Goal: Task Accomplishment & Management: Use online tool/utility

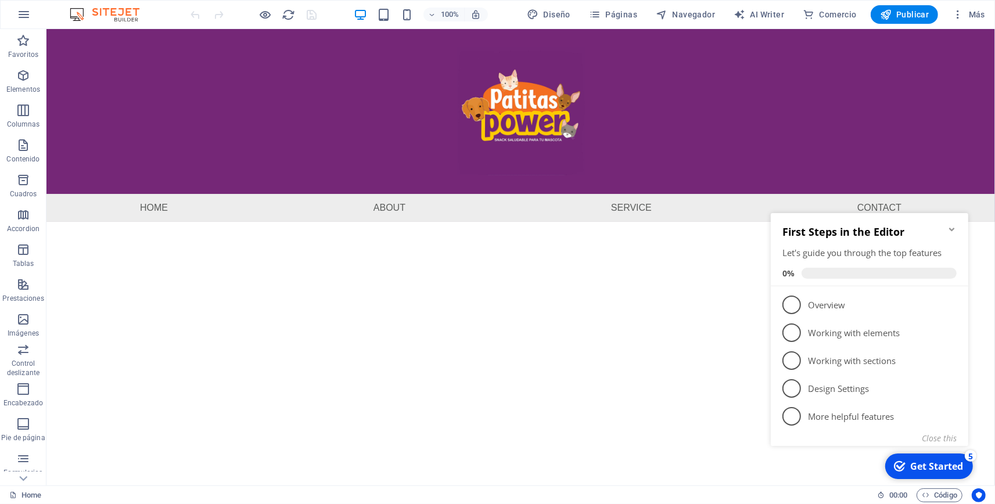
click at [655, 222] on html "Skip to main content Menu Home About Service Contact" at bounding box center [520, 125] width 949 height 193
click at [805, 335] on link "2 Working with elements - incomplete" at bounding box center [869, 332] width 174 height 19
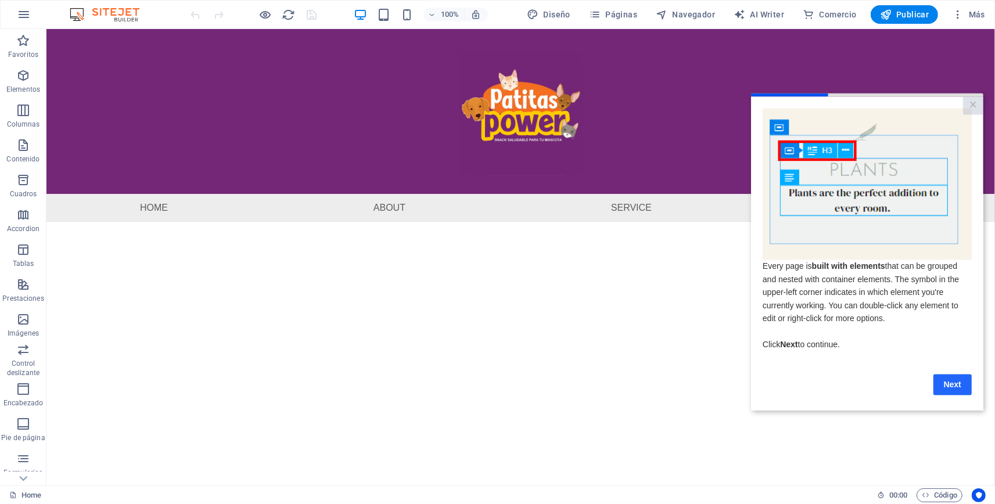
click at [956, 391] on link "Next" at bounding box center [952, 384] width 38 height 21
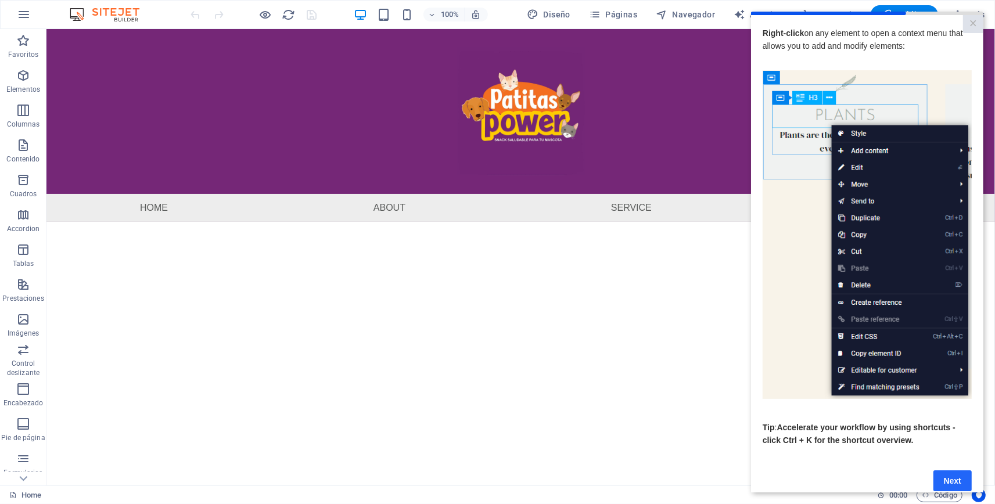
click at [947, 483] on link "Next" at bounding box center [952, 481] width 38 height 21
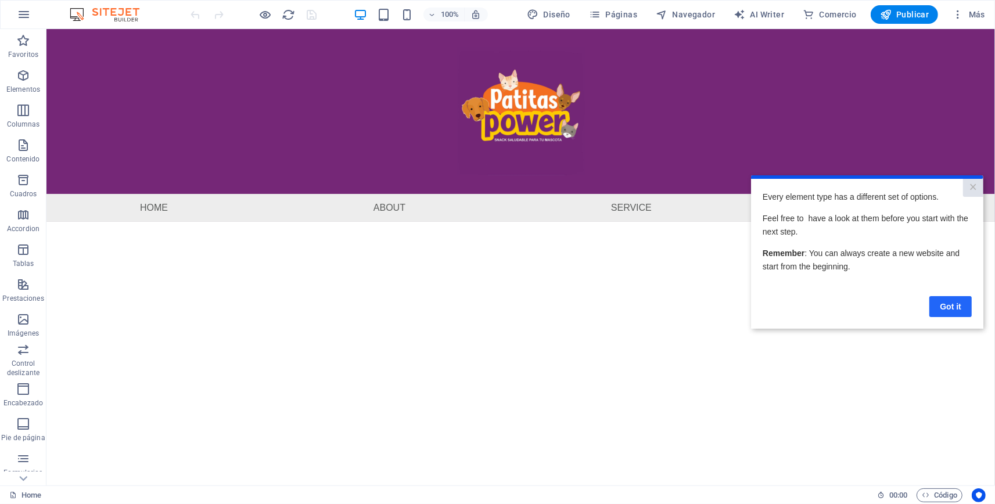
click at [952, 303] on link "Got it" at bounding box center [950, 306] width 42 height 21
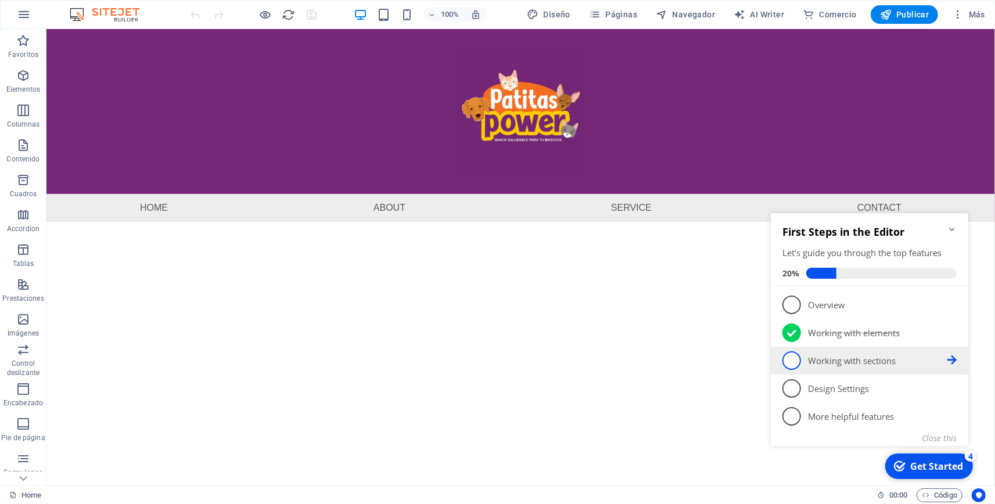
click at [830, 359] on p "Working with sections - incomplete" at bounding box center [876, 360] width 139 height 12
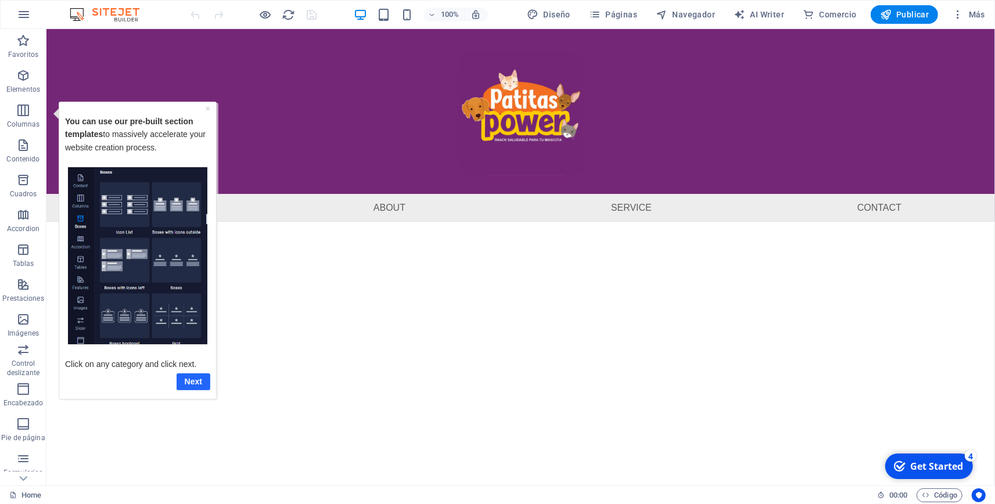
click at [186, 383] on link "Next" at bounding box center [193, 381] width 34 height 17
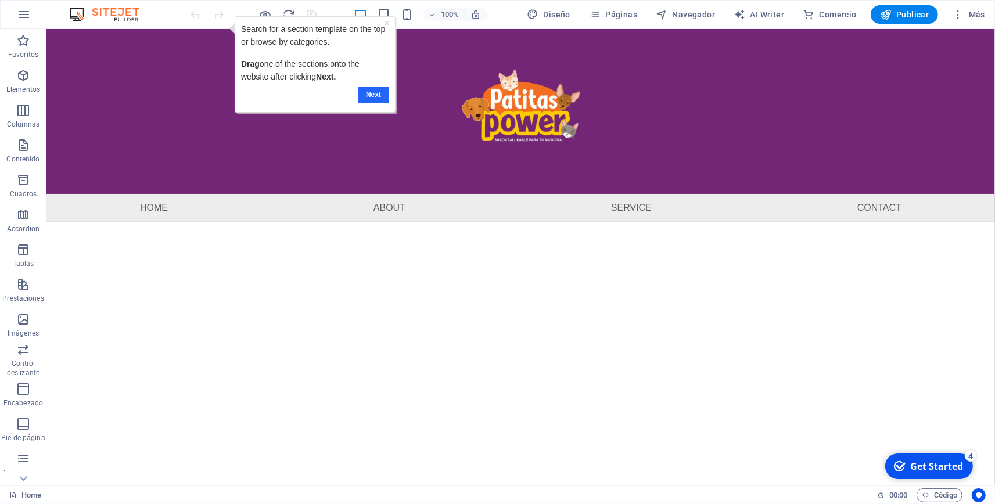
click at [367, 93] on link "Next" at bounding box center [372, 94] width 31 height 17
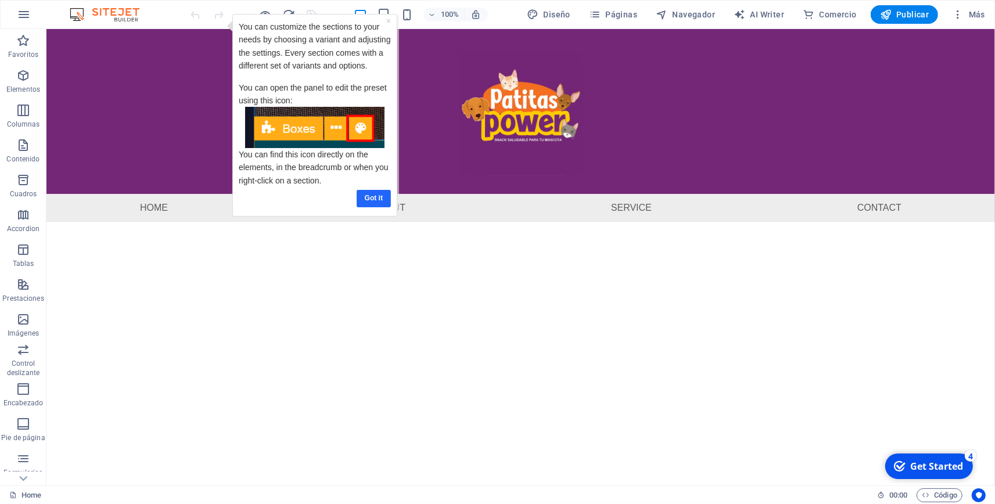
click at [380, 205] on link "Got it" at bounding box center [374, 197] width 34 height 17
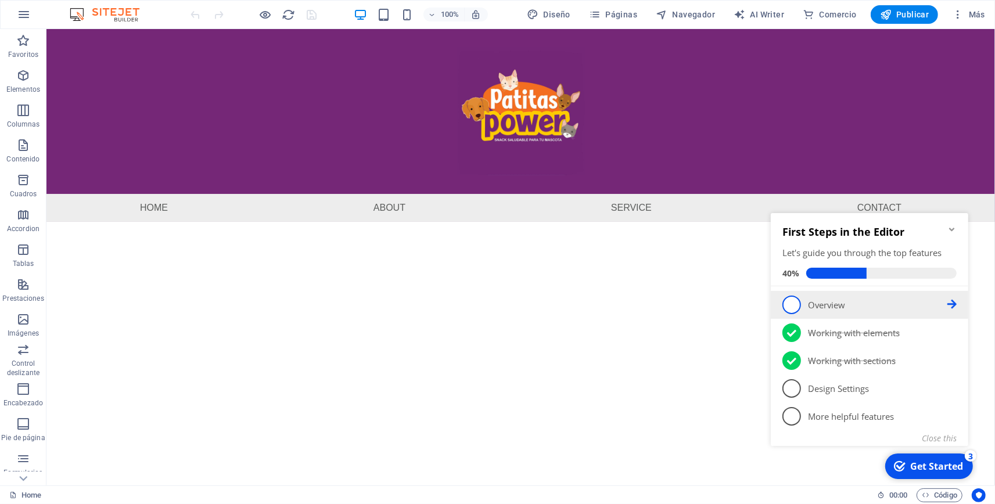
click at [828, 305] on p "Overview - incomplete" at bounding box center [876, 305] width 139 height 12
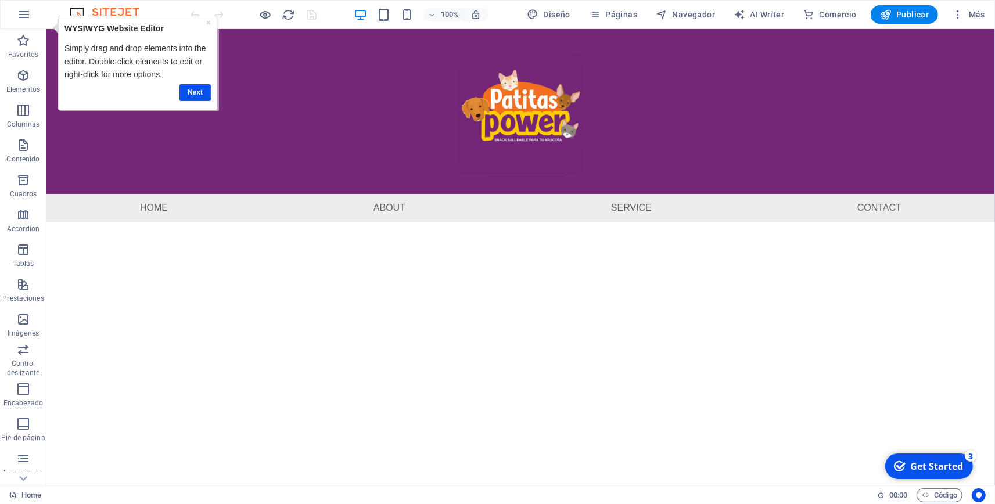
click at [207, 101] on div "Next" at bounding box center [137, 92] width 146 height 23
click at [198, 84] on link "Next" at bounding box center [194, 92] width 31 height 17
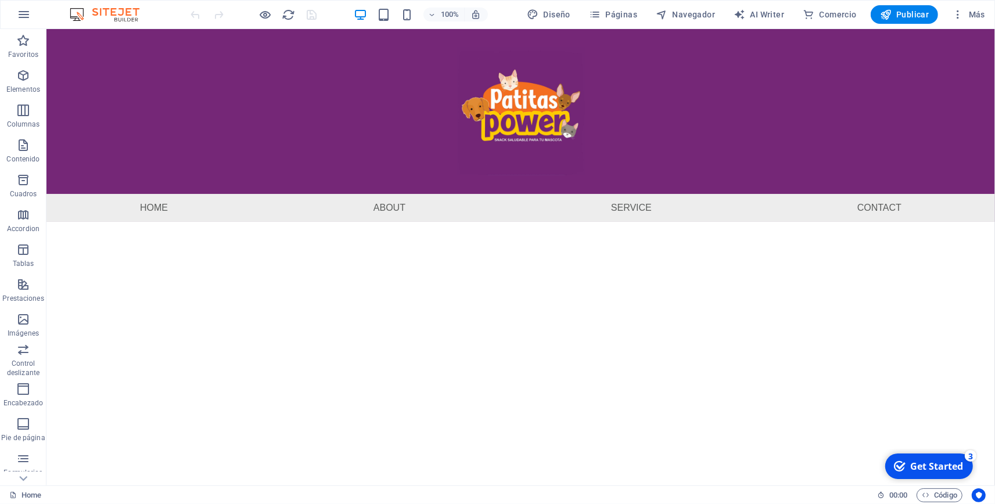
click at [936, 471] on div "Get Started" at bounding box center [936, 466] width 53 height 13
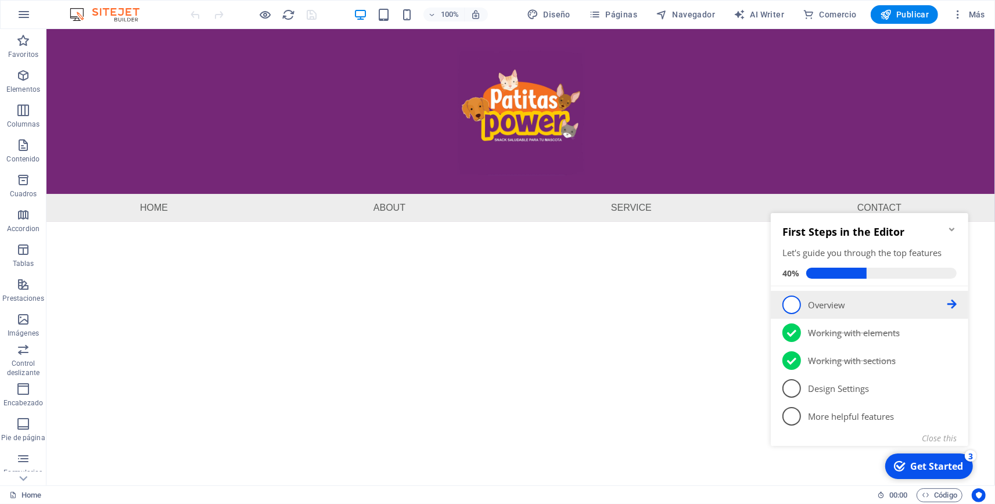
click at [791, 307] on span "1" at bounding box center [791, 304] width 19 height 19
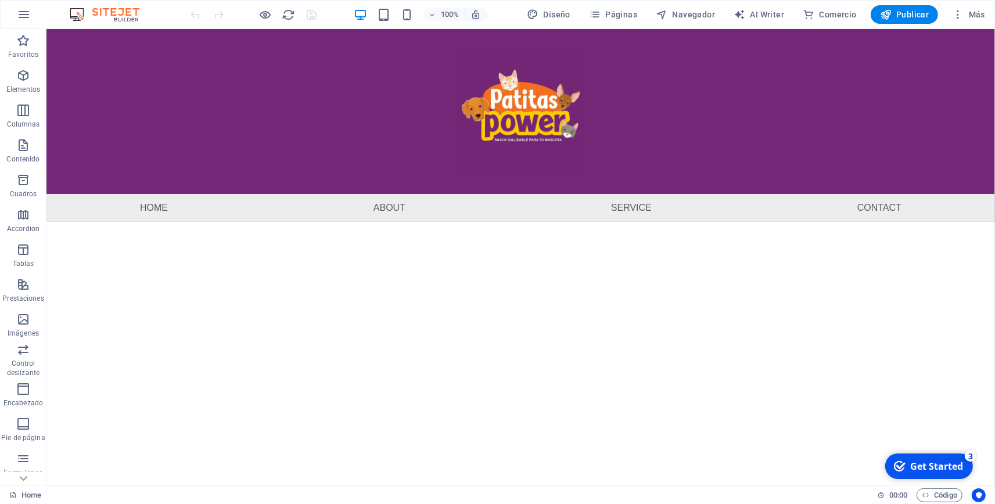
click at [903, 455] on div "checkmark Get Started 3" at bounding box center [929, 466] width 88 height 26
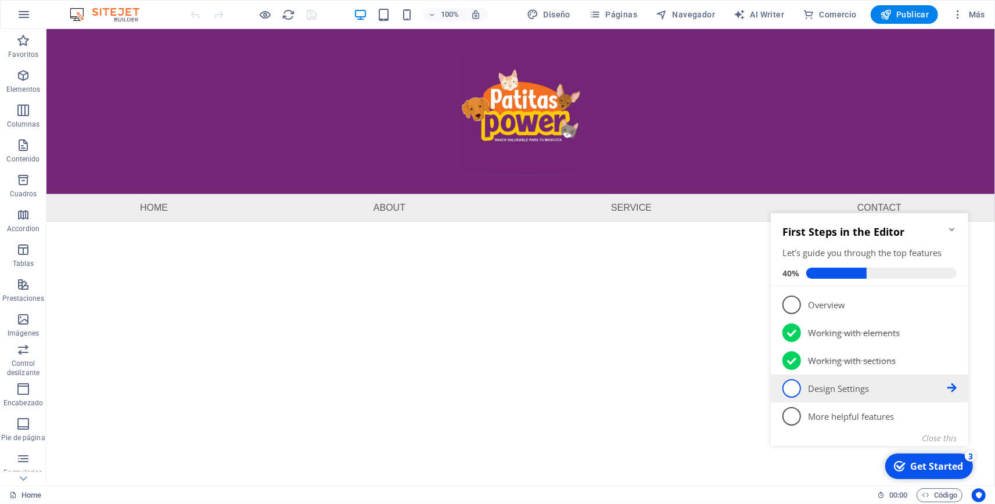
click at [793, 382] on span "4" at bounding box center [791, 388] width 19 height 19
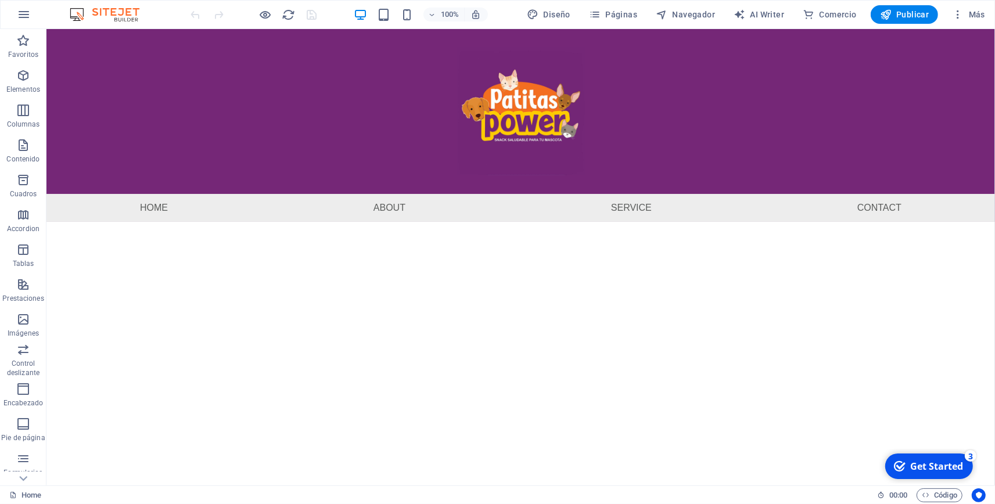
click at [938, 470] on div "Get Started" at bounding box center [936, 466] width 53 height 13
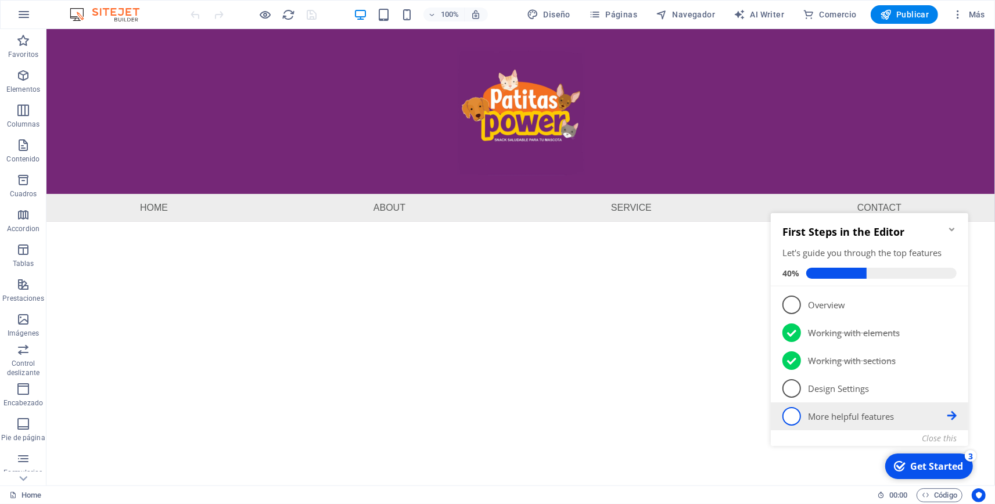
click at [872, 415] on p "More helpful features - incomplete" at bounding box center [876, 416] width 139 height 12
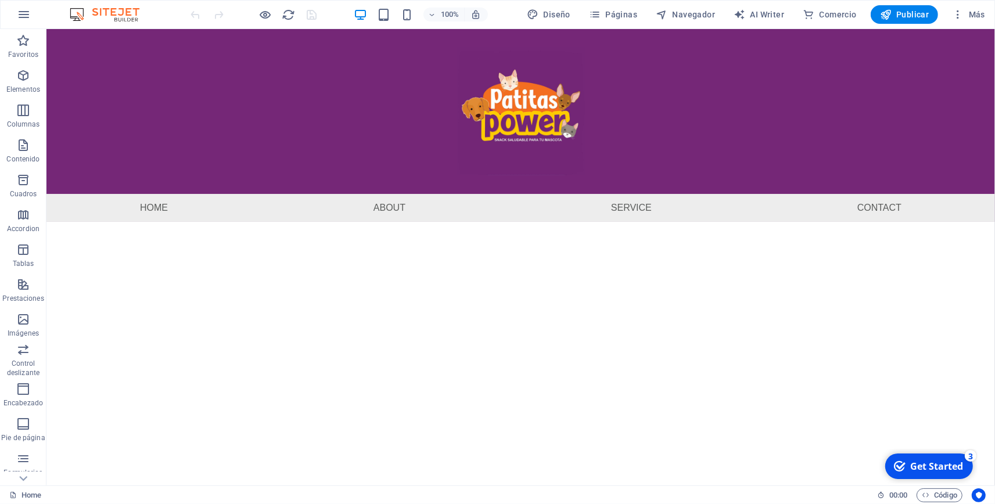
click at [928, 472] on div "Get Started" at bounding box center [936, 466] width 53 height 13
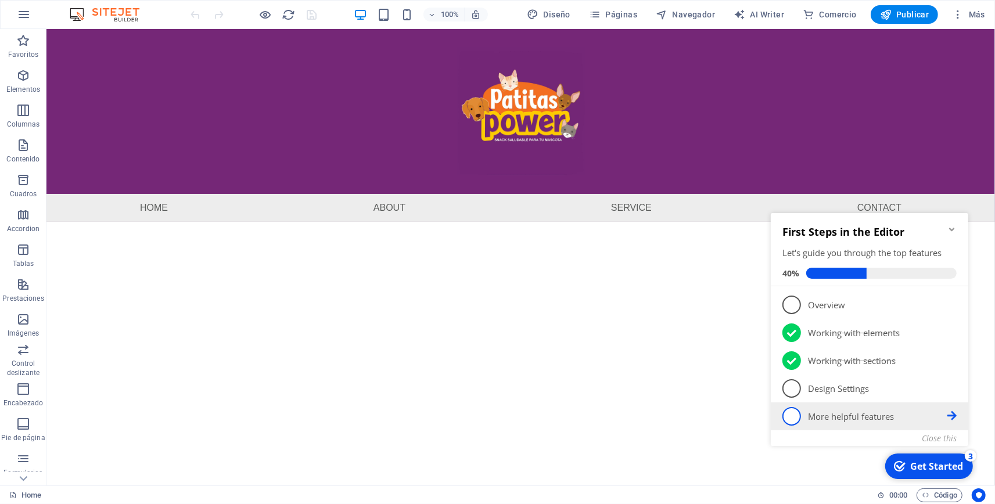
click at [952, 308] on icon at bounding box center [951, 303] width 9 height 9
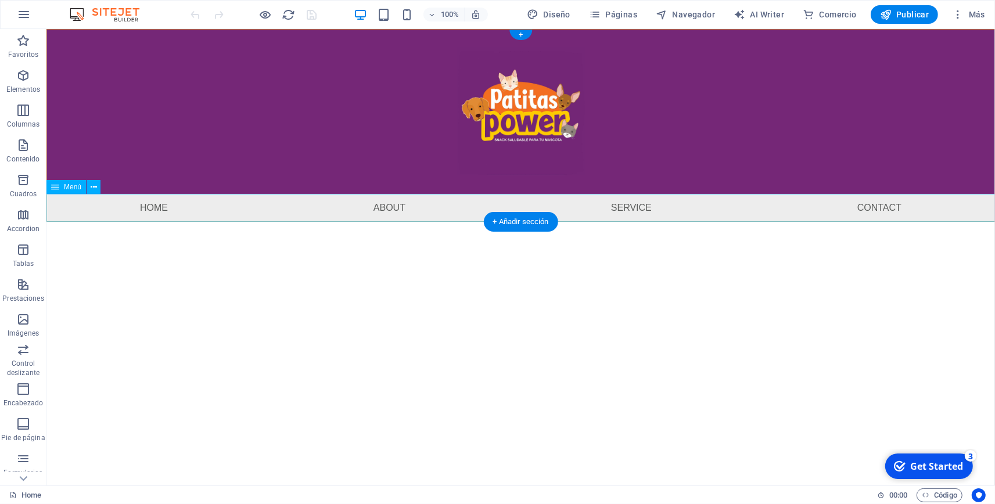
click at [637, 202] on nav "Home About Service Contact" at bounding box center [520, 208] width 949 height 28
select select
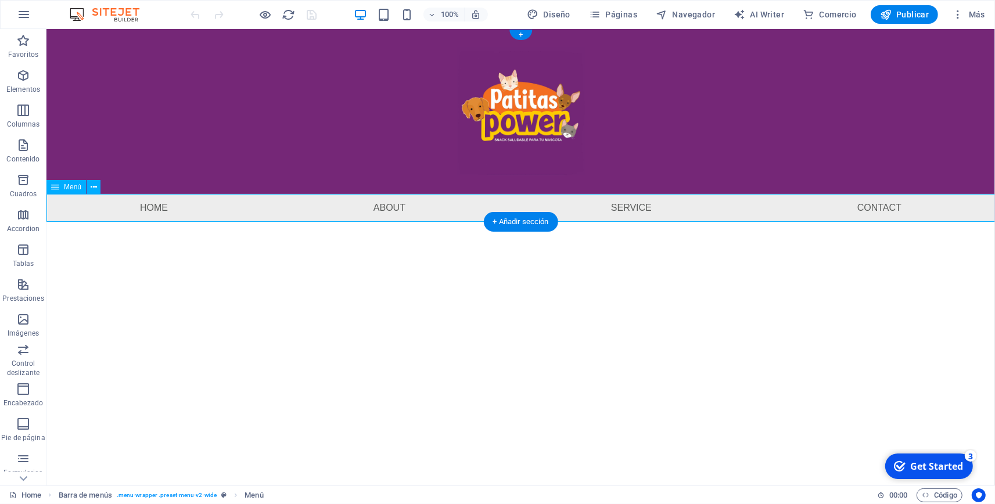
select select
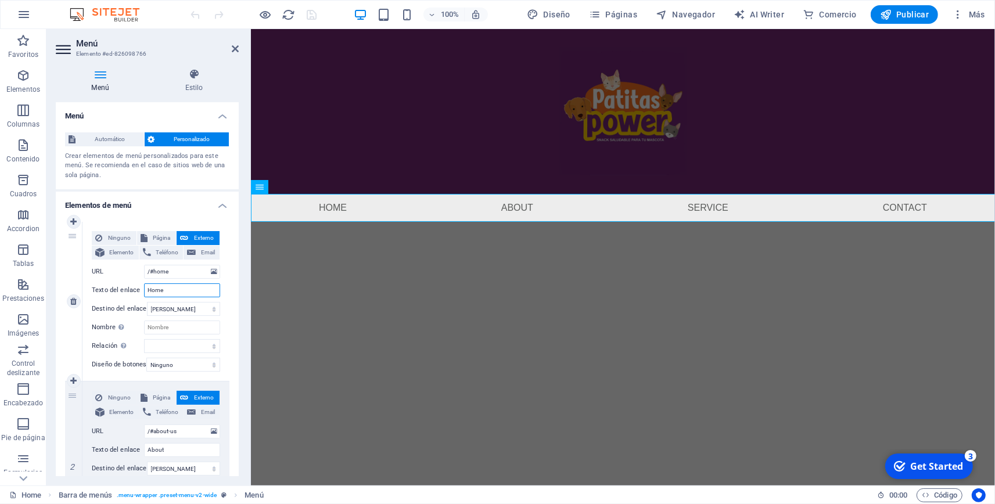
drag, startPoint x: 166, startPoint y: 289, endPoint x: 119, endPoint y: 291, distance: 47.1
click at [144, 291] on input "Home" at bounding box center [182, 290] width 76 height 14
type input "I"
select select
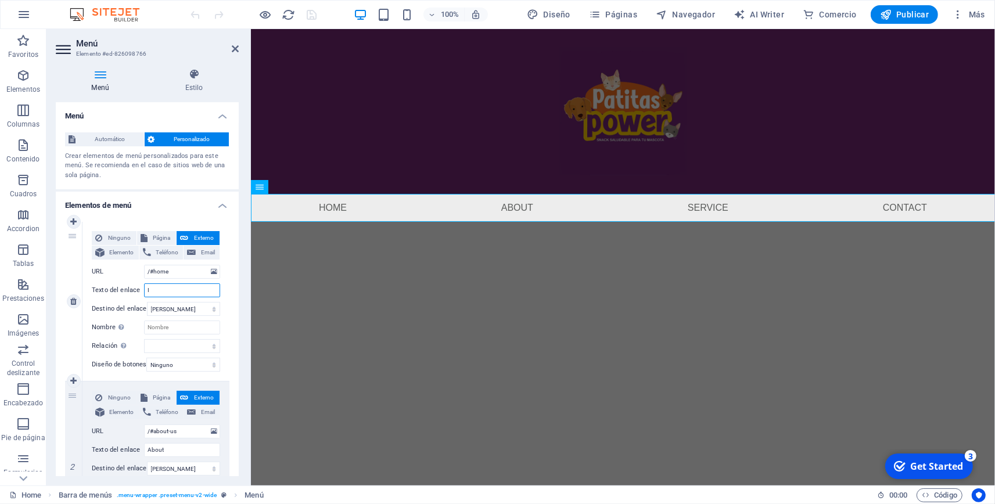
select select
type input "Inic"
select select
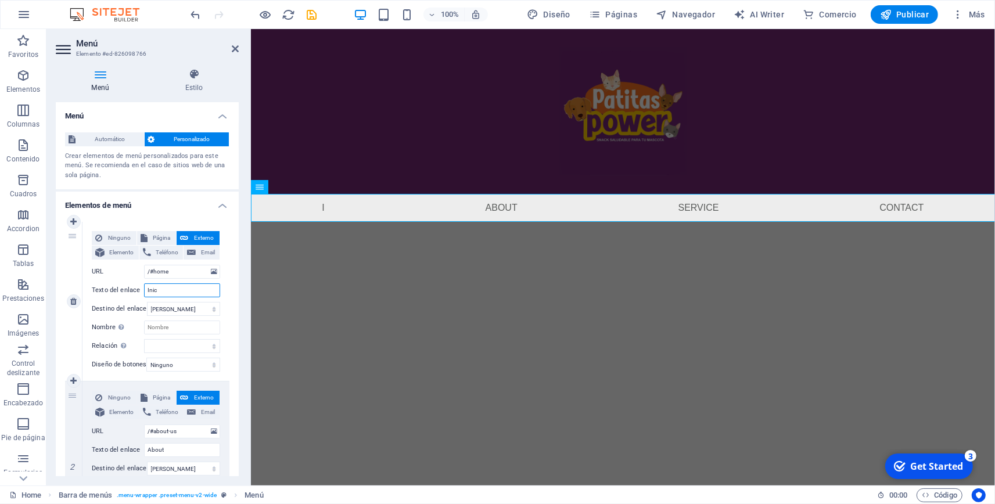
select select
type input "Inicio"
select select
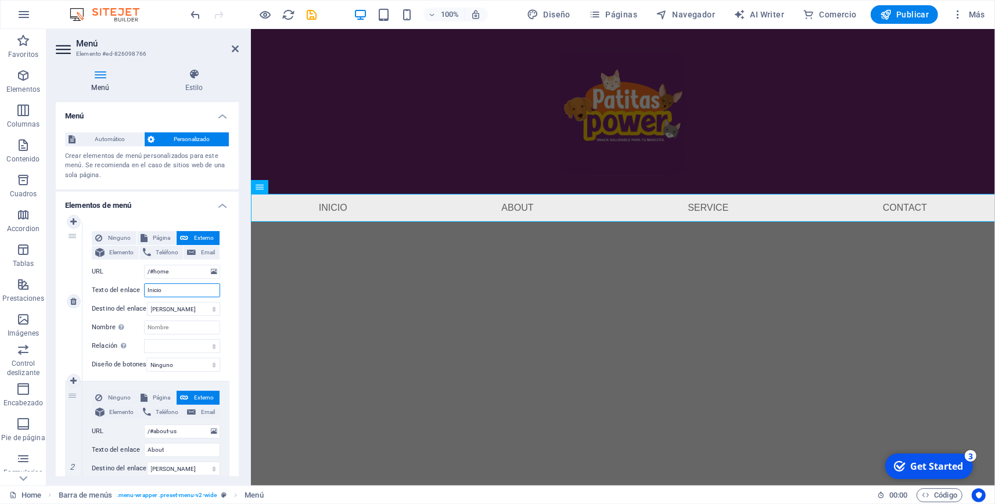
select select
type input "Inicio"
click at [173, 453] on input "About" at bounding box center [182, 450] width 76 height 14
type input "A"
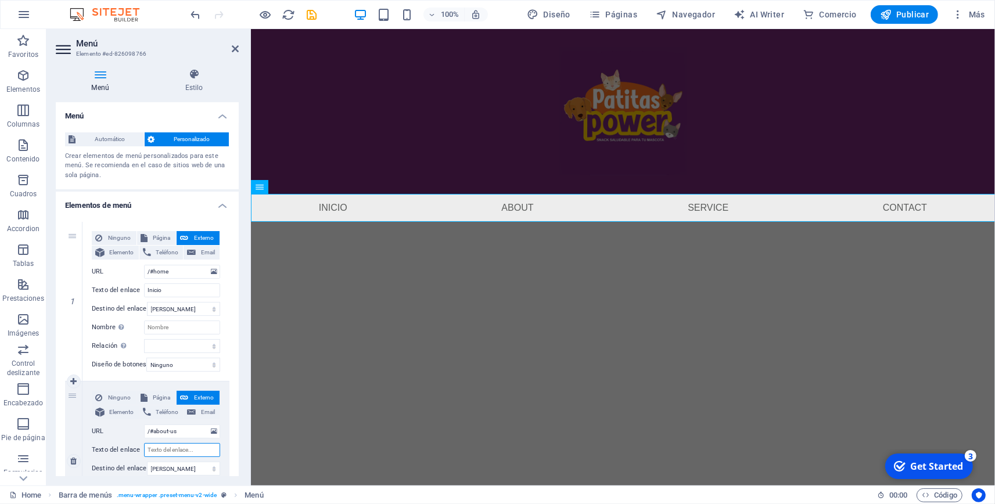
select select
type input "N"
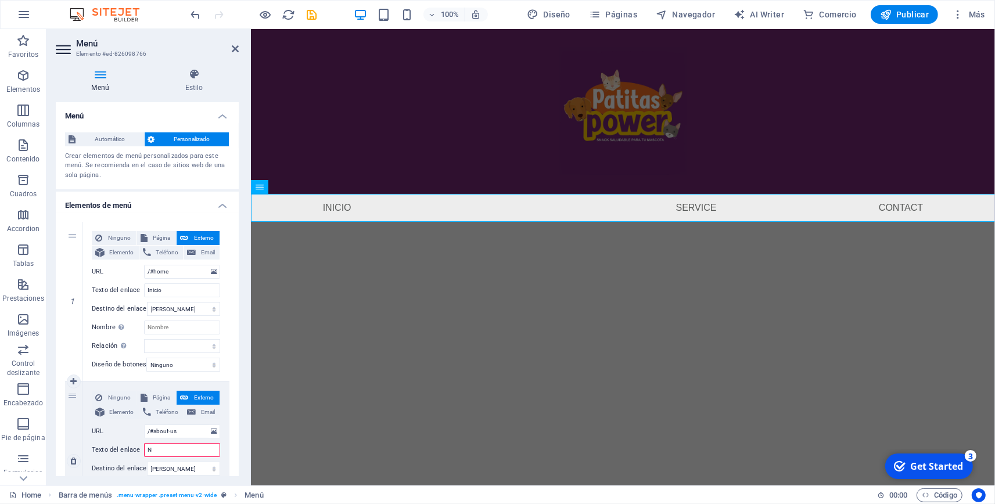
select select
type input "No"
select select
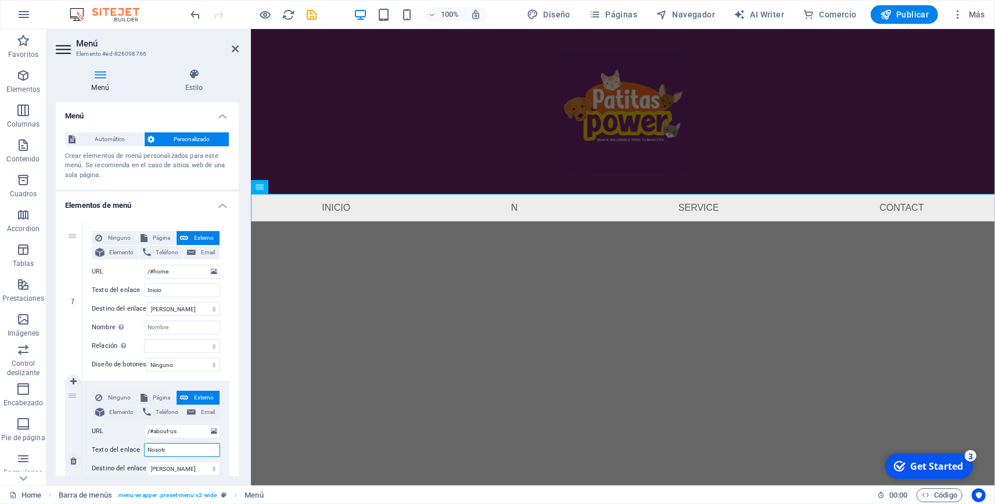
type input "Nosotro"
select select
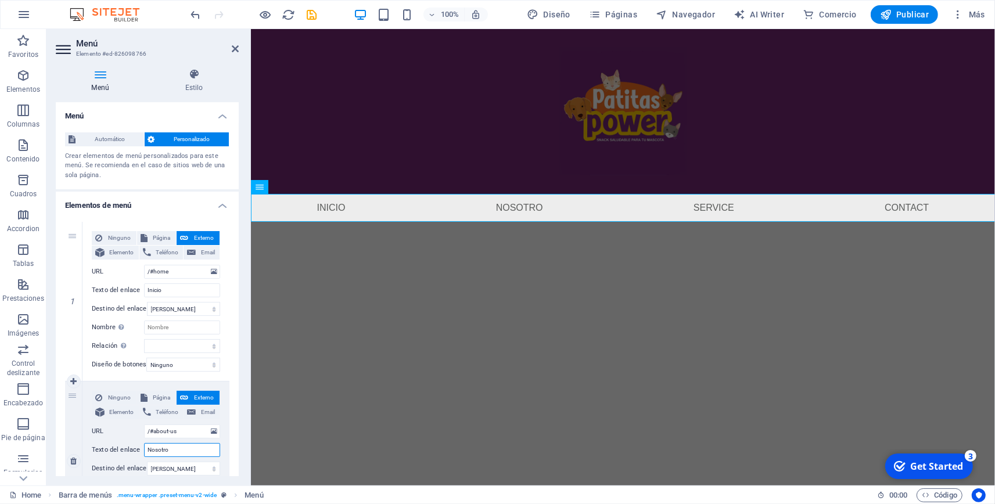
type input "Nosotros"
select select
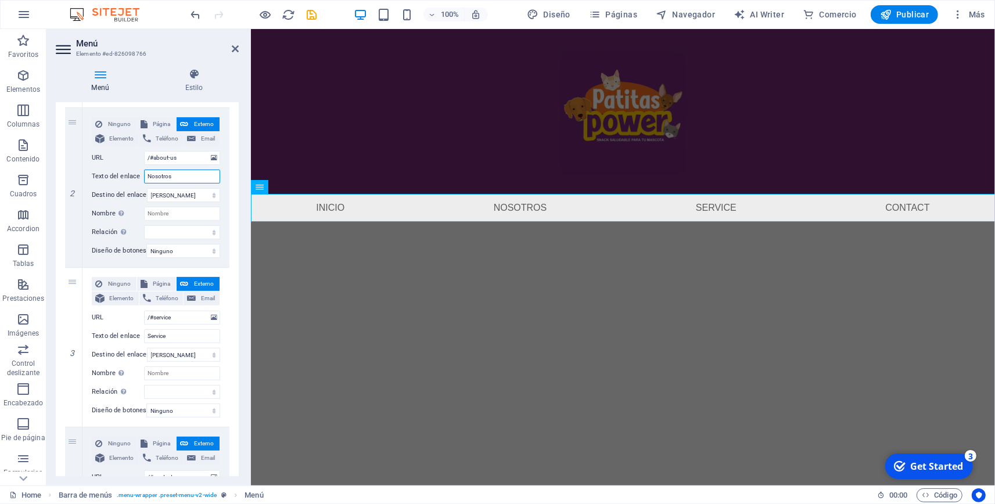
scroll to position [275, 0]
type input "Nosotros"
click at [175, 332] on input "Service" at bounding box center [182, 335] width 76 height 14
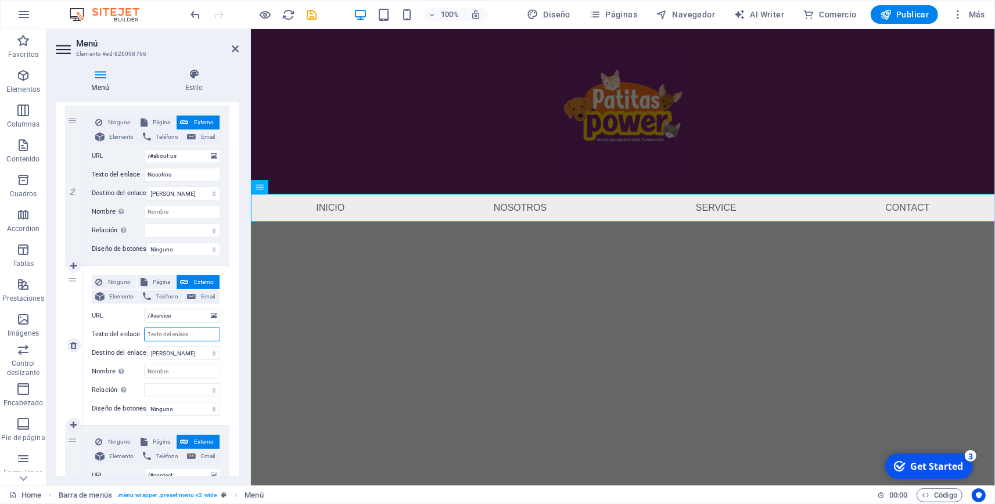
select select
type input "Ser"
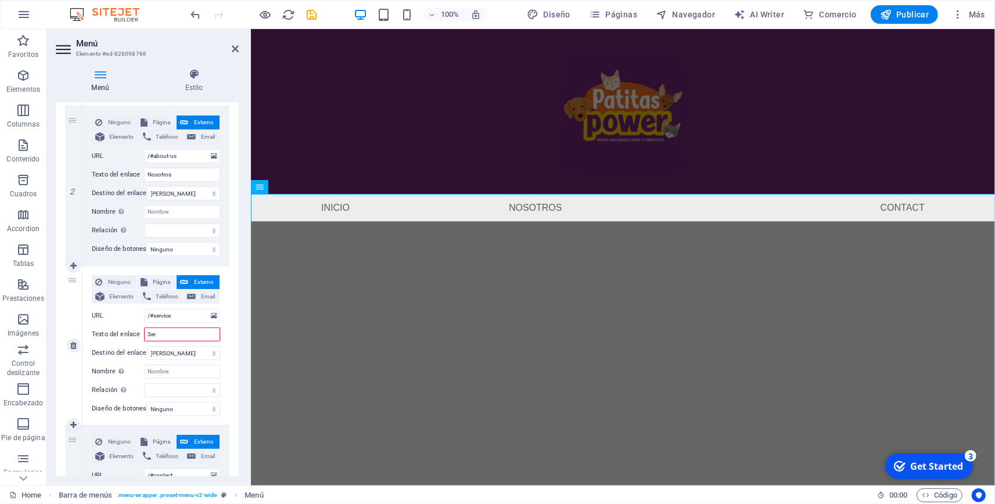
select select
type input "Servicio"
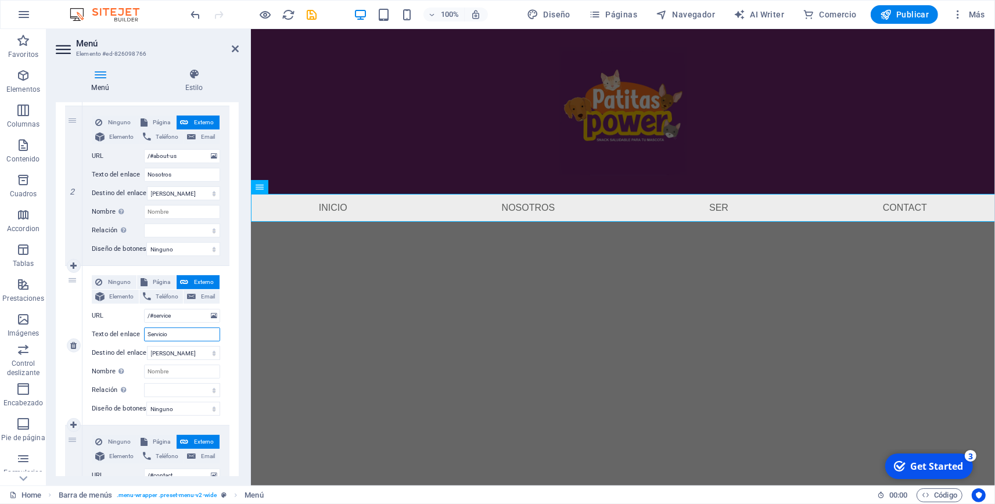
select select
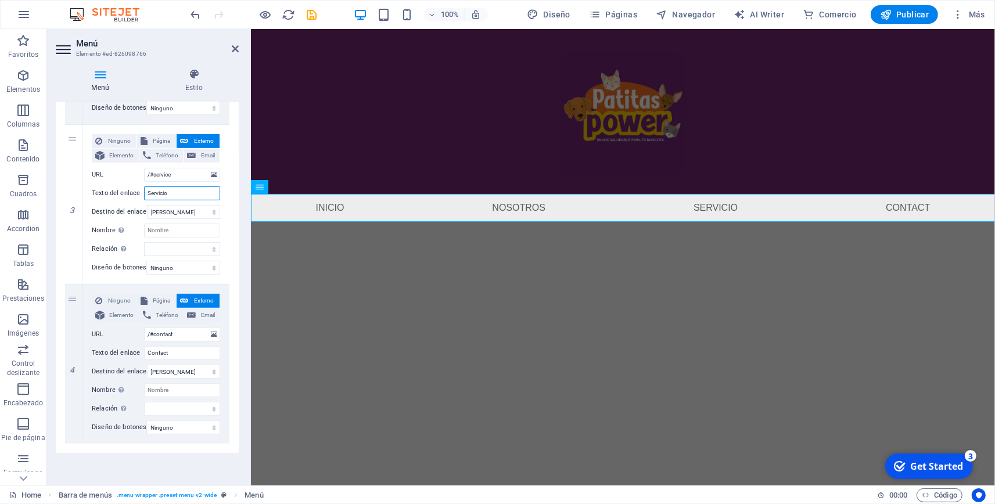
scroll to position [423, 0]
type input "Servicio"
click at [172, 347] on input "Contact" at bounding box center [182, 353] width 76 height 14
type input "Contacto"
select select
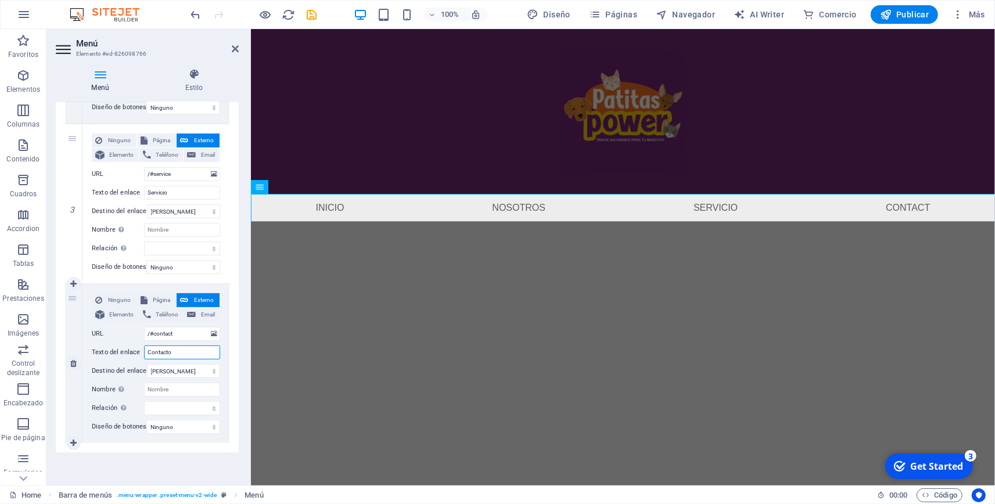
select select
type input "Contactano"
select select
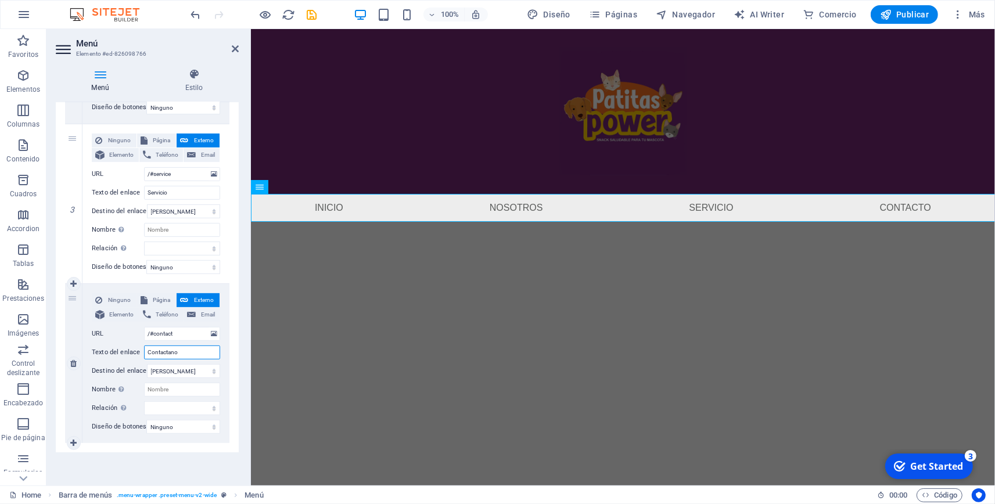
select select
type input "Contactanos"
select select
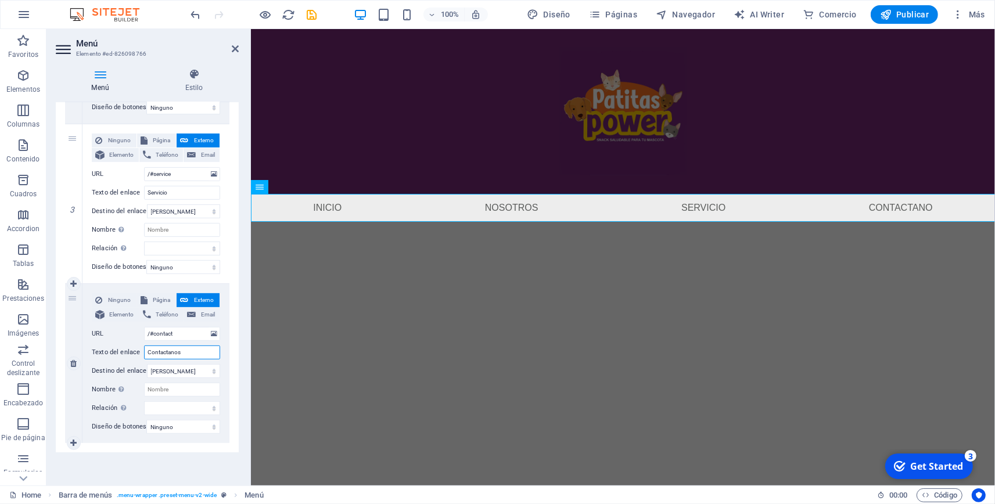
select select
type input "Contactanos"
click at [441, 222] on html "Skip to main content Menu Inicio Nosotros Servicio Contactanos" at bounding box center [622, 125] width 744 height 193
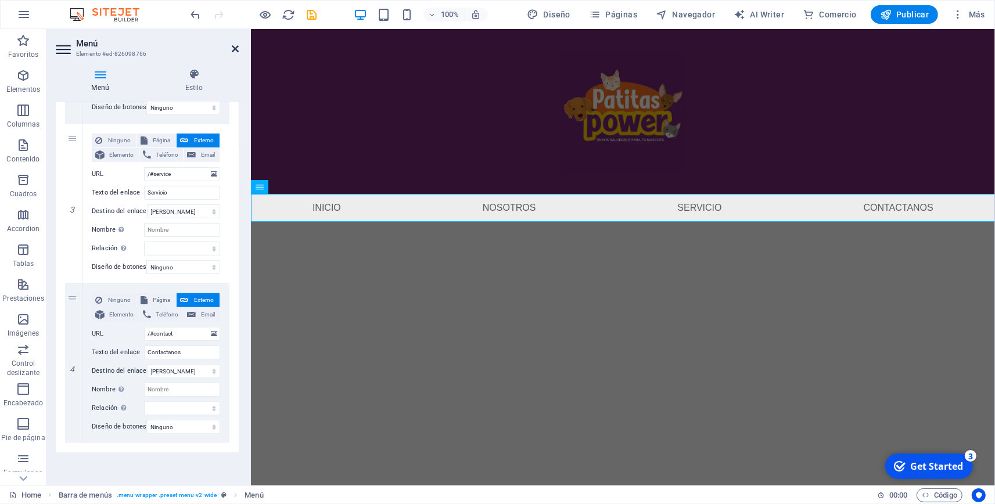
click at [235, 51] on icon at bounding box center [235, 48] width 7 height 9
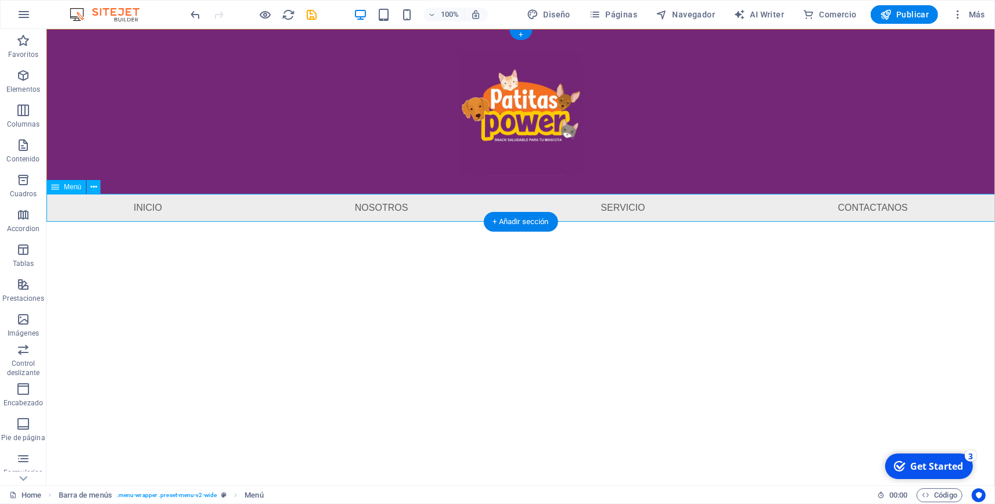
click at [457, 211] on nav "Inicio Nosotros Servicio Contactanos" at bounding box center [520, 208] width 949 height 28
select select
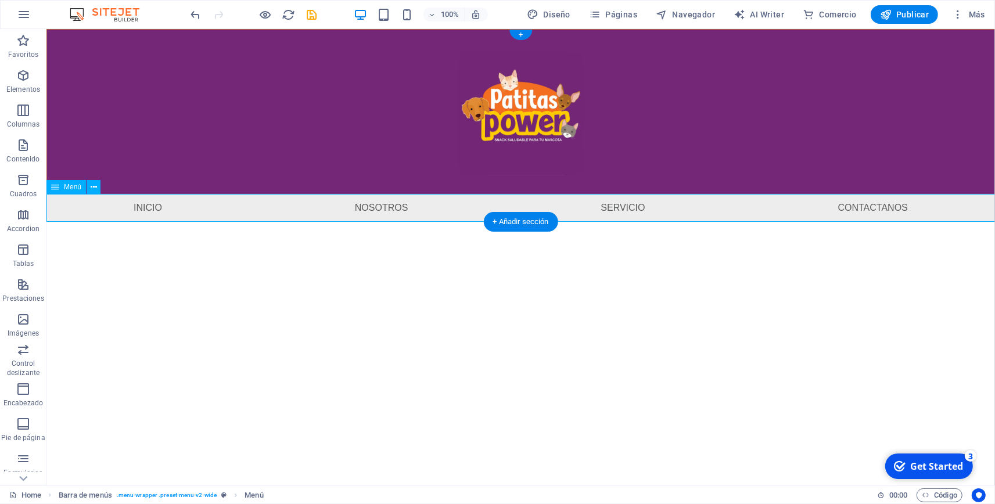
select select
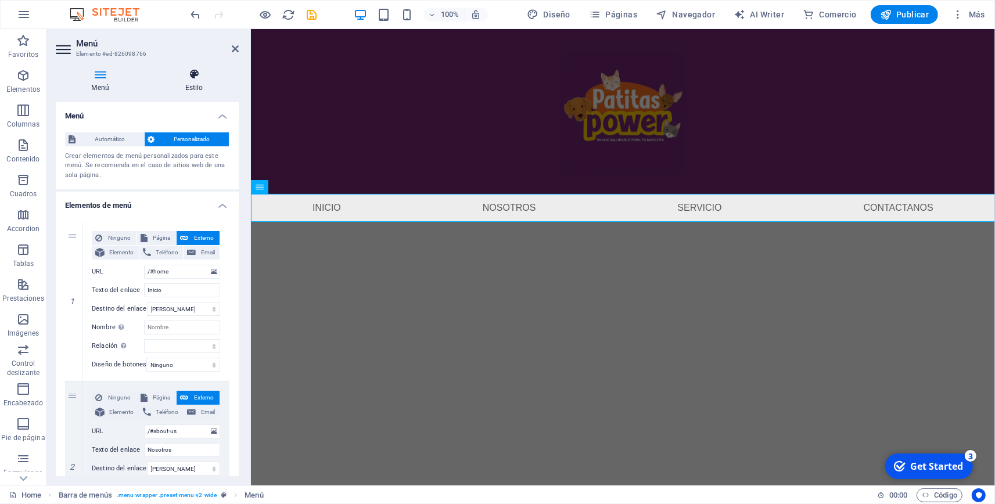
click at [193, 75] on icon at bounding box center [193, 75] width 89 height 12
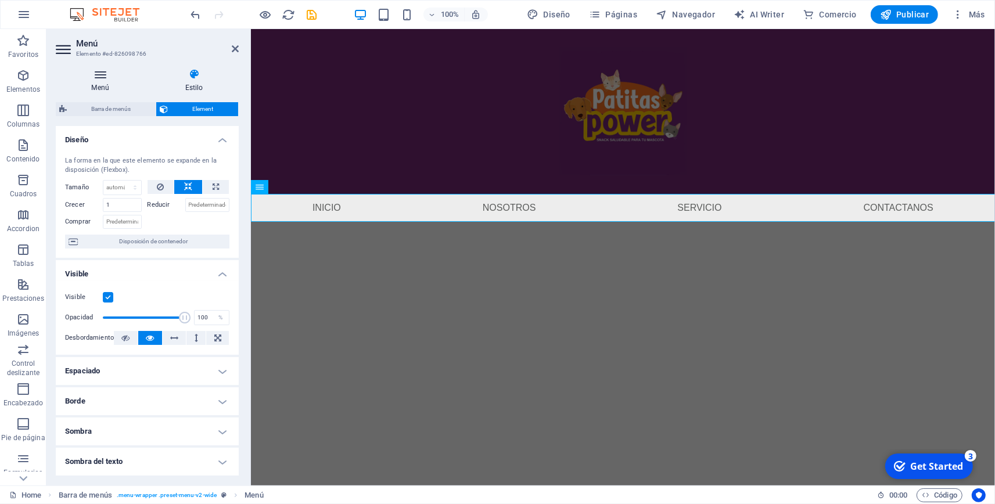
click at [102, 84] on h4 "Menú" at bounding box center [103, 81] width 94 height 24
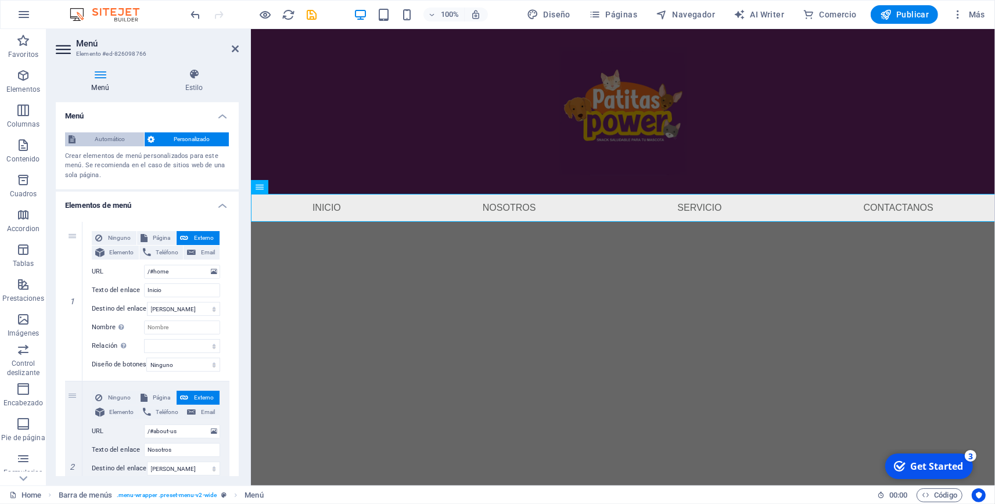
click at [106, 144] on span "Automático" at bounding box center [110, 139] width 62 height 14
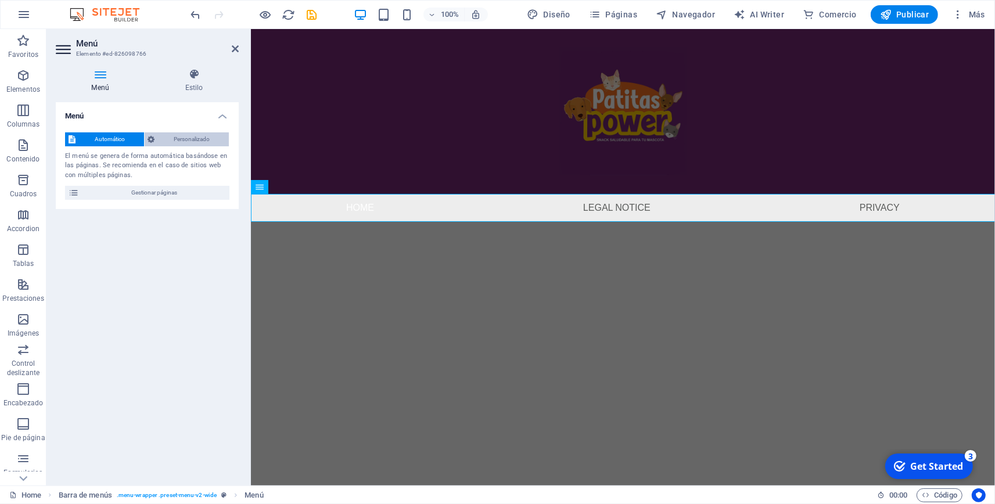
click at [188, 145] on span "Personalizado" at bounding box center [192, 139] width 67 height 14
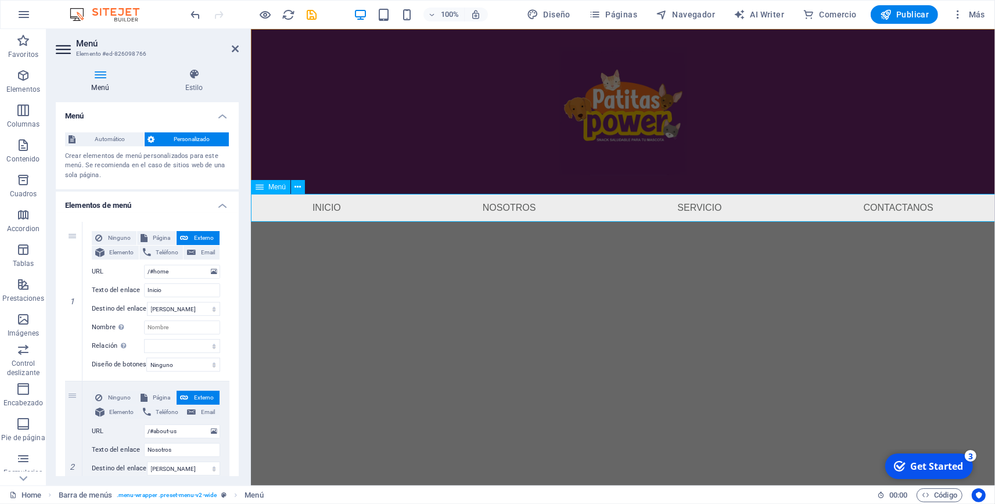
click at [316, 220] on nav "Inicio Nosotros Servicio Contactanos" at bounding box center [622, 208] width 744 height 28
click at [297, 222] on html "Skip to main content Menu Inicio Nosotros Servicio Contactanos" at bounding box center [622, 125] width 744 height 193
click at [297, 190] on icon at bounding box center [298, 187] width 6 height 12
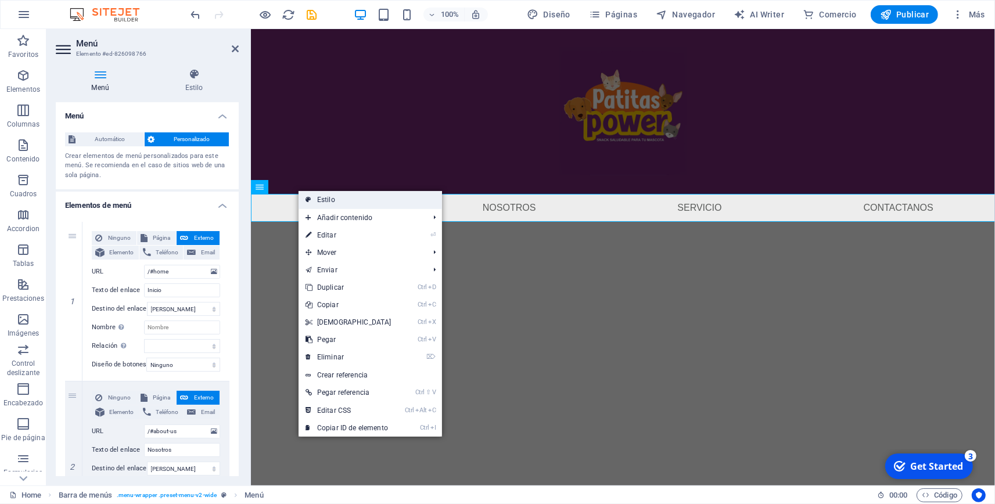
click at [327, 197] on link "Estilo" at bounding box center [370, 199] width 143 height 17
select select "rem"
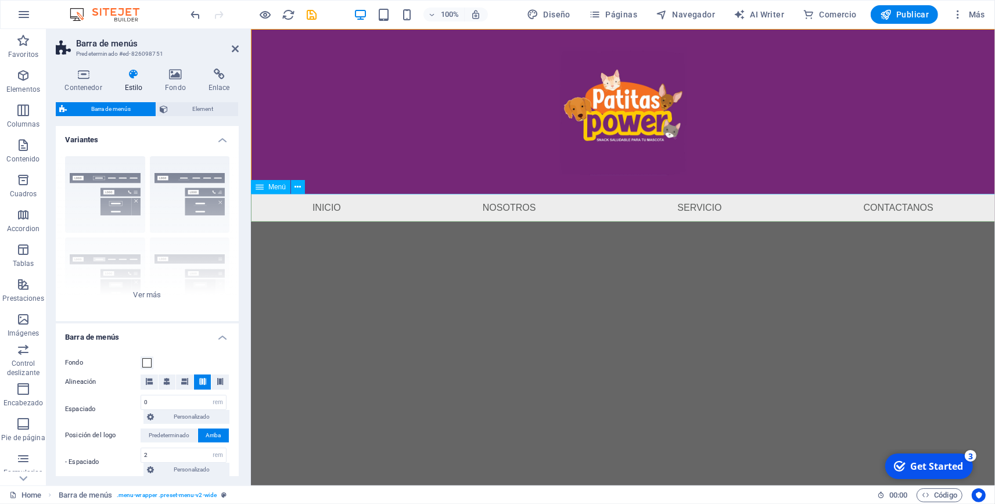
click at [355, 203] on nav "Inicio Nosotros Servicio Contactanos" at bounding box center [622, 208] width 744 height 28
select select
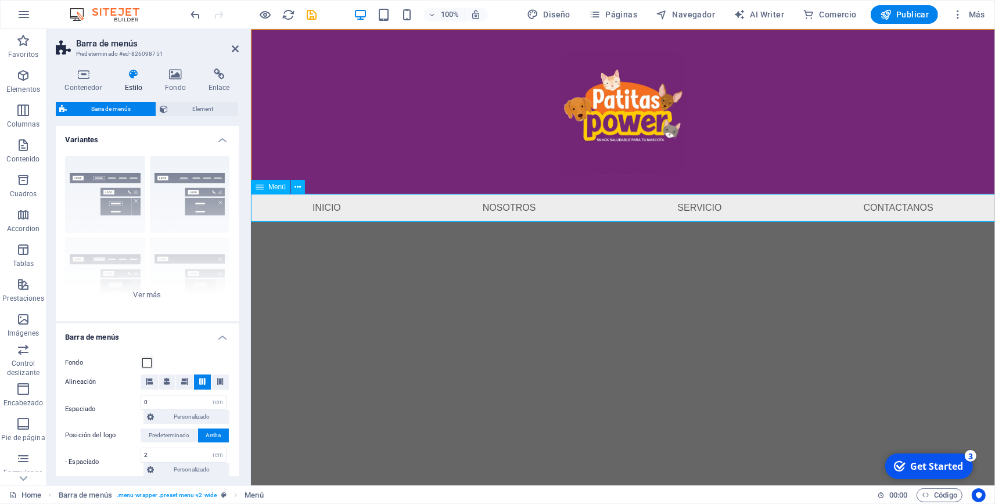
select select
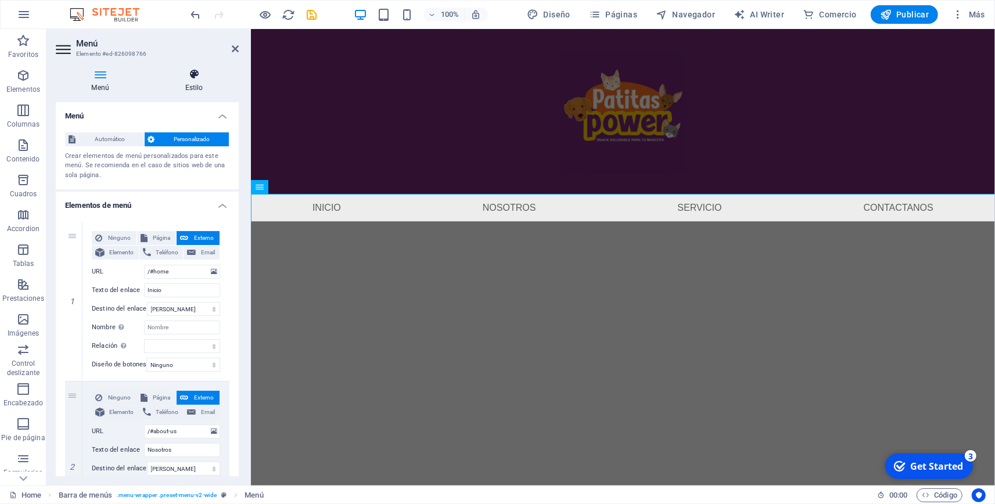
click at [188, 81] on h4 "Estilo" at bounding box center [193, 81] width 89 height 24
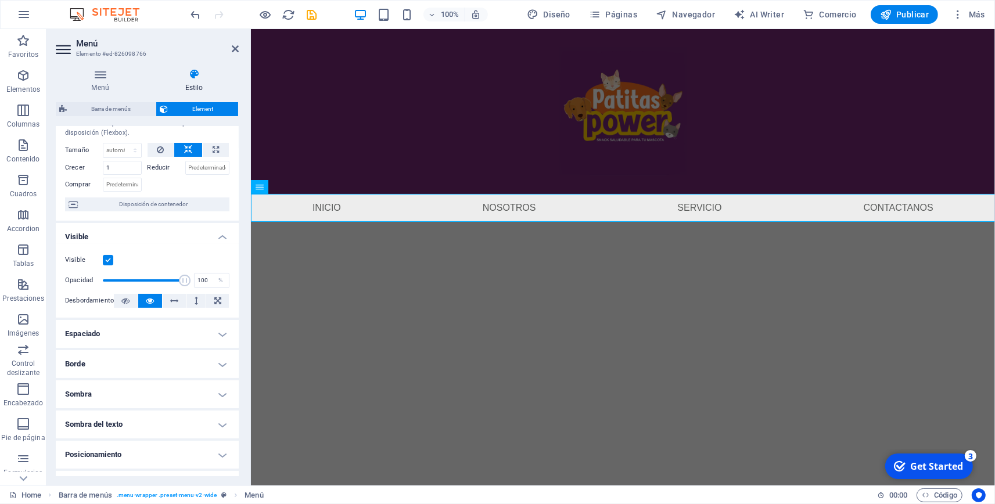
scroll to position [0, 0]
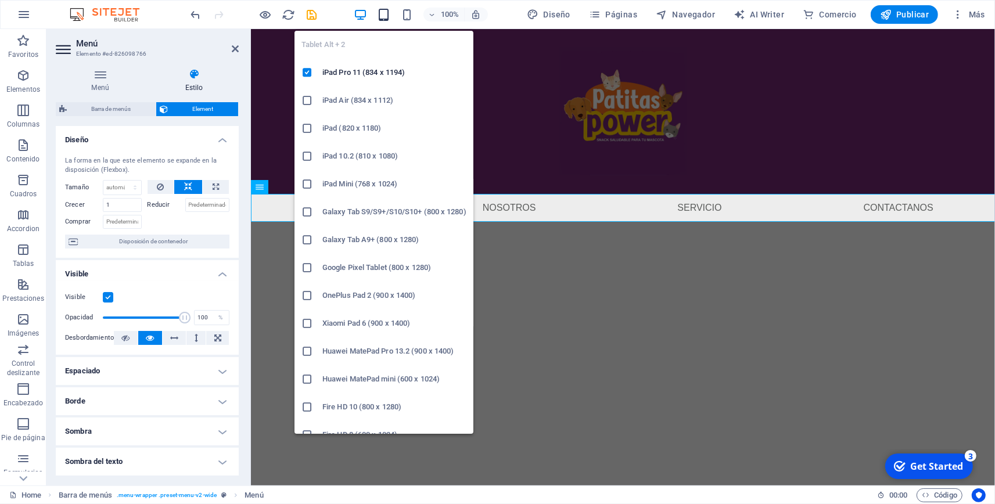
click at [389, 18] on icon "button" at bounding box center [383, 14] width 13 height 13
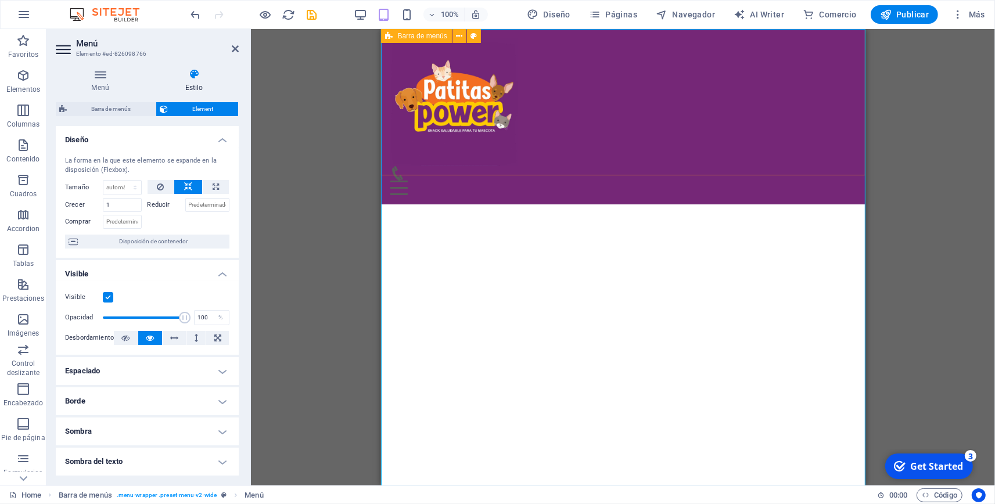
click at [496, 174] on div "Menu Inicio Nosotros Servicio Contactanos" at bounding box center [622, 116] width 484 height 175
select select "rem"
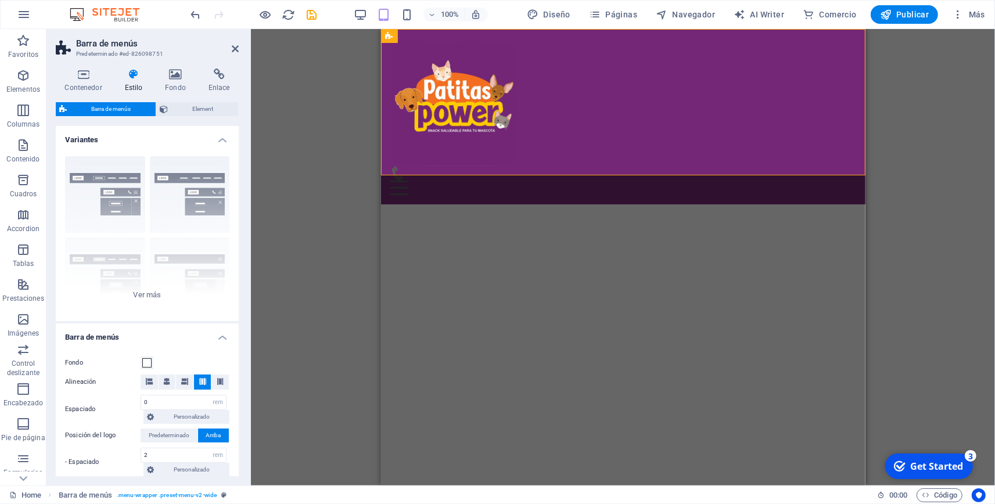
type input "1"
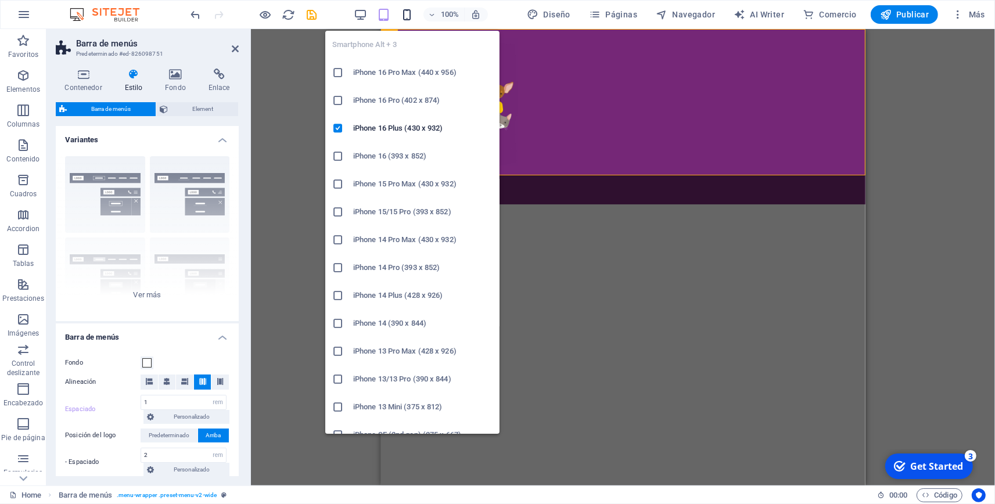
click at [405, 12] on icon "button" at bounding box center [406, 14] width 13 height 13
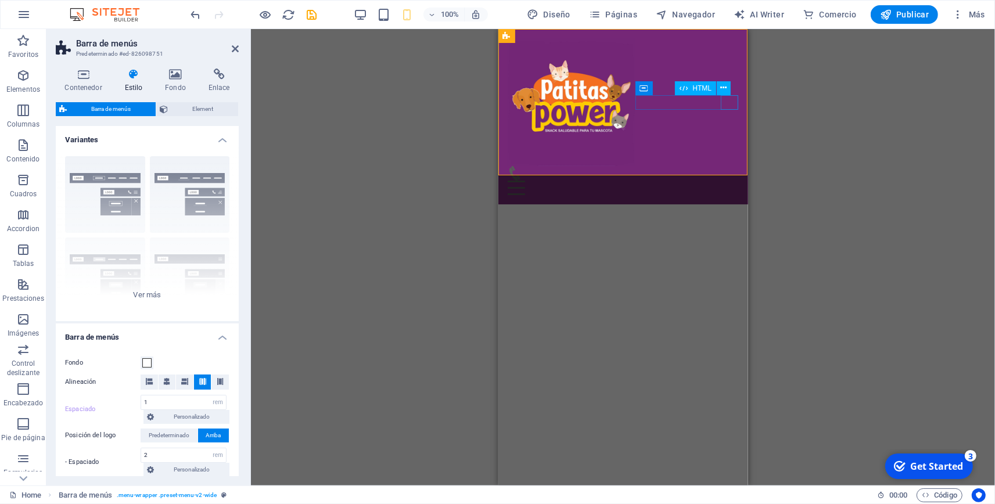
click at [725, 181] on div "Menu" at bounding box center [622, 188] width 231 height 15
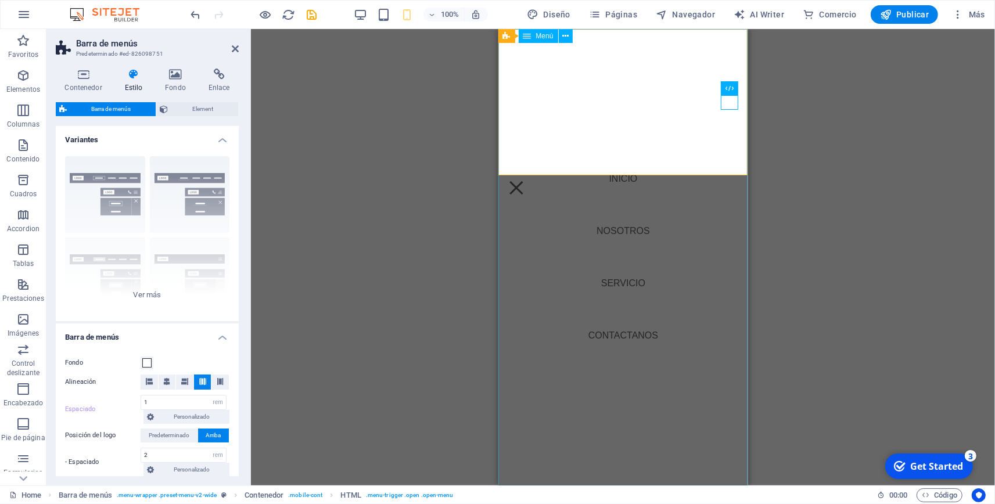
click at [699, 245] on nav "Inicio Nosotros Servicio Contactanos" at bounding box center [623, 257] width 250 height 457
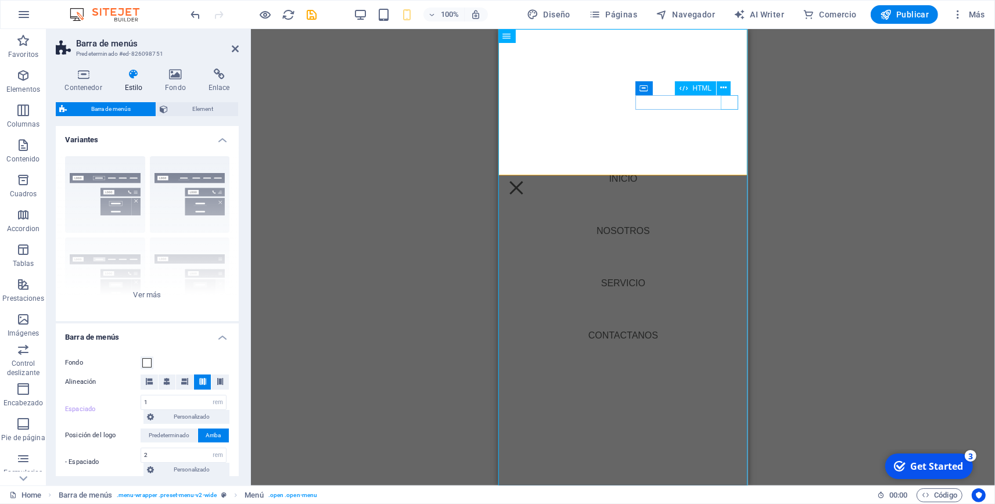
click at [525, 181] on div "Menu" at bounding box center [515, 188] width 17 height 15
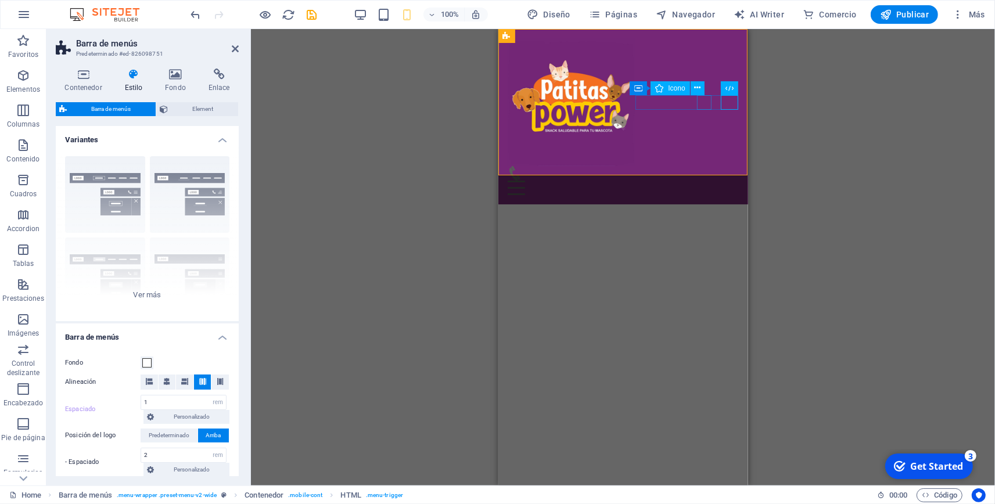
click at [702, 166] on figure at bounding box center [618, 173] width 222 height 15
click at [730, 181] on div "Menu" at bounding box center [622, 188] width 231 height 15
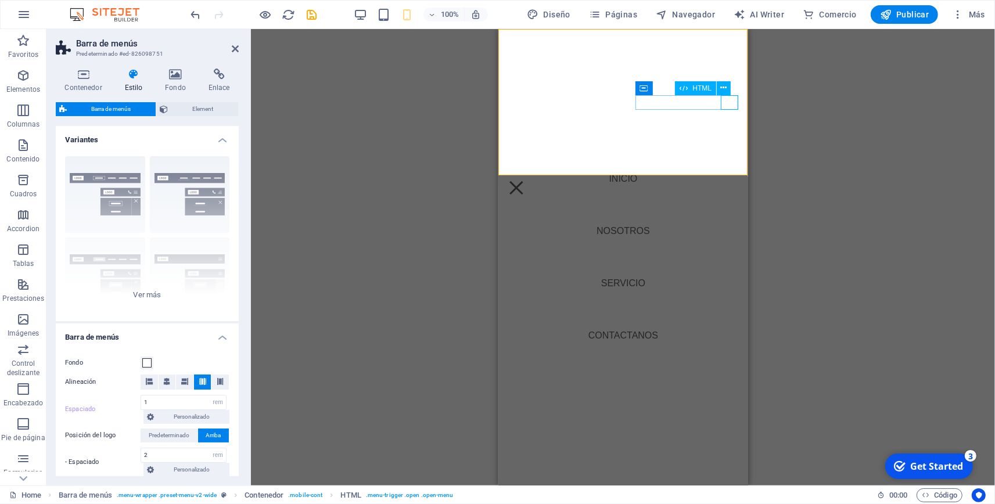
click at [525, 181] on div "Menu" at bounding box center [515, 188] width 17 height 15
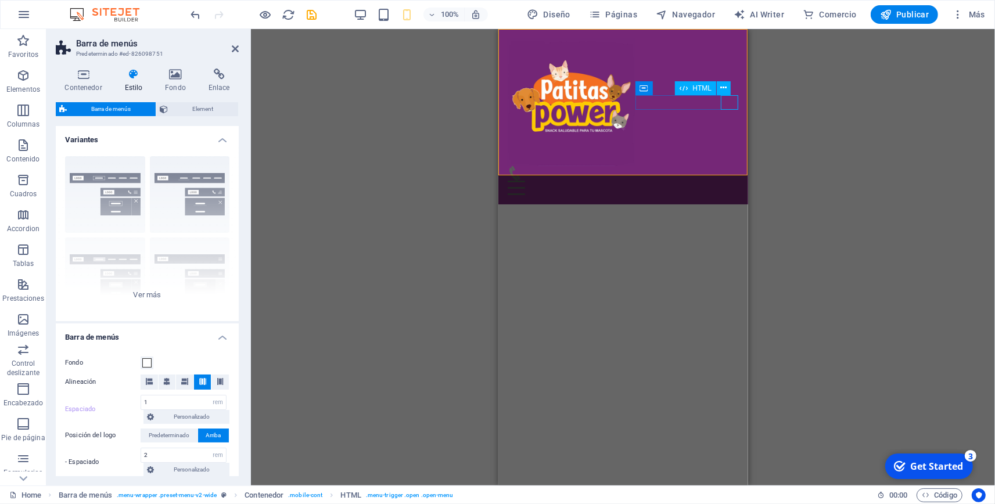
click at [727, 181] on div "Menu" at bounding box center [622, 188] width 231 height 15
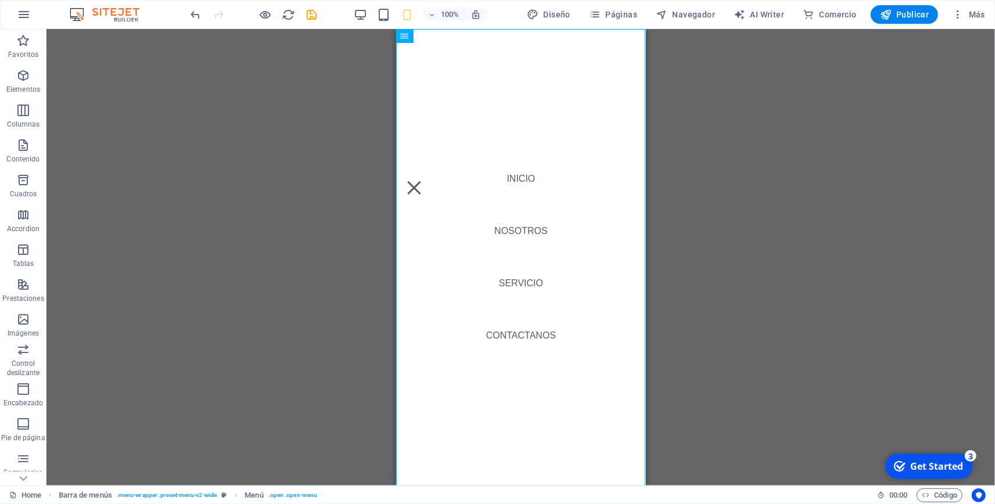
drag, startPoint x: 590, startPoint y: 176, endPoint x: 689, endPoint y: 156, distance: 101.3
click at [422, 181] on div "Menu" at bounding box center [413, 188] width 17 height 15
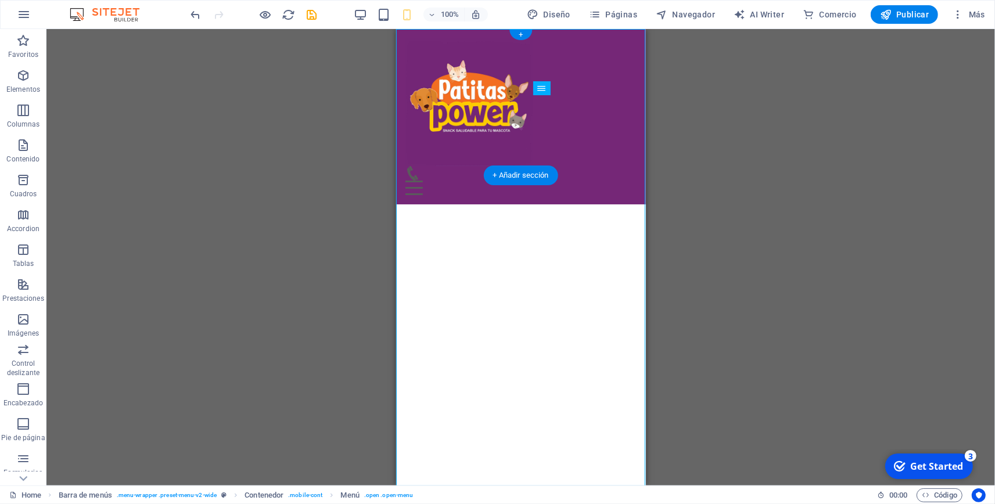
click at [625, 181] on div "Menu" at bounding box center [520, 188] width 231 height 15
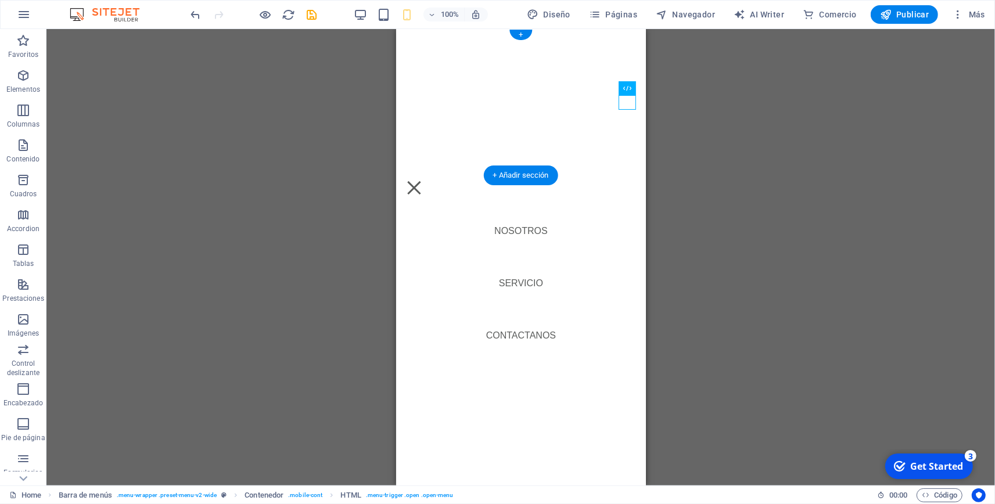
click at [422, 181] on div "Menu" at bounding box center [413, 188] width 17 height 15
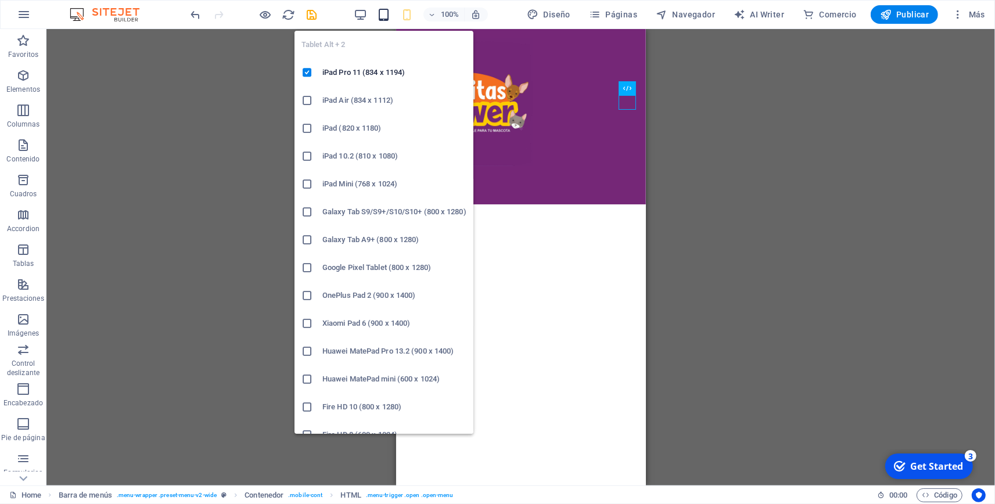
click at [389, 16] on icon "button" at bounding box center [383, 14] width 13 height 13
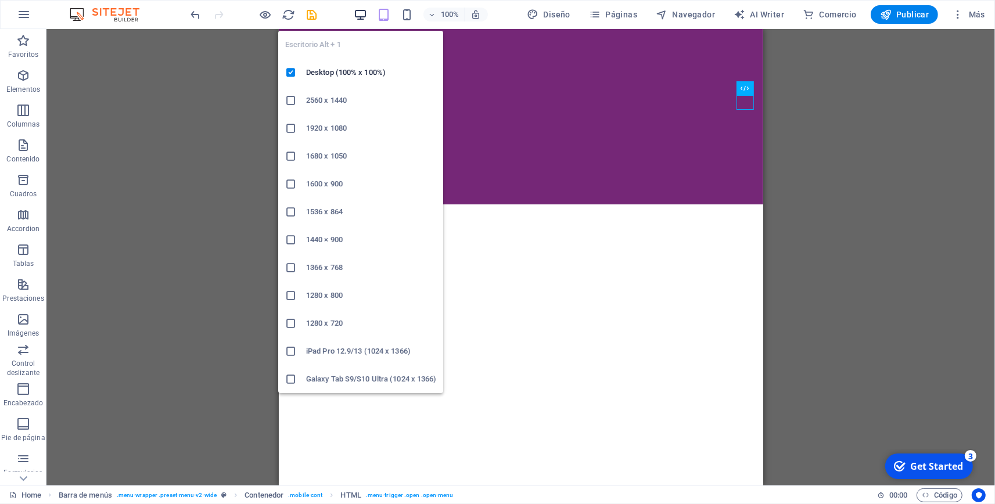
click at [362, 17] on icon "button" at bounding box center [360, 14] width 13 height 13
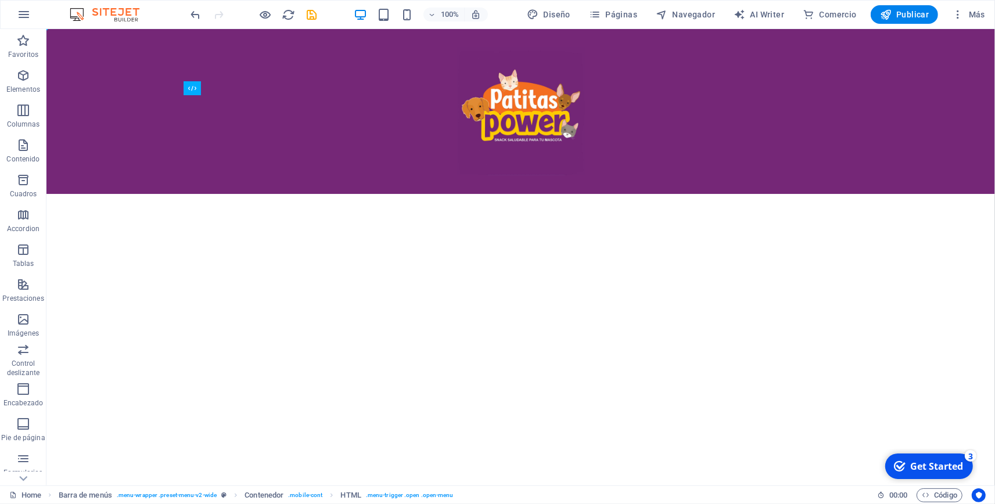
click at [457, 194] on html "Skip to main content Menu Inicio Nosotros Servicio Contactanos" at bounding box center [520, 111] width 949 height 165
click at [446, 194] on html "Skip to main content Menu Inicio Nosotros Servicio Contactanos" at bounding box center [520, 111] width 949 height 165
click at [451, 138] on div at bounding box center [520, 111] width 949 height 165
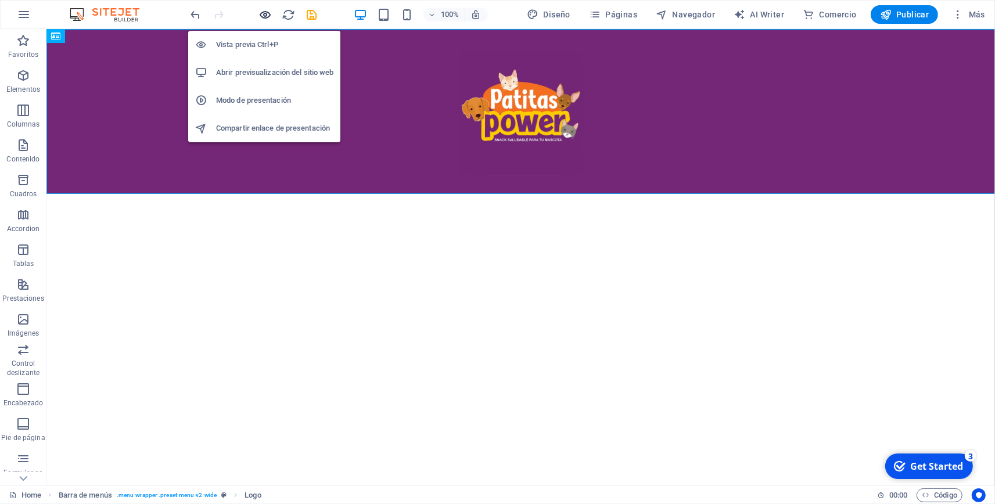
click at [263, 16] on icon "button" at bounding box center [265, 14] width 13 height 13
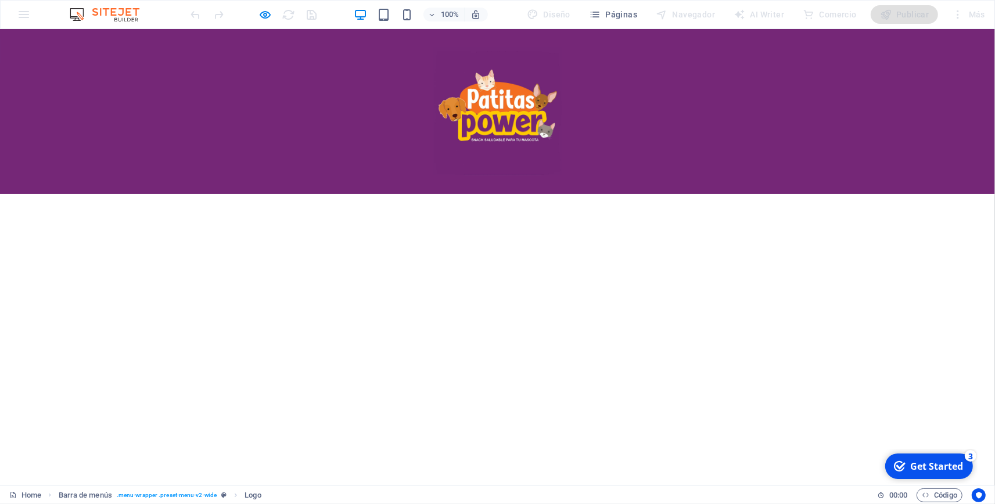
click at [251, 170] on div at bounding box center [497, 111] width 995 height 165
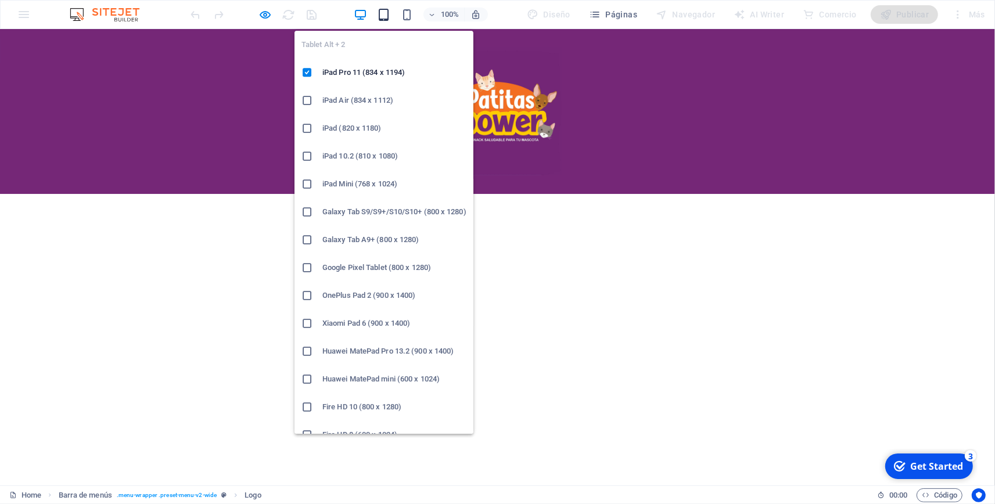
click at [383, 17] on icon "button" at bounding box center [383, 14] width 13 height 13
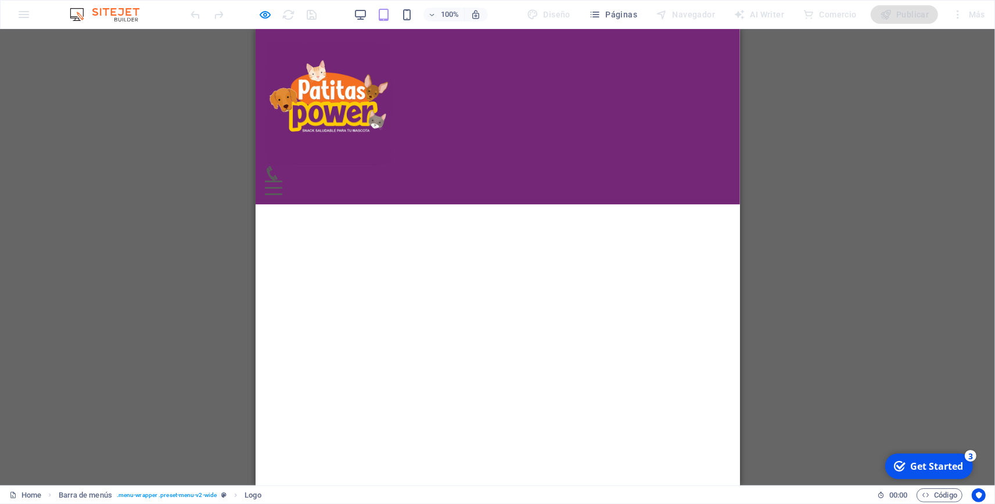
click at [726, 95] on div "Menu Inicio Nosotros Servicio Contactanos" at bounding box center [497, 116] width 484 height 175
click at [282, 181] on div "Menu" at bounding box center [272, 188] width 17 height 15
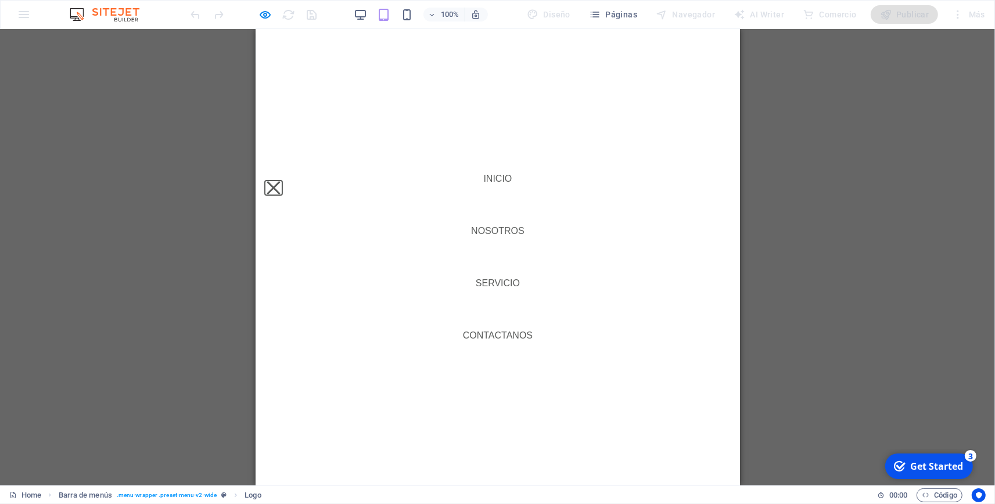
click at [279, 181] on button "Menu" at bounding box center [272, 187] width 13 height 13
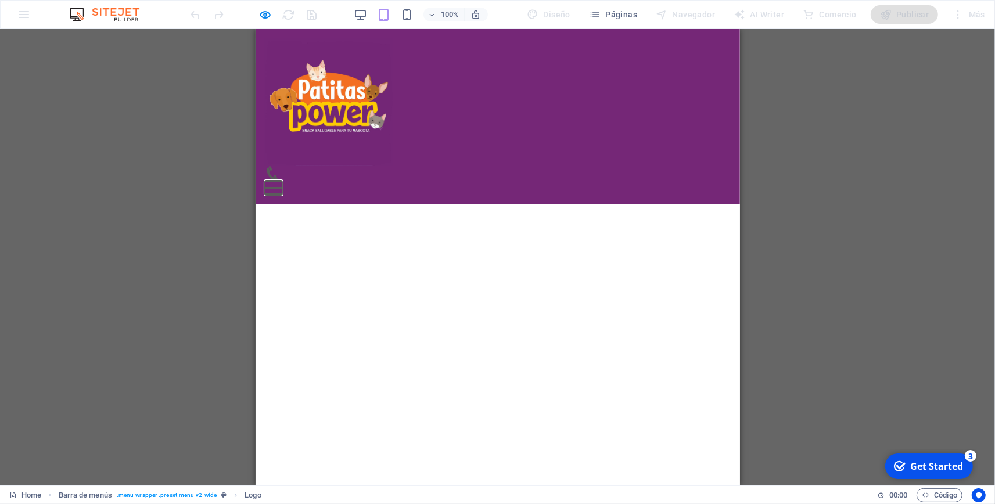
click at [402, 13] on div "100%" at bounding box center [421, 14] width 134 height 19
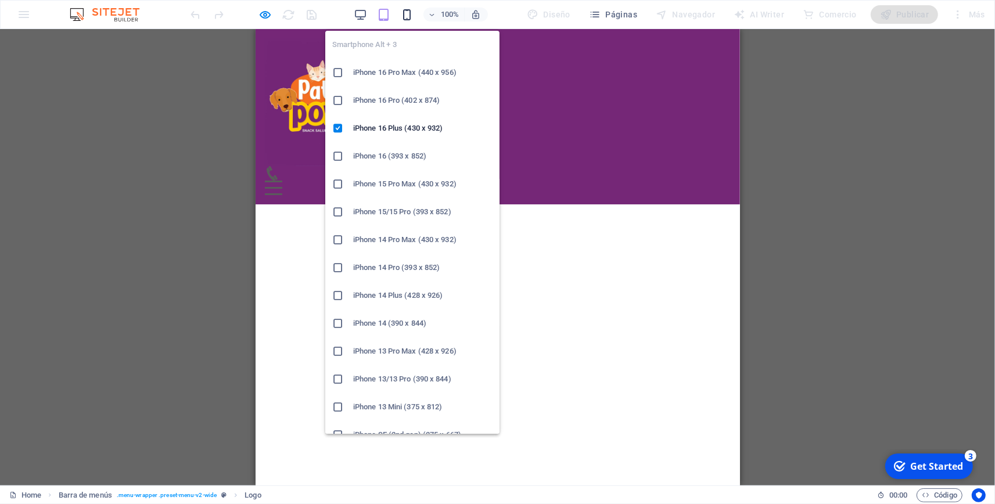
click at [403, 13] on icon "button" at bounding box center [406, 14] width 13 height 13
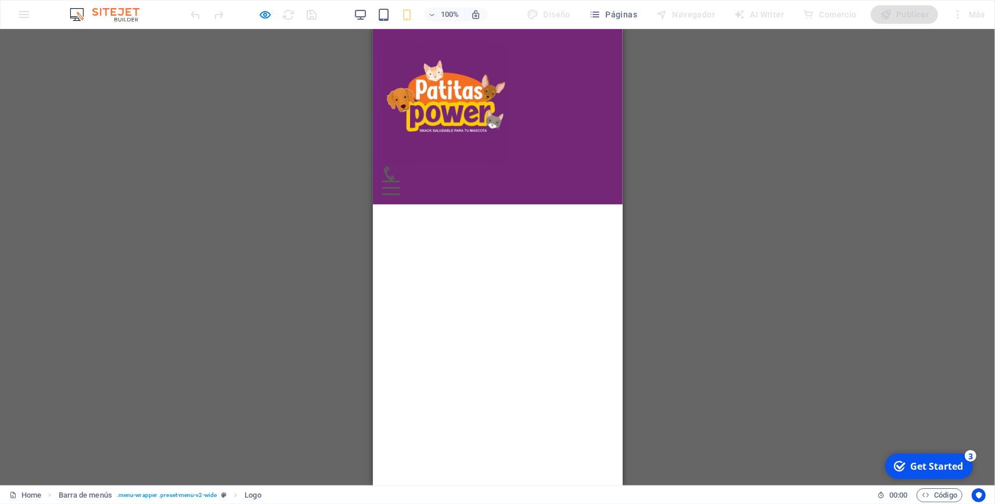
click at [399, 181] on button "Menu" at bounding box center [390, 182] width 17 height 2
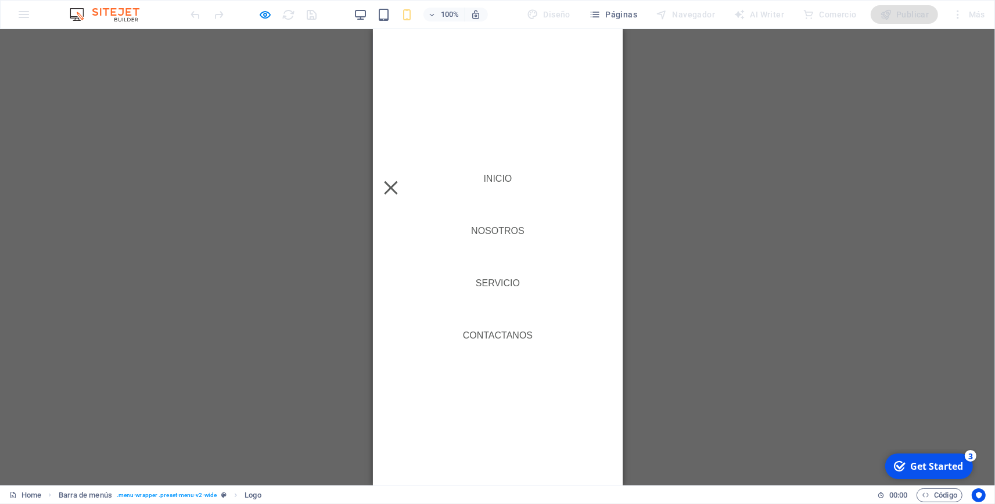
click at [397, 181] on button "Menu" at bounding box center [389, 187] width 13 height 13
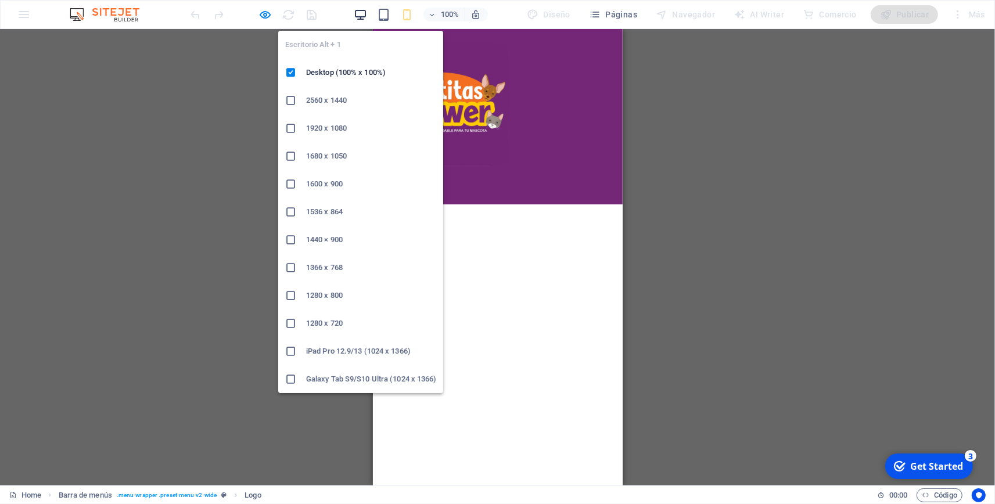
click at [361, 14] on icon "button" at bounding box center [360, 14] width 13 height 13
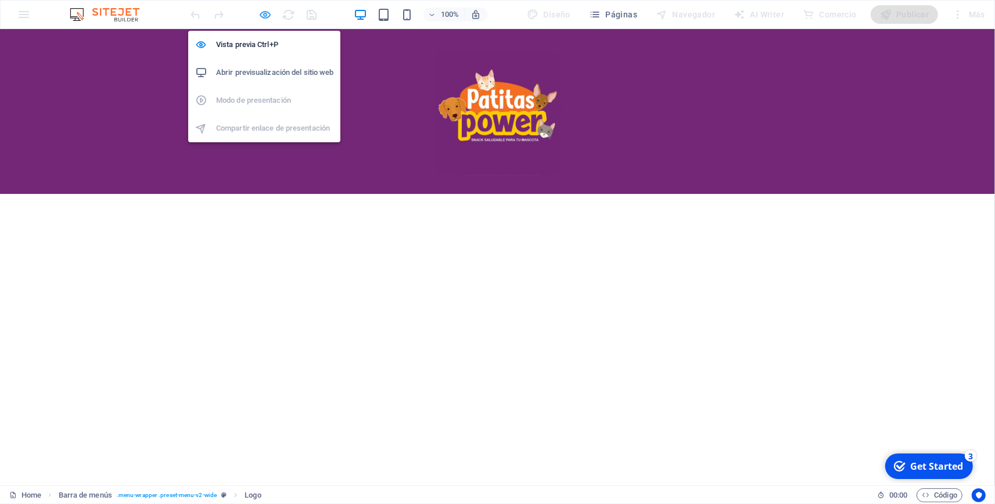
click at [269, 16] on icon "button" at bounding box center [265, 14] width 13 height 13
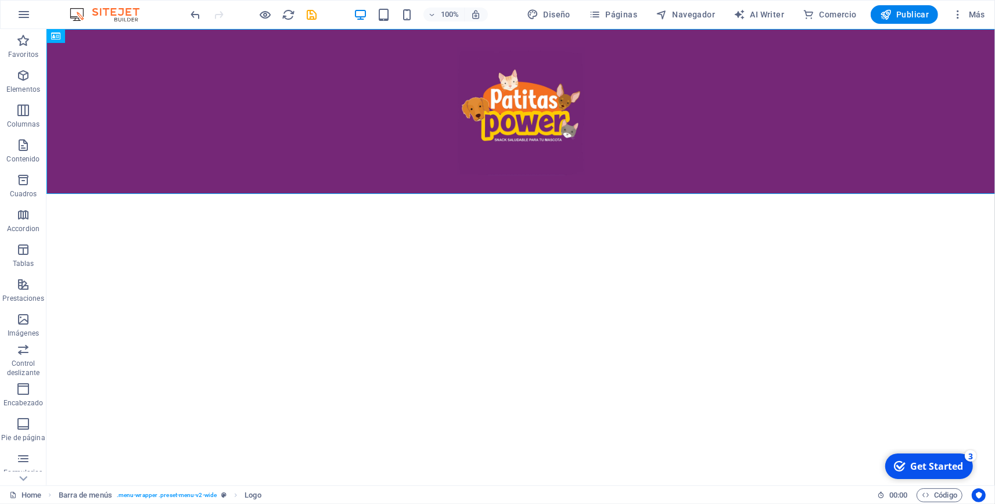
click at [295, 194] on html "Skip to main content Menu Inicio Nosotros Servicio Contactanos" at bounding box center [520, 111] width 949 height 165
click at [314, 187] on div at bounding box center [520, 111] width 949 height 165
click at [110, 187] on div at bounding box center [520, 111] width 949 height 165
select select "px"
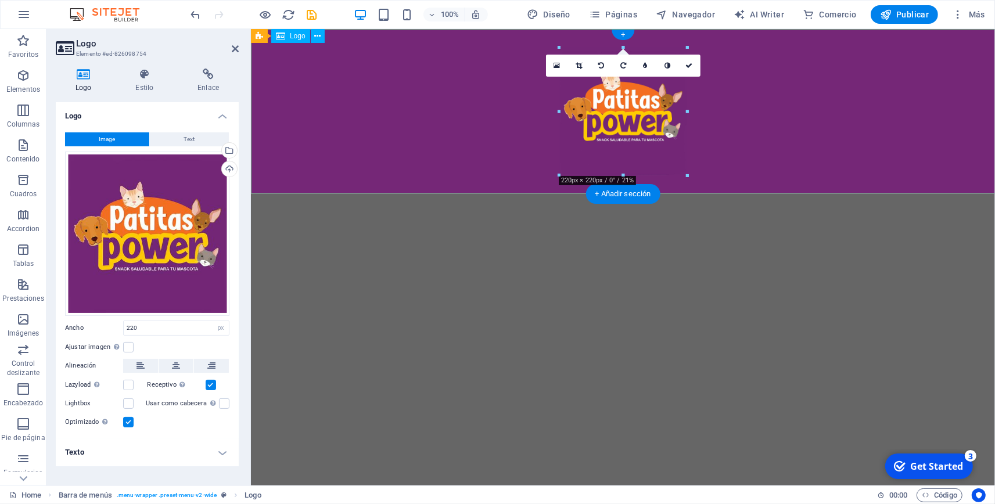
click at [311, 190] on div at bounding box center [622, 111] width 744 height 165
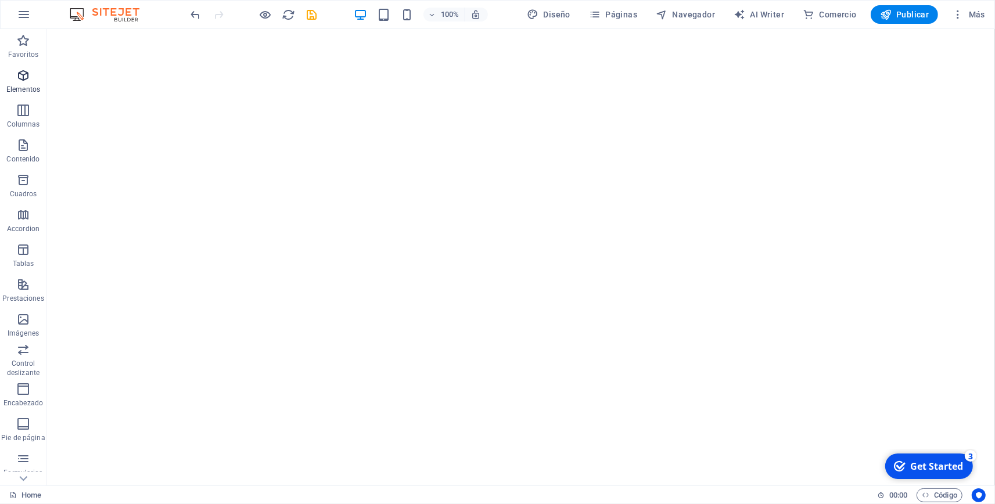
click at [19, 88] on p "Elementos" at bounding box center [23, 89] width 34 height 9
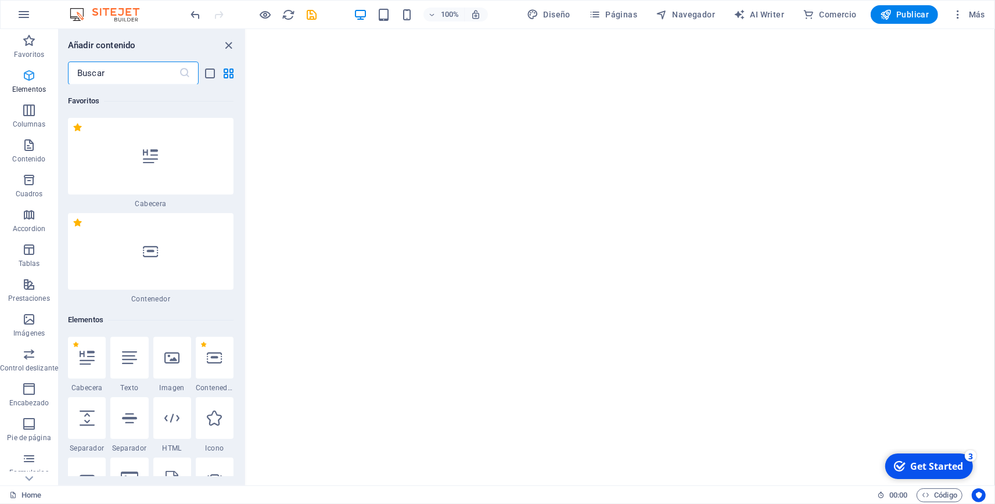
scroll to position [123, 0]
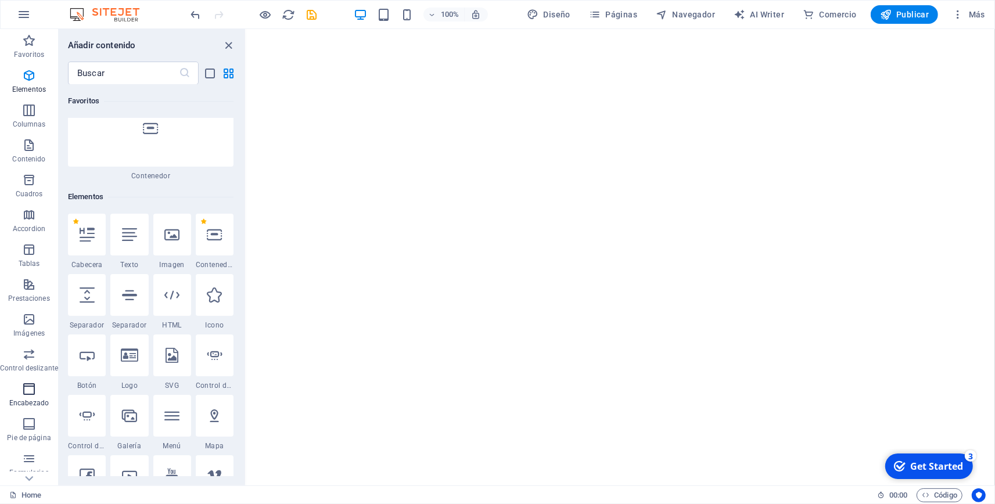
click at [37, 401] on p "Encabezado" at bounding box center [29, 403] width 40 height 9
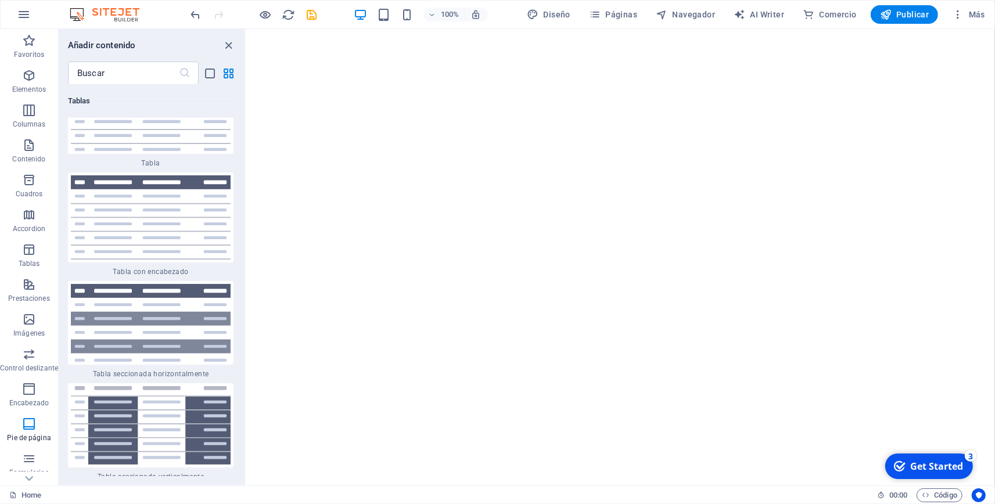
scroll to position [7762, 0]
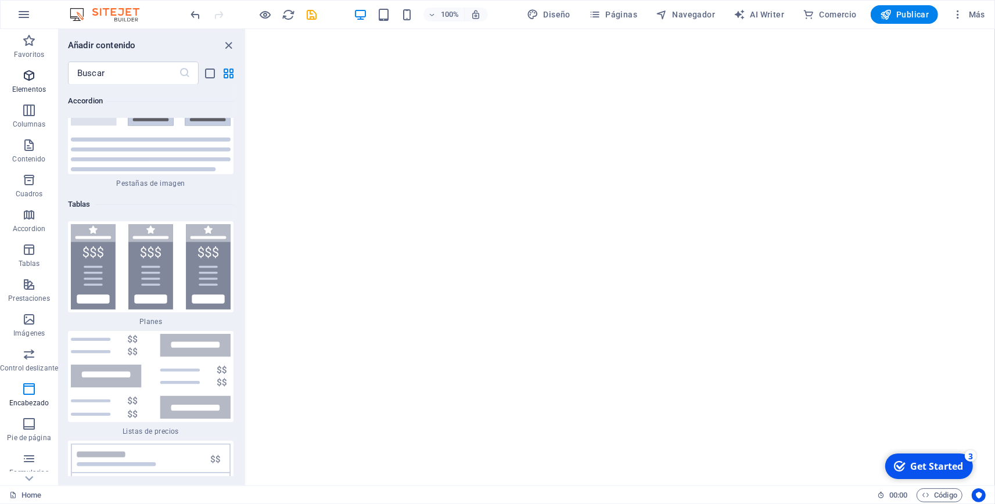
click at [34, 84] on span "Elementos" at bounding box center [29, 83] width 58 height 28
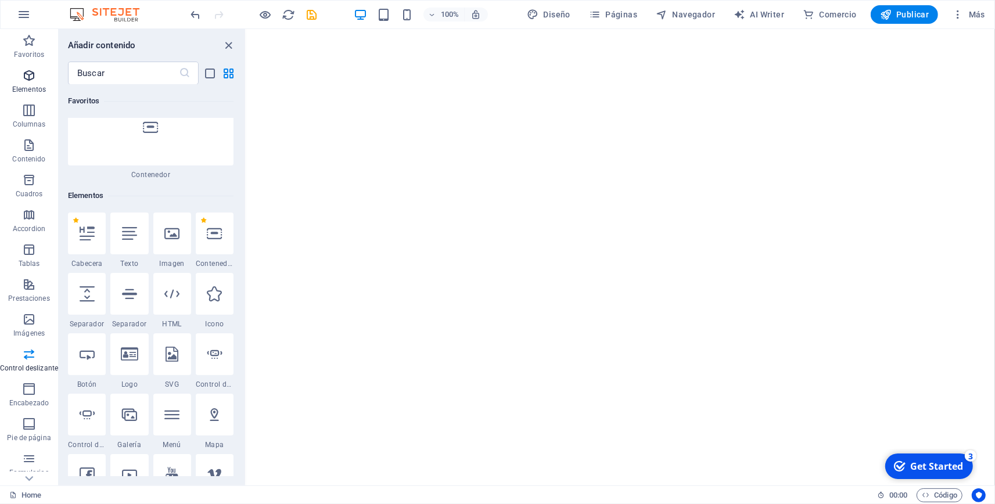
scroll to position [124, 0]
click at [34, 84] on span "Elementos" at bounding box center [29, 83] width 58 height 28
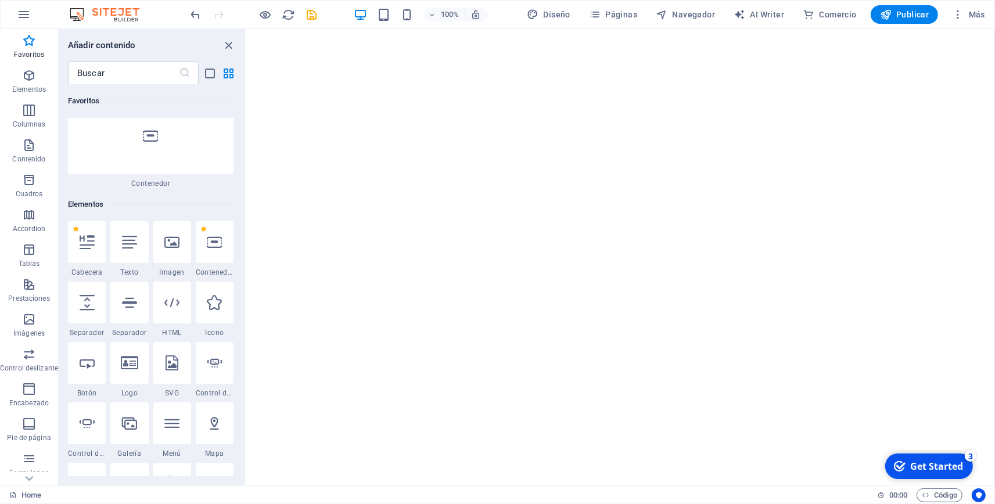
scroll to position [99, 0]
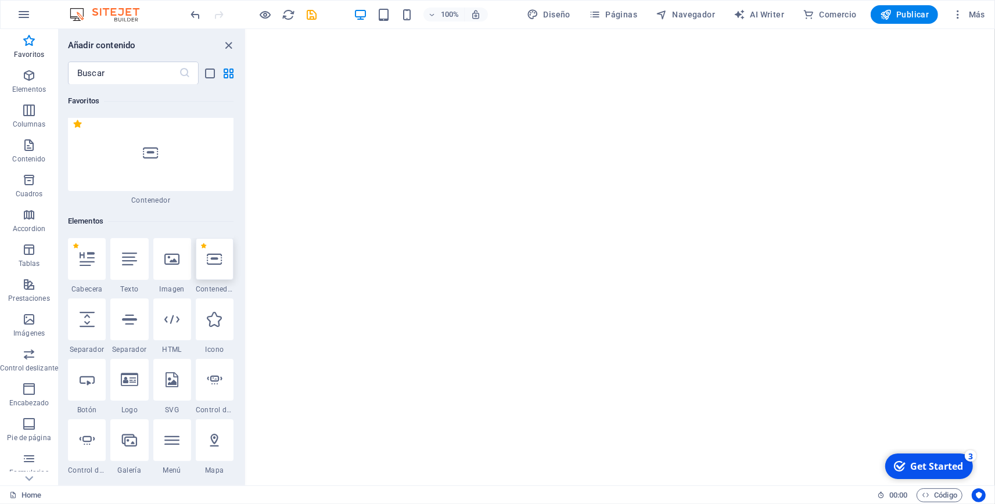
click at [216, 238] on div at bounding box center [215, 259] width 38 height 42
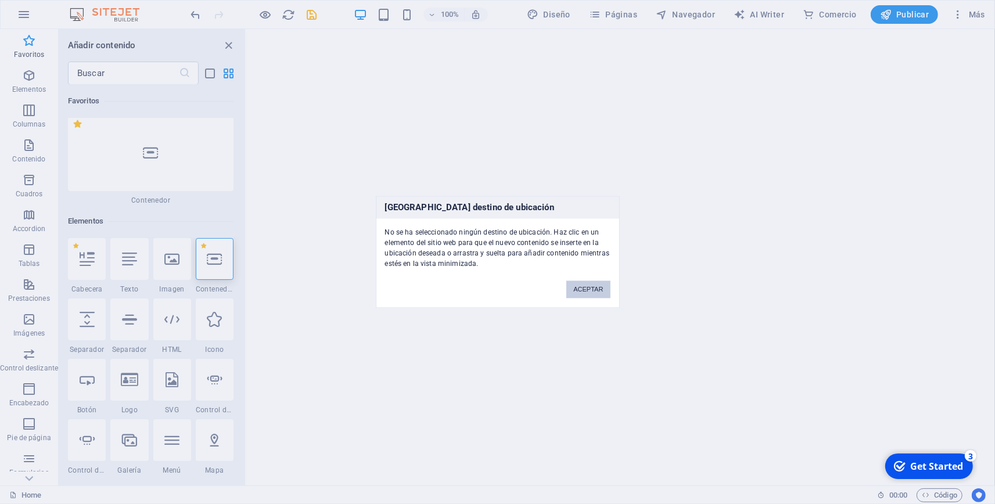
click at [581, 295] on button "ACEPTAR" at bounding box center [588, 289] width 44 height 17
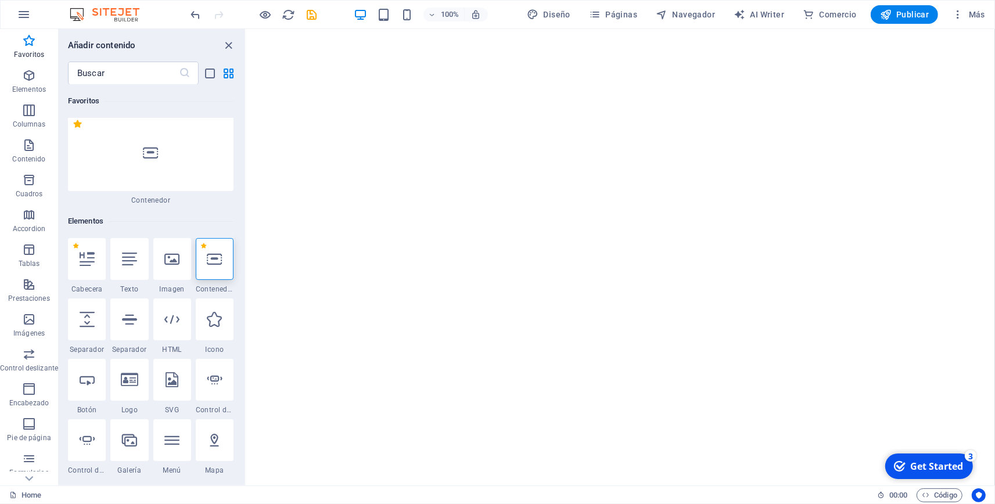
click at [229, 238] on div at bounding box center [215, 259] width 38 height 42
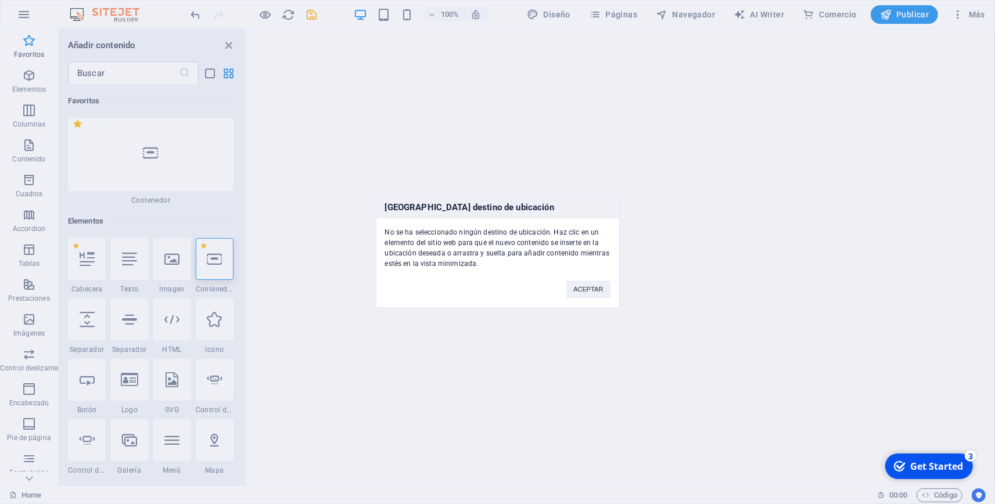
click at [465, 176] on div "[GEOGRAPHIC_DATA] destino de ubicación No se ha seleccionado ningún destino de …" at bounding box center [497, 252] width 995 height 504
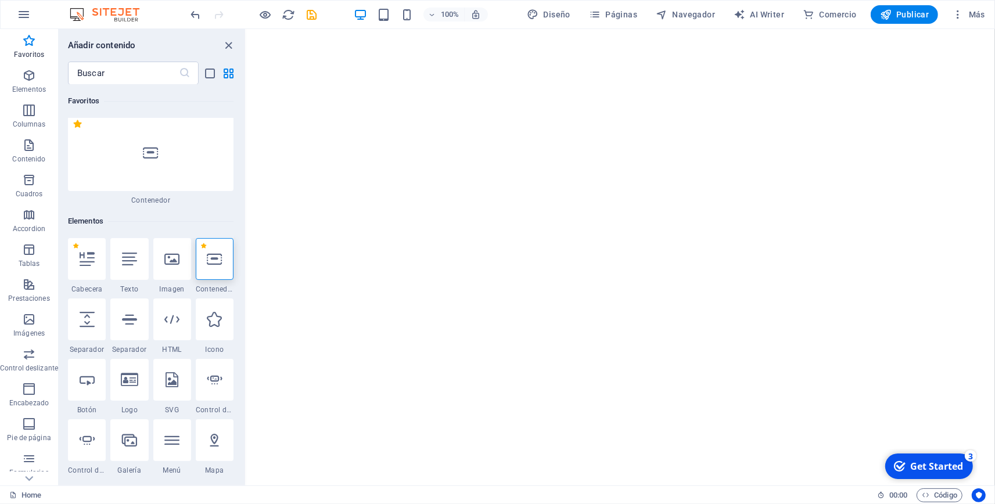
click at [569, 29] on html "Skip to main content Menu Inicio Nosotros Servicio Contactanos" at bounding box center [620, 29] width 749 height 0
click at [906, 465] on div "checkmark Get Started 3" at bounding box center [927, 466] width 69 height 13
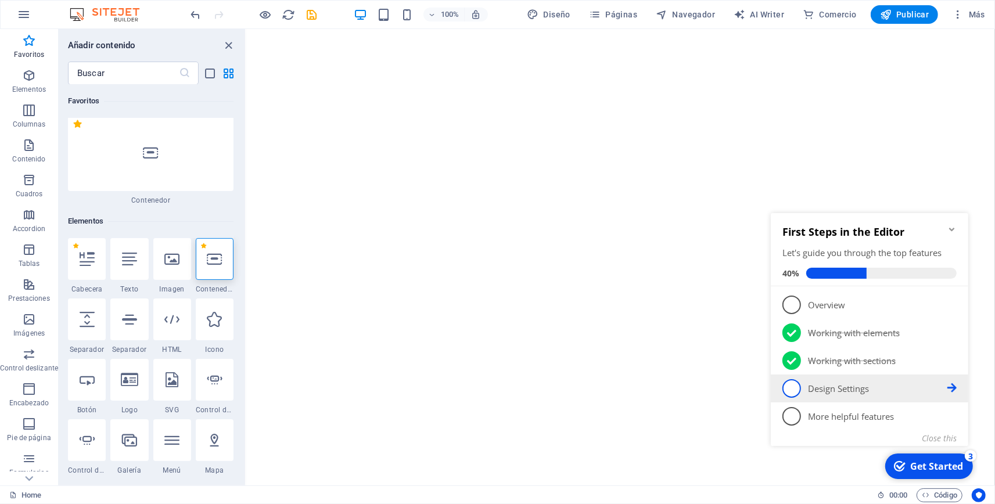
click at [801, 390] on link "4 Design Settings - incomplete" at bounding box center [869, 388] width 174 height 19
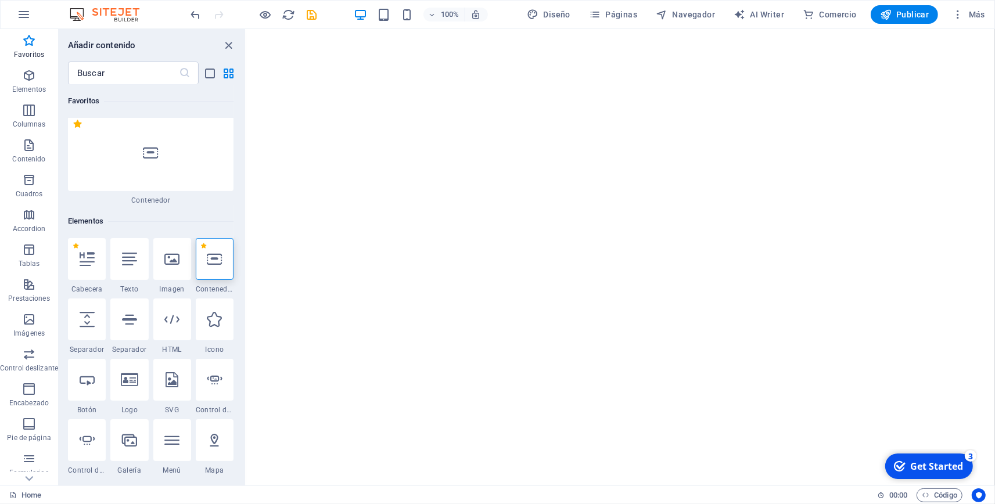
click at [906, 461] on div "checkmark Get Started 3" at bounding box center [927, 466] width 69 height 13
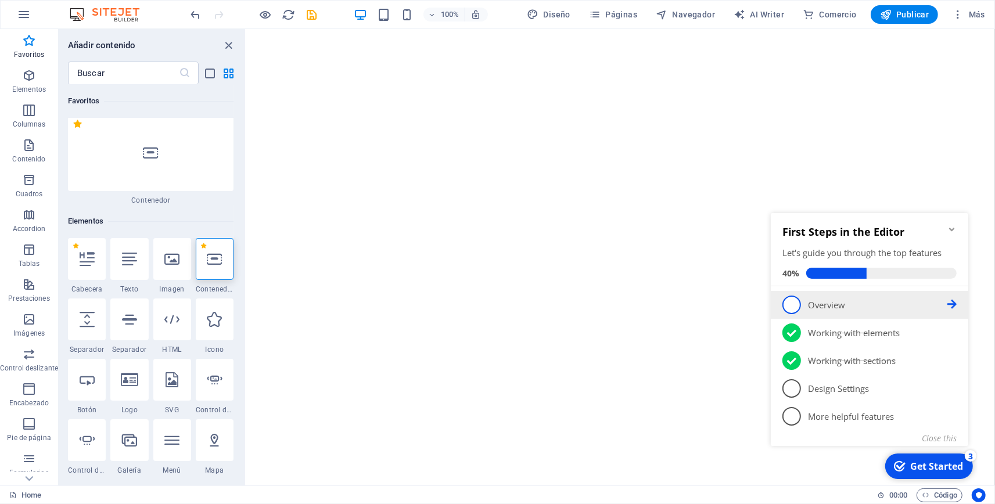
click at [831, 311] on link "1 Overview - incomplete" at bounding box center [869, 304] width 174 height 19
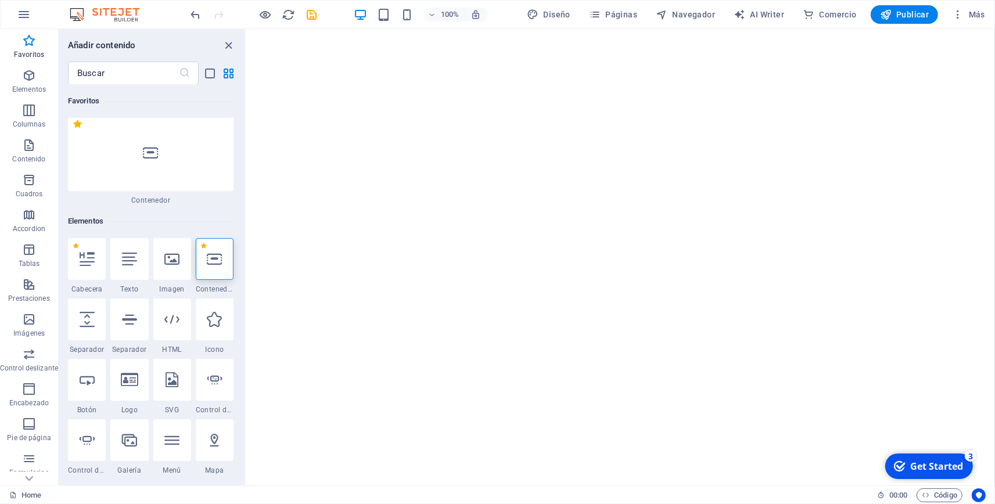
scroll to position [0, 0]
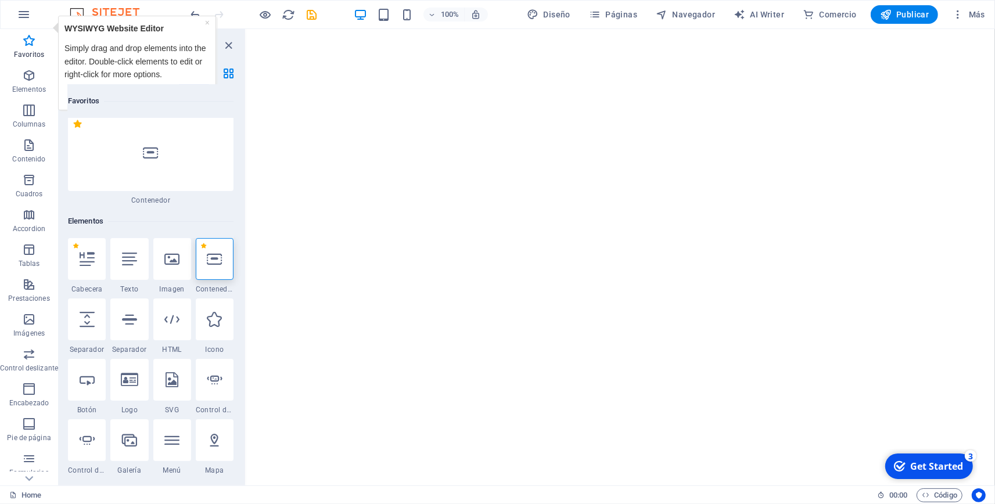
click at [831, 29] on html "Skip to main content Menu Inicio Nosotros Servicio Contactanos" at bounding box center [620, 29] width 749 height 0
click at [221, 252] on icon at bounding box center [214, 259] width 15 height 15
click at [232, 101] on div "Favoritos" at bounding box center [151, 101] width 166 height 33
click at [227, 106] on div "Favoritos" at bounding box center [151, 101] width 166 height 33
click at [358, 29] on html "Skip to main content Menu Inicio Nosotros Servicio Contactanos" at bounding box center [620, 29] width 749 height 0
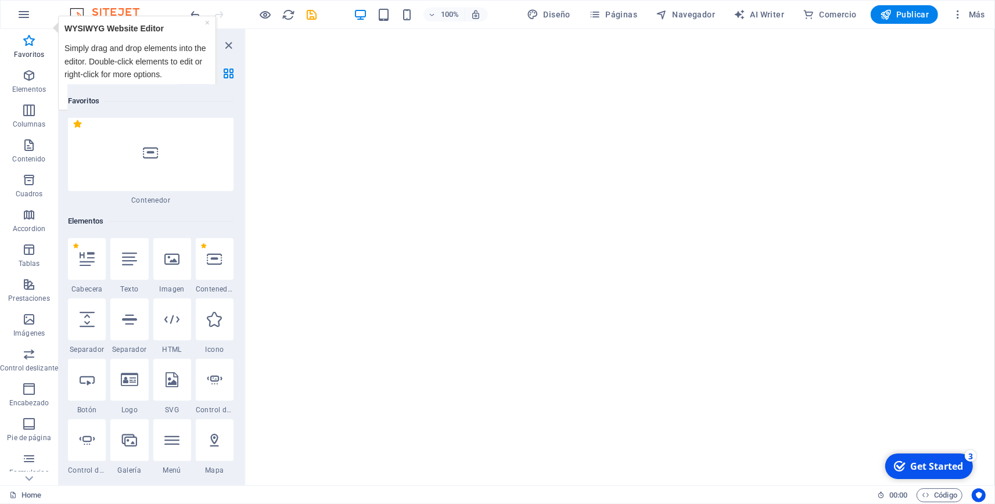
drag, startPoint x: 461, startPoint y: 202, endPoint x: 412, endPoint y: 59, distance: 151.4
click at [412, 29] on html "Skip to main content Menu Inicio Nosotros Servicio Contactanos" at bounding box center [620, 29] width 749 height 0
click at [9, 408] on span "Encabezado" at bounding box center [29, 396] width 58 height 28
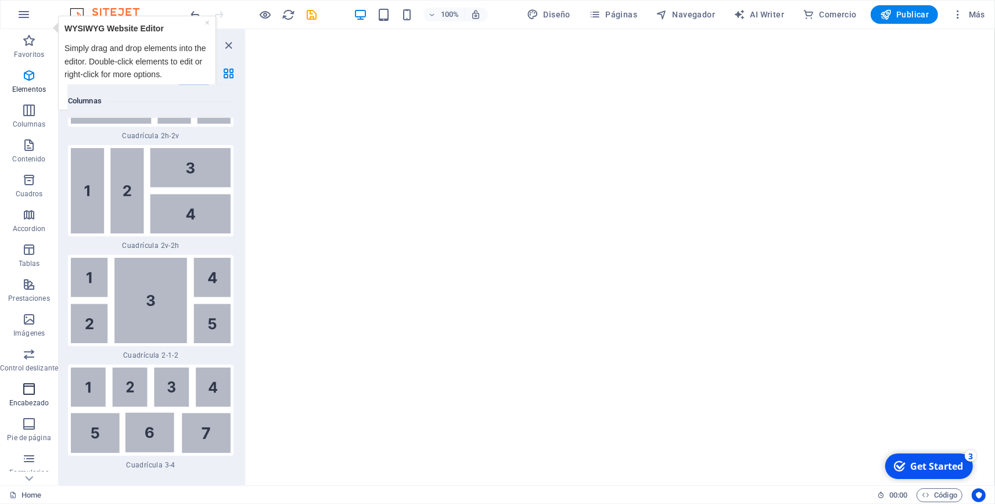
scroll to position [7076, 0]
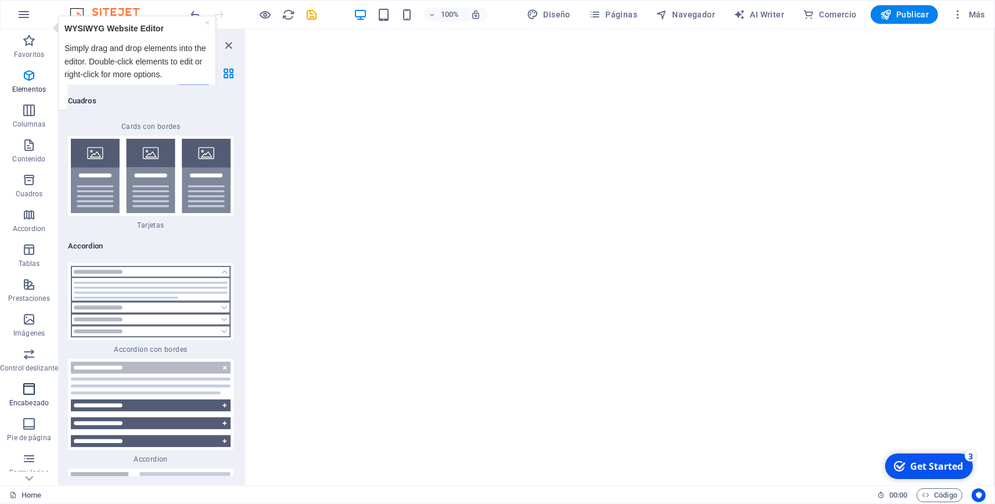
click at [9, 408] on span "Encabezado" at bounding box center [29, 396] width 58 height 28
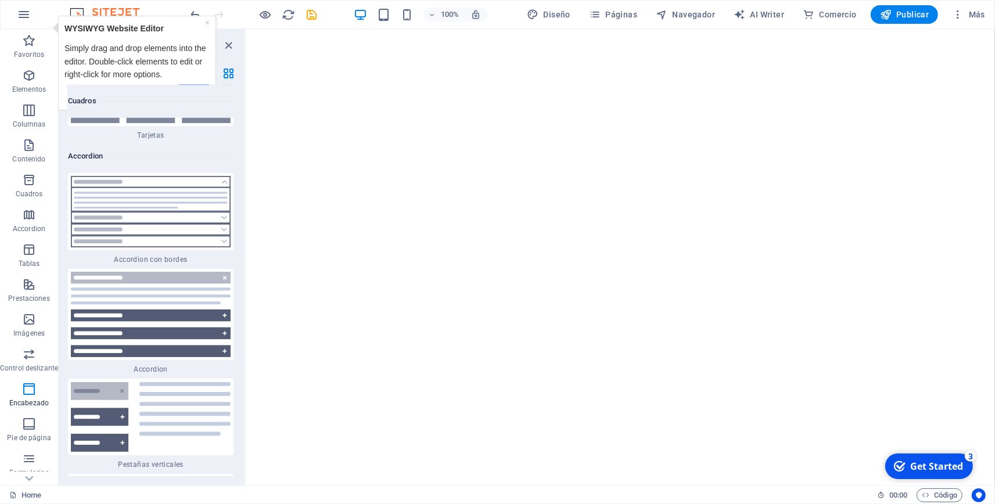
scroll to position [7182, 0]
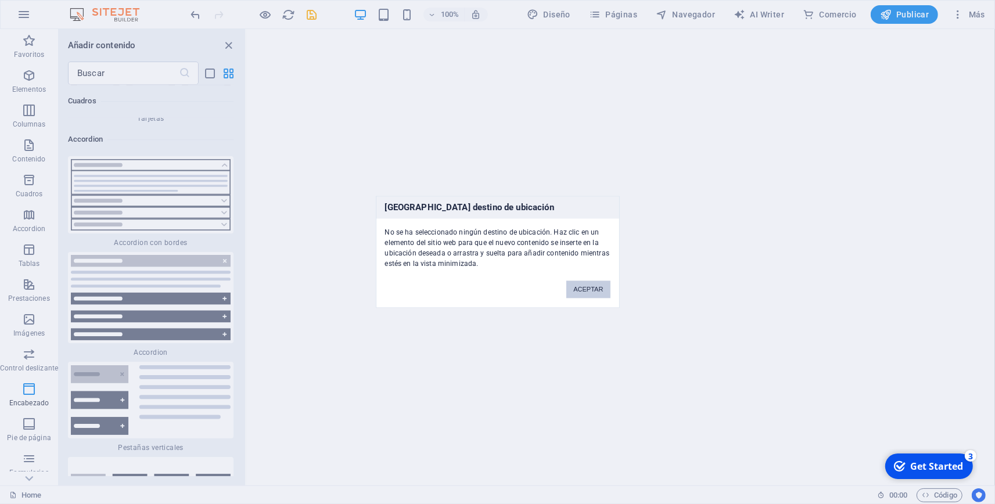
click at [125, 321] on div "[GEOGRAPHIC_DATA] destino de ubicación No se ha seleccionado ningún destino de …" at bounding box center [497, 252] width 995 height 504
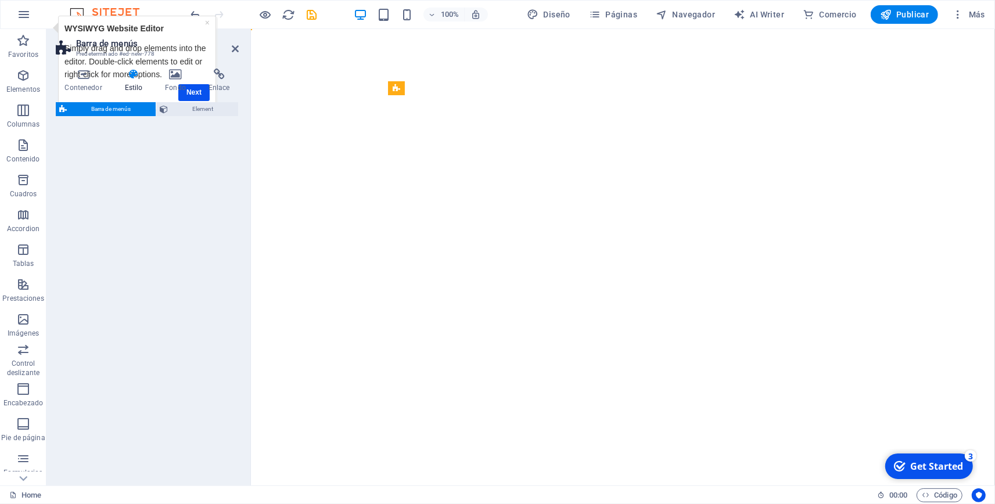
select select "rem"
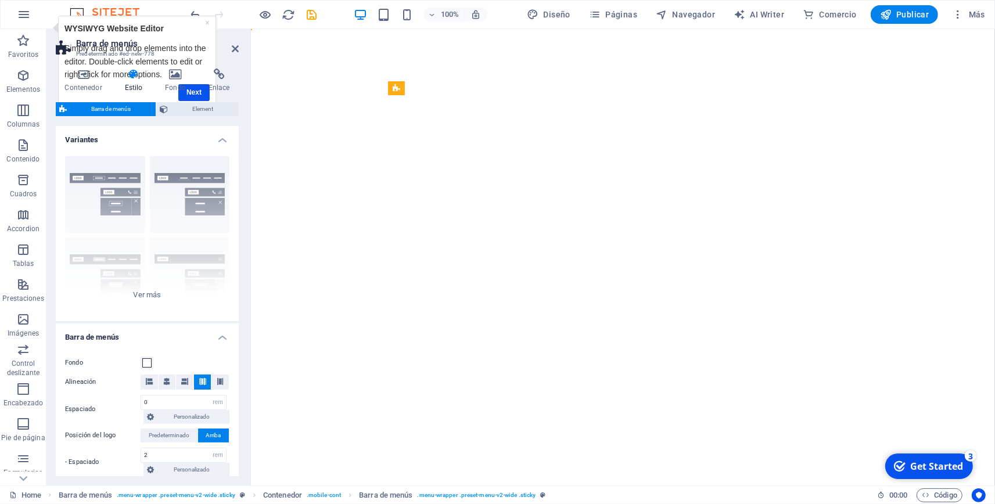
click at [348, 29] on html "Skip to main content Menu Menu Home About Service Contact Inicio Nosotros Servi…" at bounding box center [622, 29] width 744 height 0
click at [385, 29] on html "Skip to main content Menu Menu Home About Service Contact Inicio Nosotros Servi…" at bounding box center [622, 29] width 744 height 0
drag, startPoint x: 943, startPoint y: 279, endPoint x: 866, endPoint y: 267, distance: 78.2
click at [866, 29] on html "Skip to main content Menu Menu Home About Service Contact Inicio Nosotros Servi…" at bounding box center [622, 29] width 744 height 0
click at [850, 29] on html "Skip to main content Menu Menu Home About Service Contact Inicio Nosotros Servi…" at bounding box center [622, 29] width 744 height 0
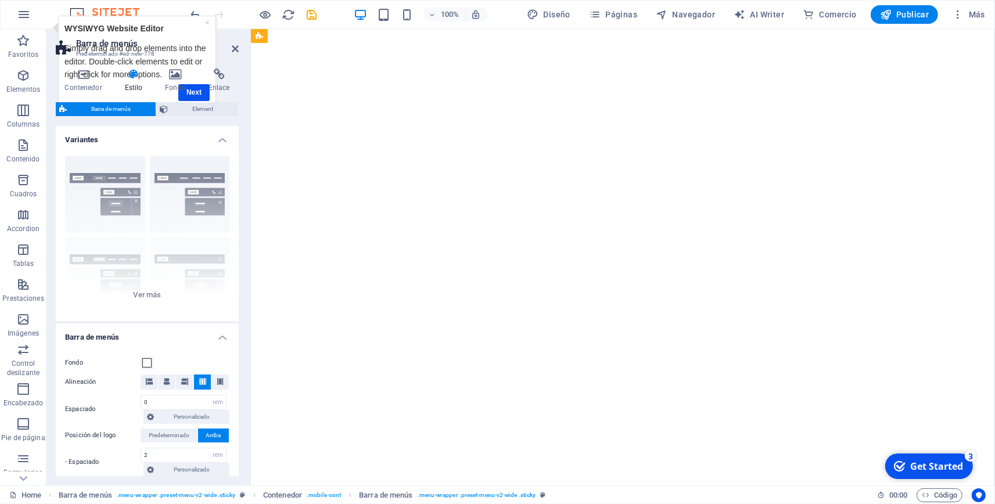
click at [850, 29] on html "Skip to main content Menu Menu Home About Service Contact Inicio Nosotros Servi…" at bounding box center [622, 29] width 744 height 0
click at [209, 19] on div "× WYSIWYG Website Editor Simply drag and drop elements into the editor. Double-…" at bounding box center [136, 63] width 151 height 88
click at [209, 21] on link "×" at bounding box center [206, 21] width 5 height 9
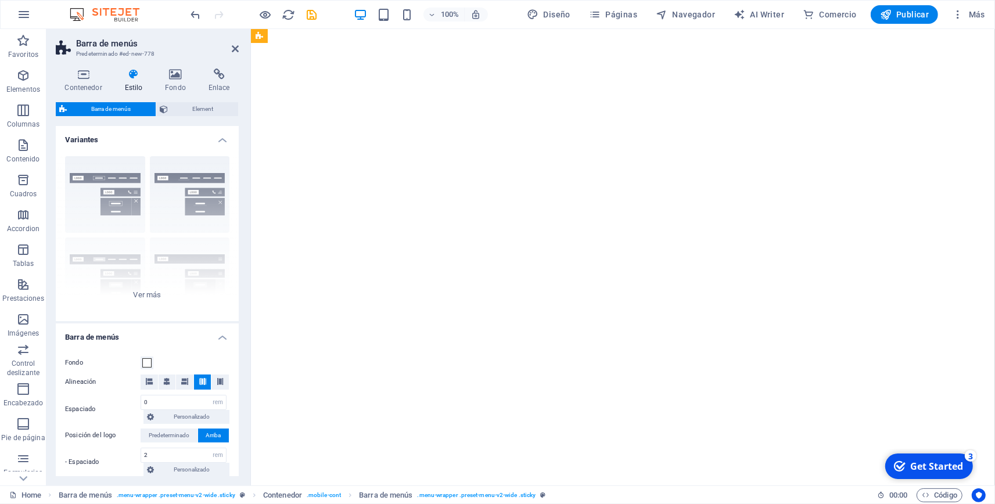
drag, startPoint x: 367, startPoint y: 260, endPoint x: 297, endPoint y: 202, distance: 90.8
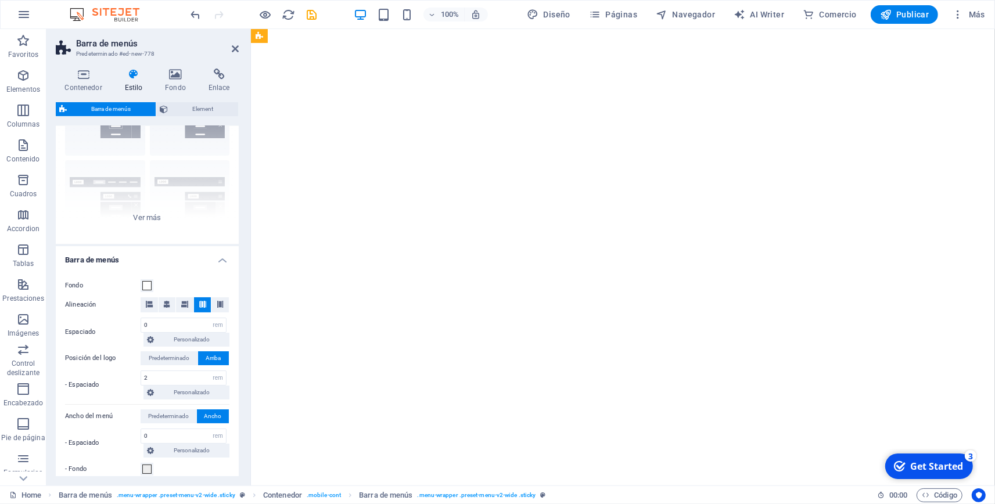
scroll to position [0, 0]
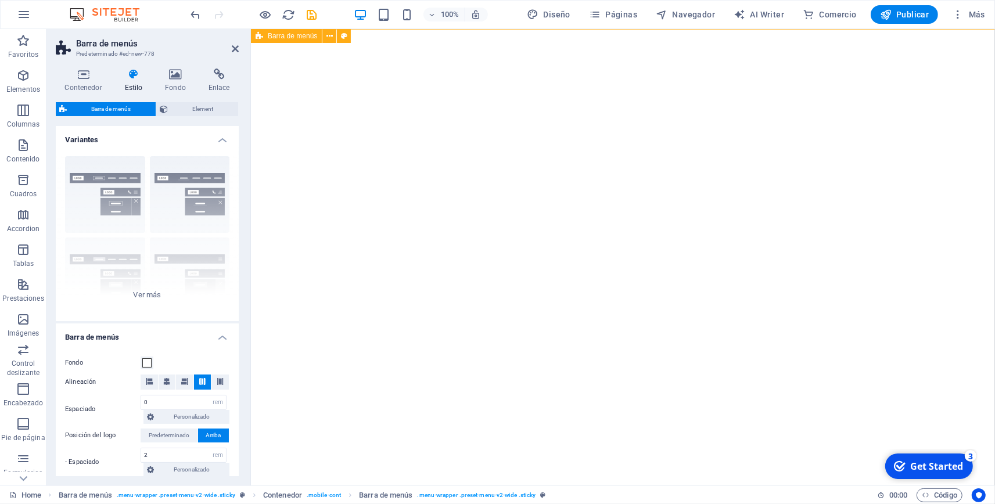
click at [263, 37] on icon at bounding box center [260, 36] width 8 height 14
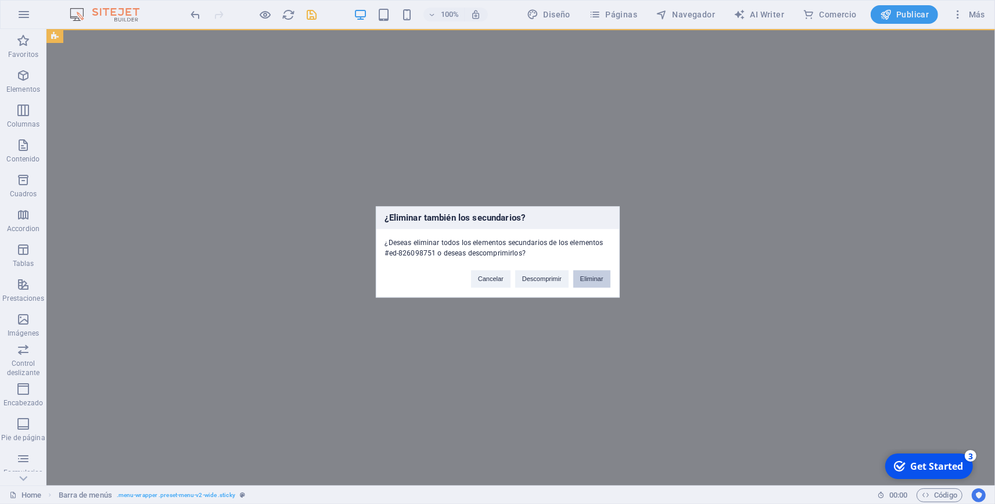
click at [594, 282] on button "Eliminar" at bounding box center [591, 279] width 37 height 17
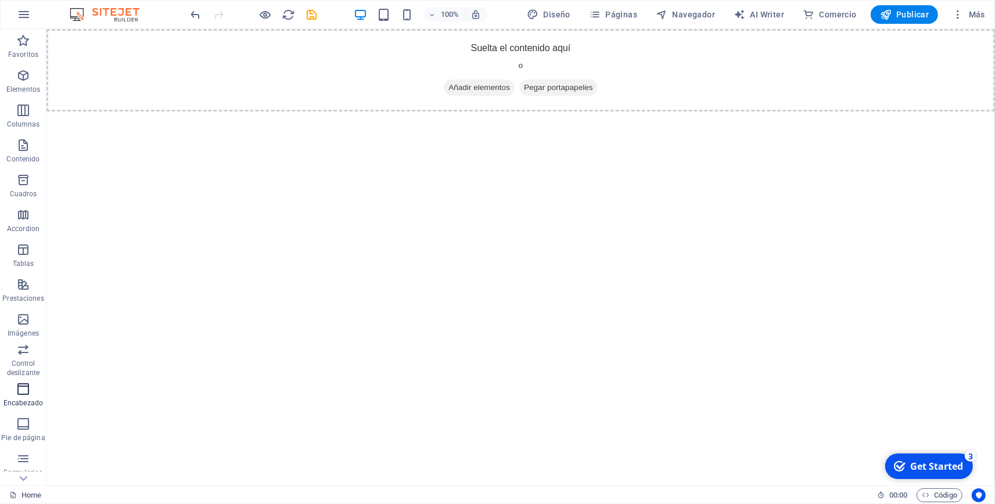
click at [21, 398] on span "Encabezado" at bounding box center [23, 396] width 46 height 28
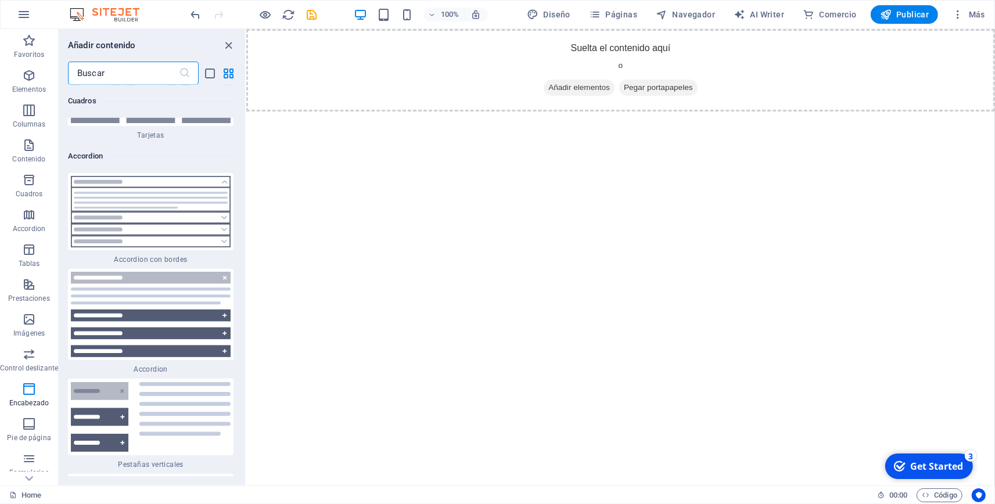
scroll to position [7149, 0]
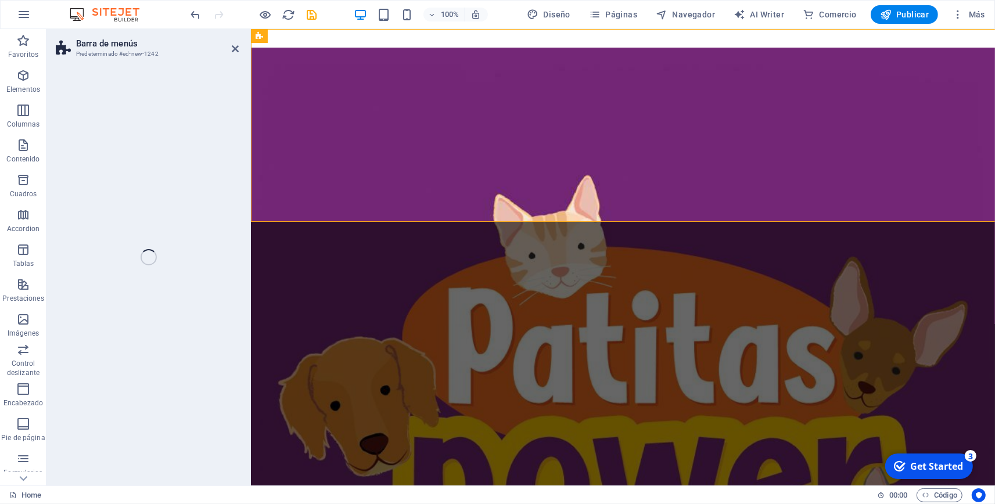
select select "rem"
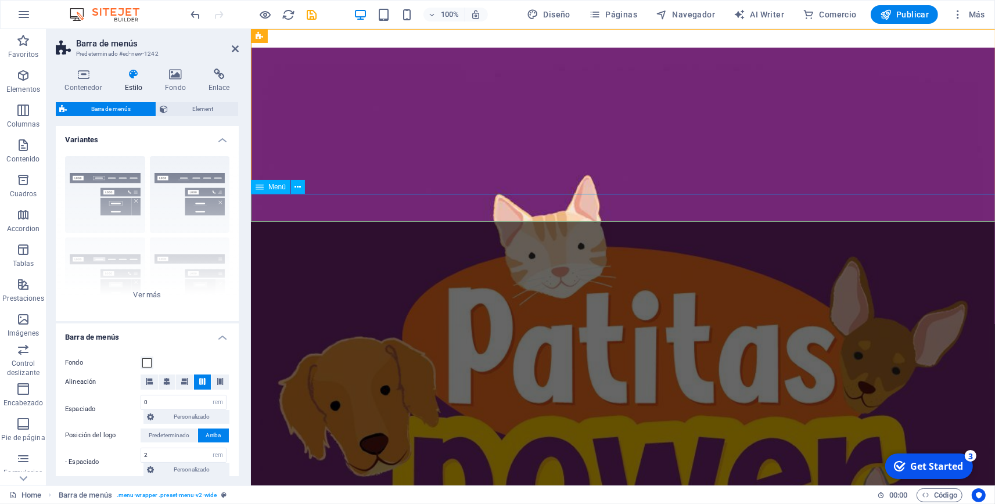
click at [565, 16] on span "Diseño" at bounding box center [549, 15] width 44 height 12
select select "px"
select select "400"
select select "px"
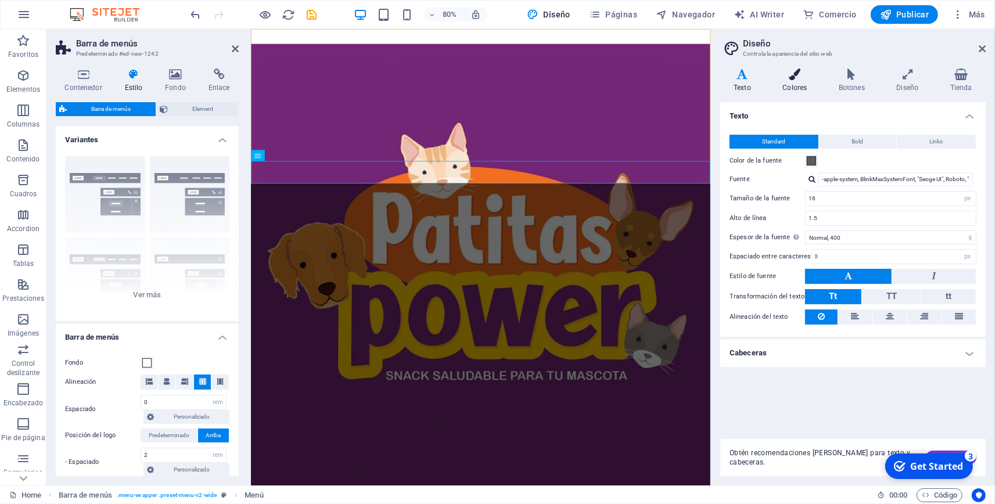
click at [802, 82] on h4 "Colores" at bounding box center [797, 81] width 56 height 24
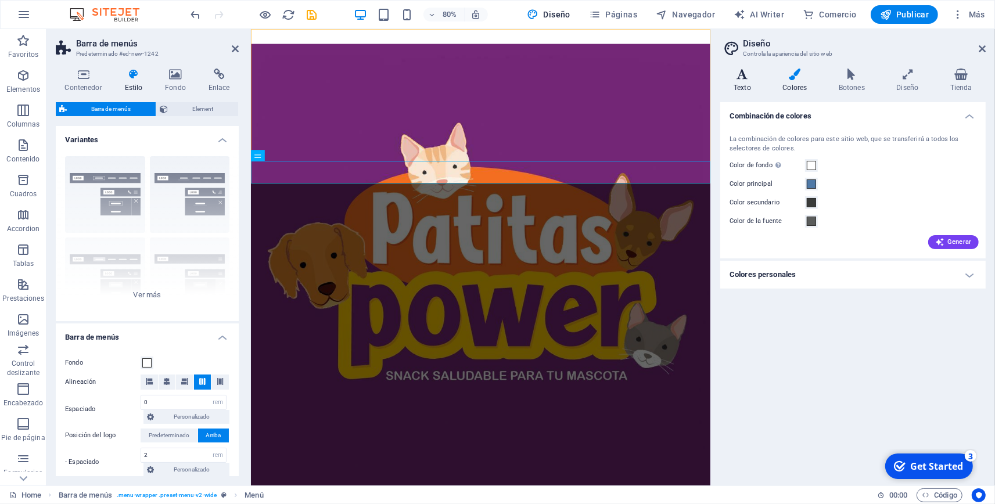
click at [740, 84] on h4 "Texto" at bounding box center [744, 81] width 49 height 24
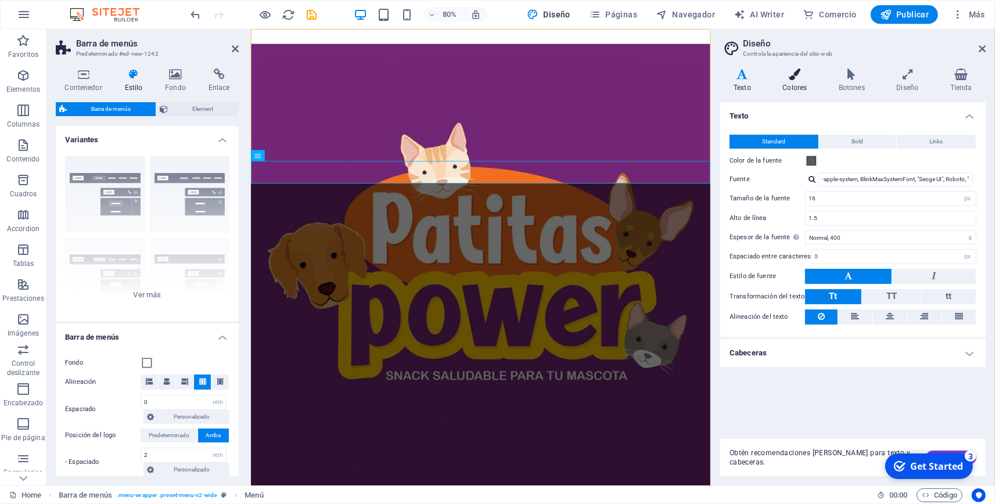
click at [806, 87] on h4 "Colores" at bounding box center [797, 81] width 56 height 24
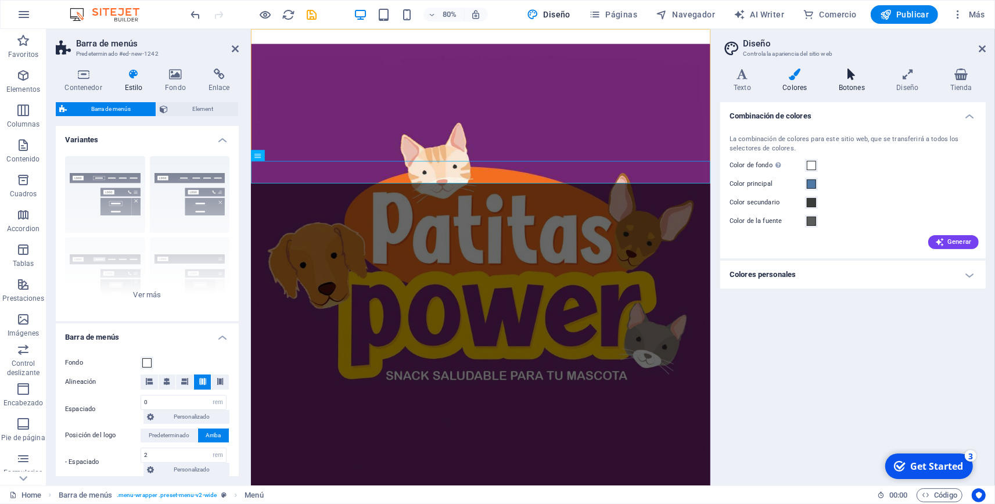
click at [848, 77] on icon at bounding box center [851, 75] width 53 height 12
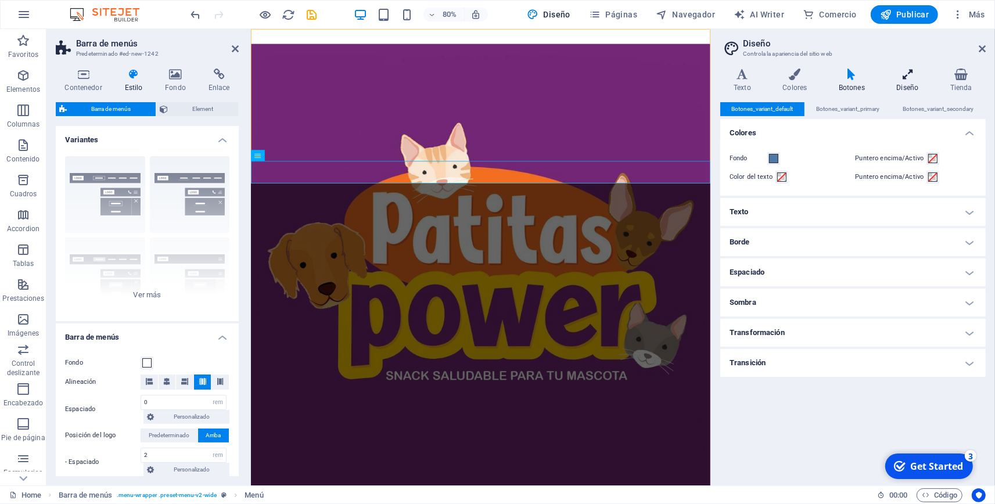
click at [917, 70] on icon at bounding box center [907, 75] width 49 height 12
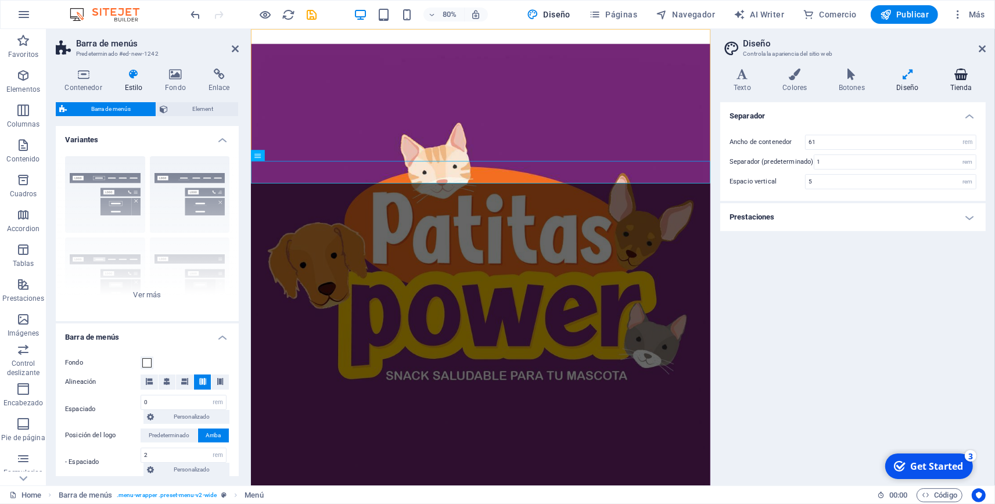
click at [956, 88] on h4 "Tienda" at bounding box center [961, 81] width 49 height 24
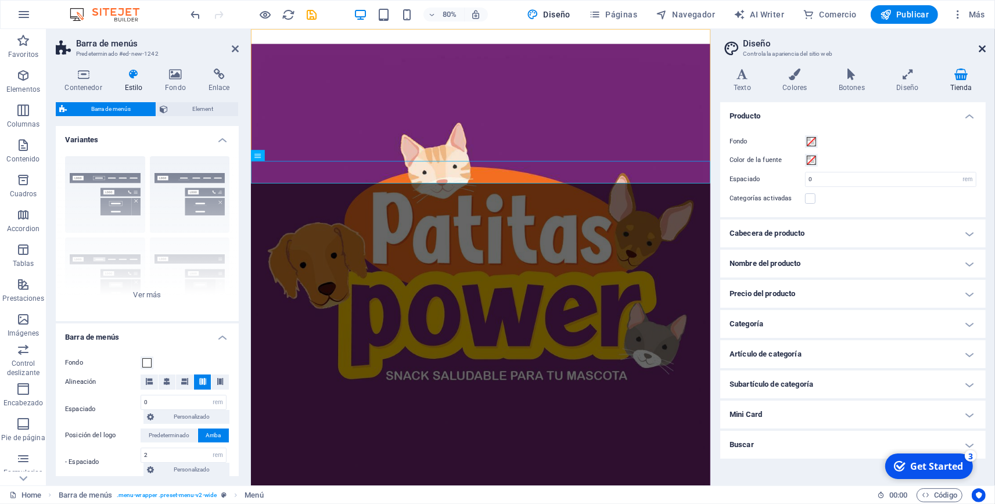
click at [982, 48] on icon at bounding box center [982, 48] width 7 height 9
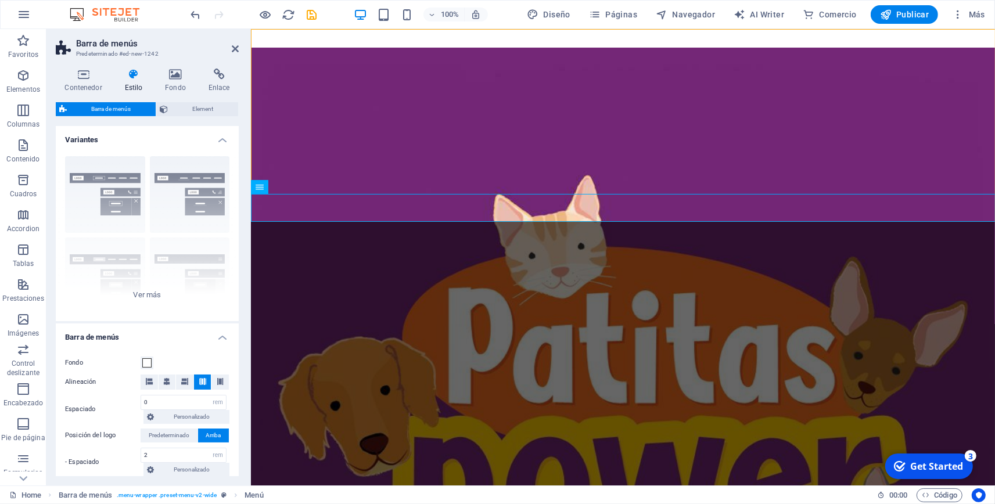
click at [617, 3] on div "100% Diseño Páginas Navegador AI Writer Comercio Publicar Más" at bounding box center [498, 15] width 994 height 28
click at [690, 22] on button "Navegador" at bounding box center [685, 14] width 69 height 19
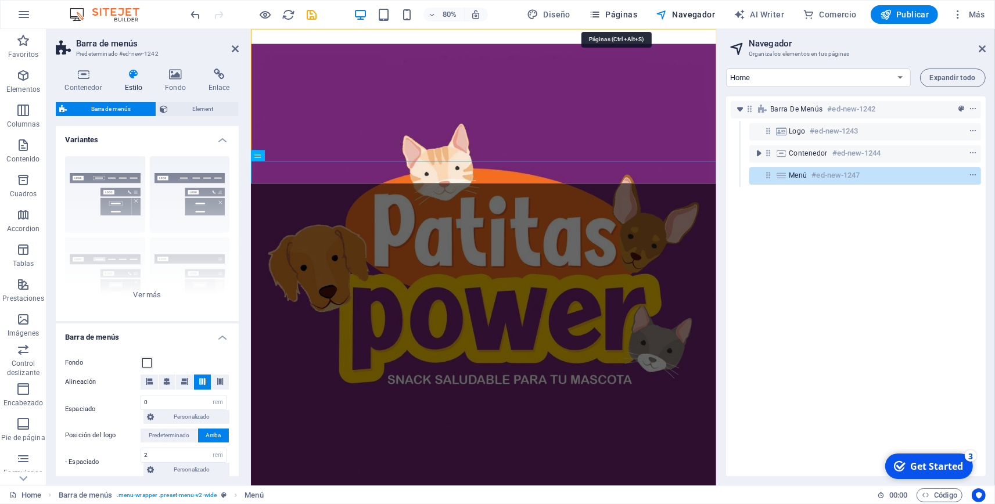
click at [626, 16] on span "Páginas" at bounding box center [613, 15] width 48 height 12
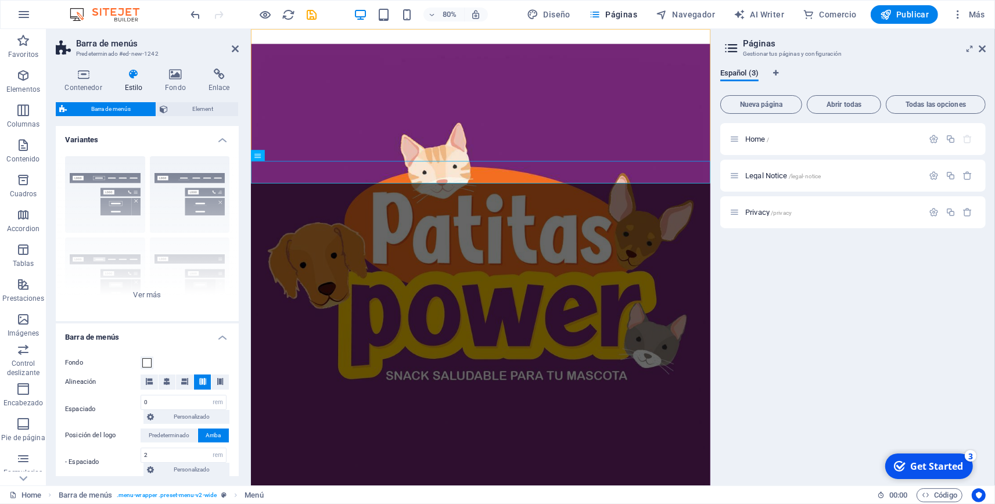
click at [733, 476] on html "Skip to main content Menu Home About Service Contact" at bounding box center [537, 349] width 575 height 640
click at [984, 49] on icon at bounding box center [982, 48] width 7 height 9
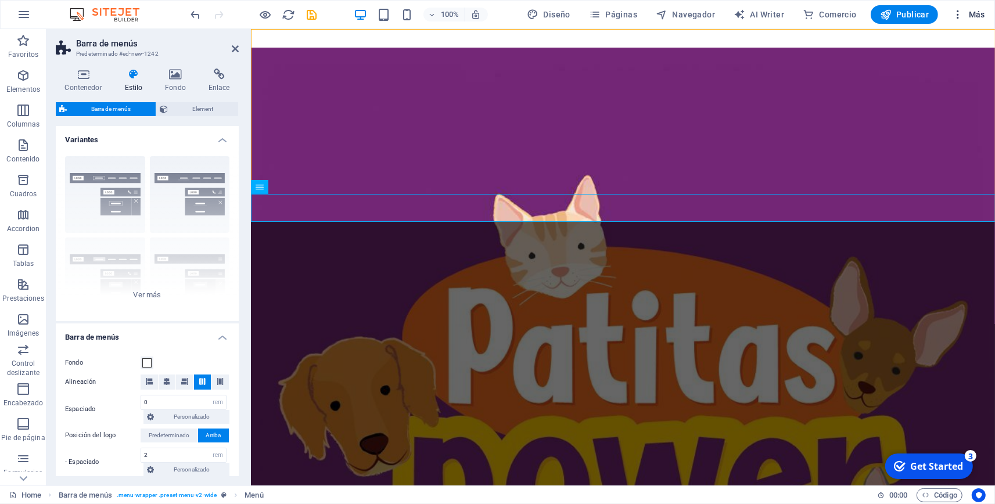
click at [968, 18] on span "Más" at bounding box center [968, 15] width 33 height 12
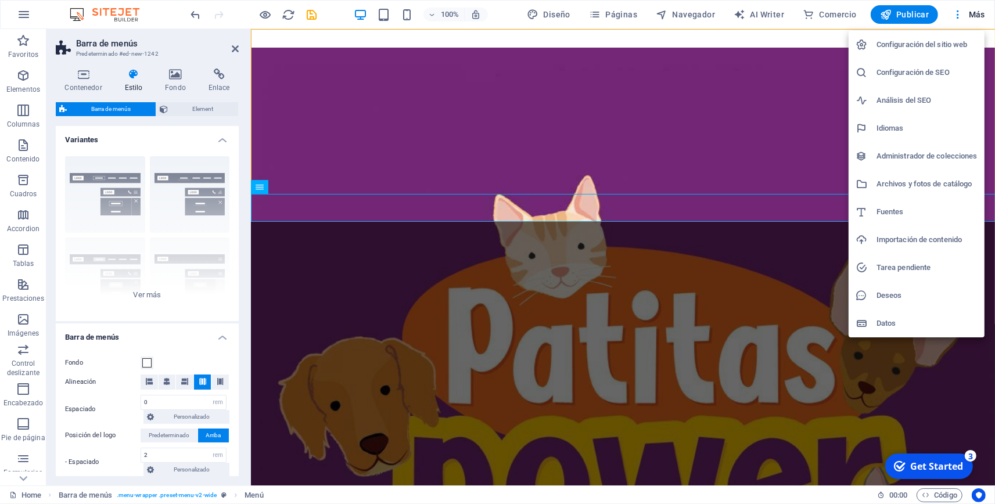
click at [896, 135] on h6 "Idiomas" at bounding box center [927, 128] width 101 height 14
select select "44"
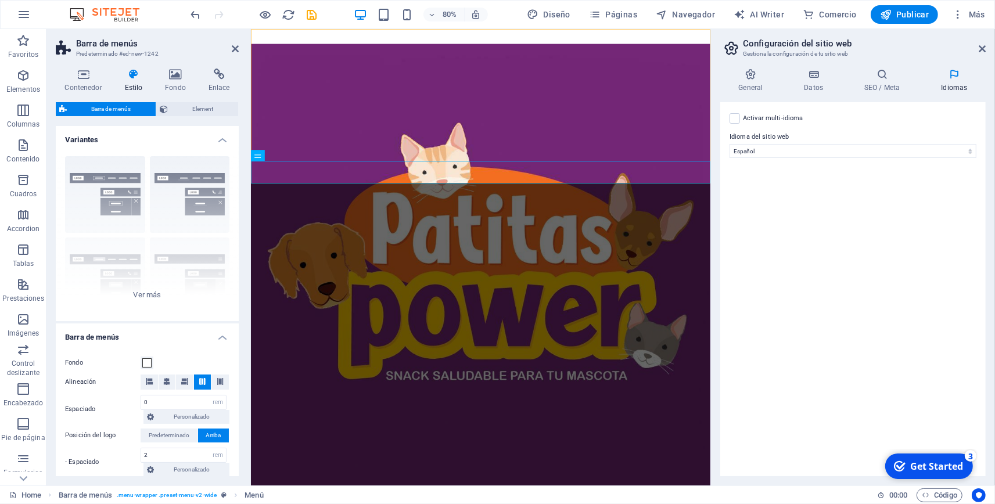
click at [896, 133] on ul "Configuración del sitio web Configuración de SEO Análisis del SEO Idiomas Admin…" at bounding box center [930, 117] width 102 height 173
click at [973, 19] on span "Más" at bounding box center [968, 15] width 33 height 12
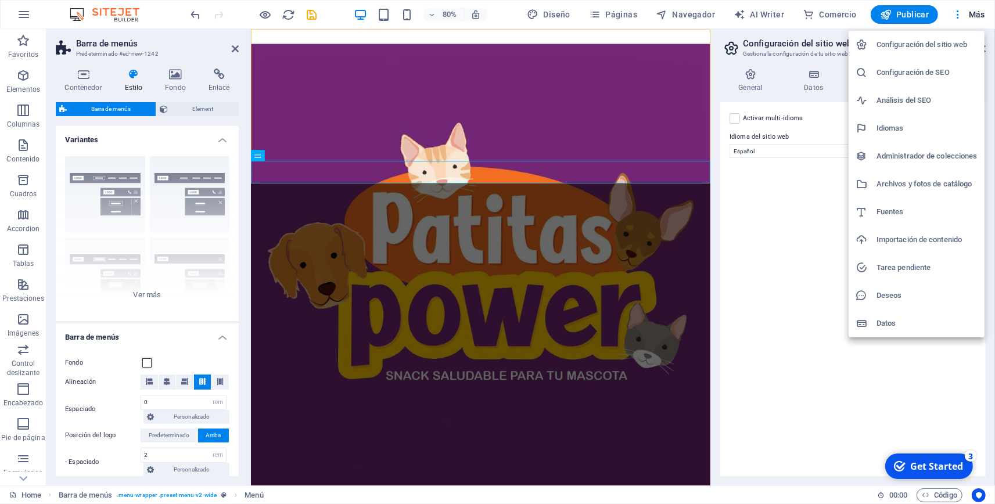
click at [896, 132] on h6 "Idiomas" at bounding box center [927, 128] width 101 height 14
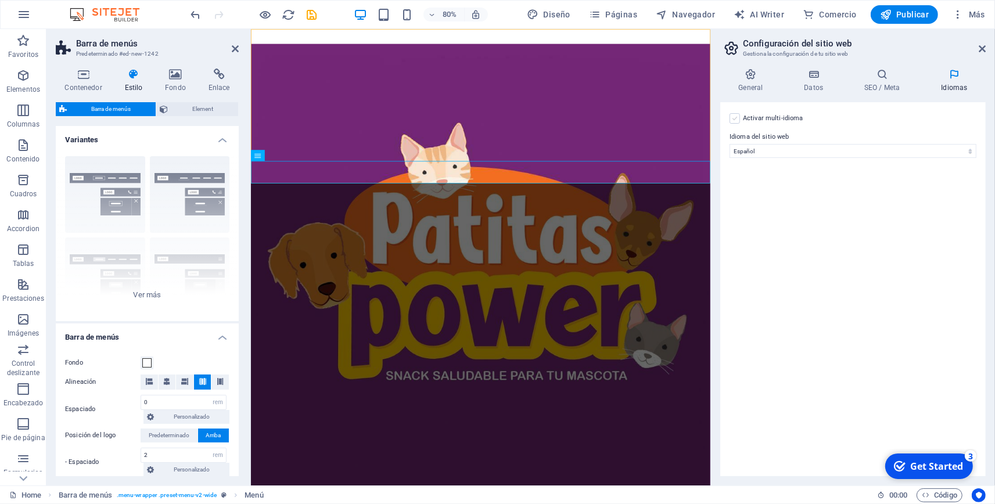
click at [735, 116] on label at bounding box center [735, 118] width 10 height 10
click at [0, 0] on input "Activar multi-idioma Para desactivar la opción multi-idioma, elimine todos los …" at bounding box center [0, 0] width 0 height 0
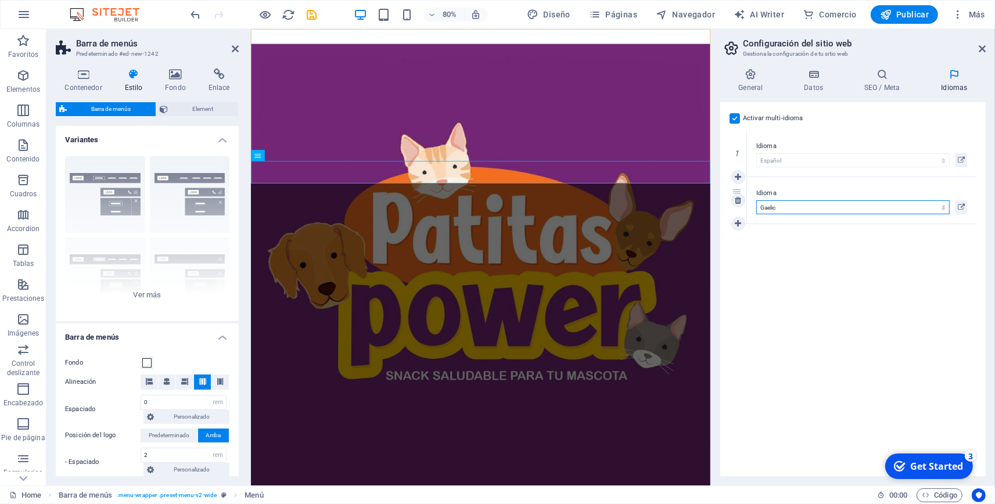
click option "Gaelic" at bounding box center [0, 0] width 0 height 0
click at [783, 208] on select "Abkhazian Afar Afrikaans Akan Albanés Alemán Amharic Árabe Aragonese Armenian A…" at bounding box center [852, 207] width 193 height 14
click at [756, 200] on select "Abkhazian Afar Afrikaans Akan Albanés Alemán Amharic Árabe Aragonese Armenian A…" at bounding box center [852, 207] width 193 height 14
click option "Ido" at bounding box center [0, 0] width 0 height 0
click at [819, 137] on div "Idioma Abkhazian Afar Afrikaans Akan Albanés Alemán Amharic Árabe Aragonese Arm…" at bounding box center [861, 153] width 229 height 46
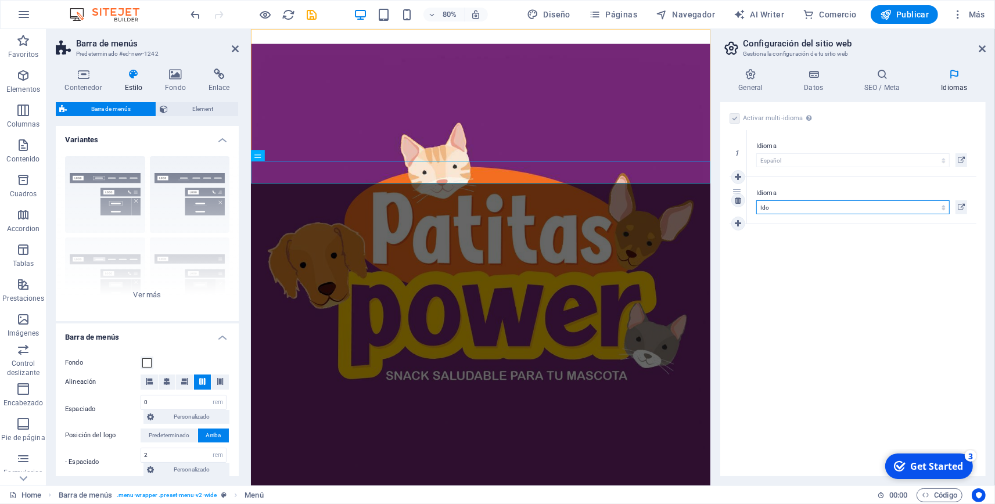
click at [756, 200] on select "Abkhazian Afar Afrikaans Akan Albanés Alemán Amharic Árabe Aragonese Armenian A…" at bounding box center [852, 207] width 193 height 14
select select "73"
click option "Inglés" at bounding box center [0, 0] width 0 height 0
click at [884, 80] on icon at bounding box center [882, 75] width 72 height 12
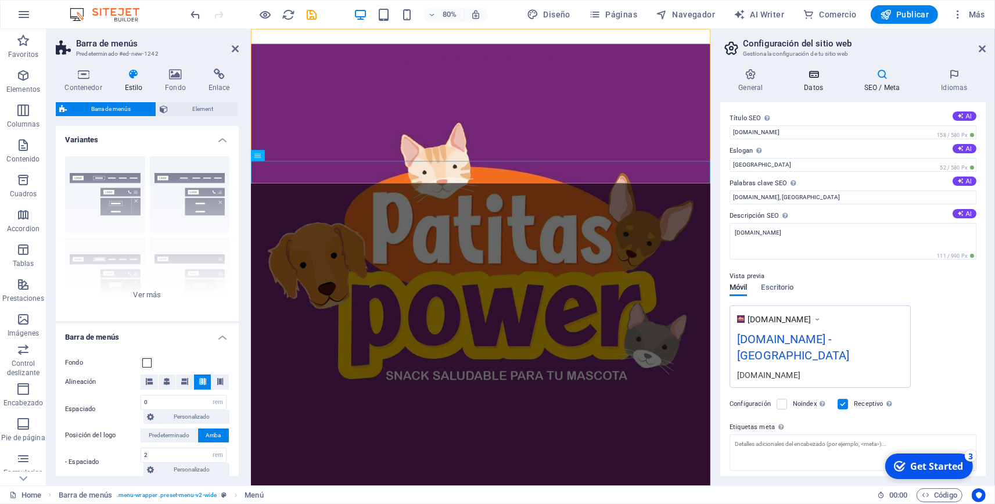
click at [812, 89] on h4 "Datos" at bounding box center [816, 81] width 60 height 24
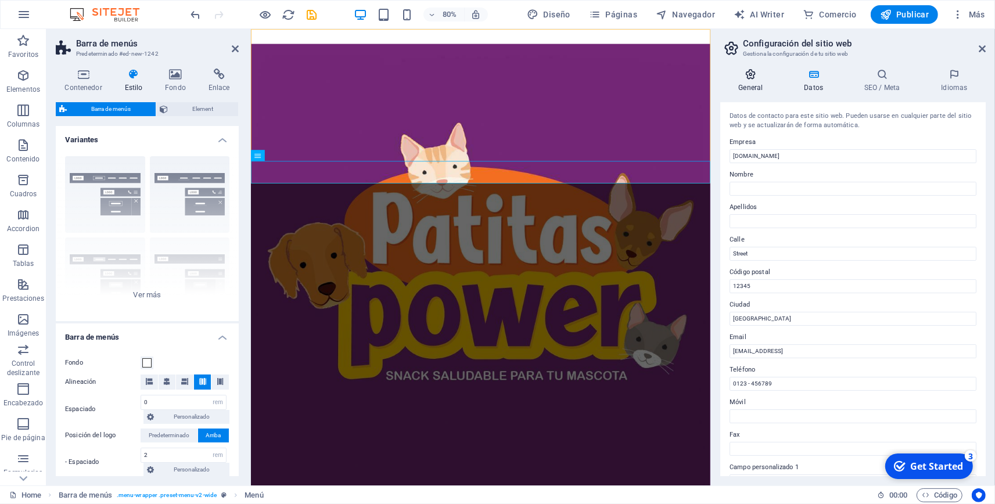
click at [739, 89] on h4 "General" at bounding box center [753, 81] width 66 height 24
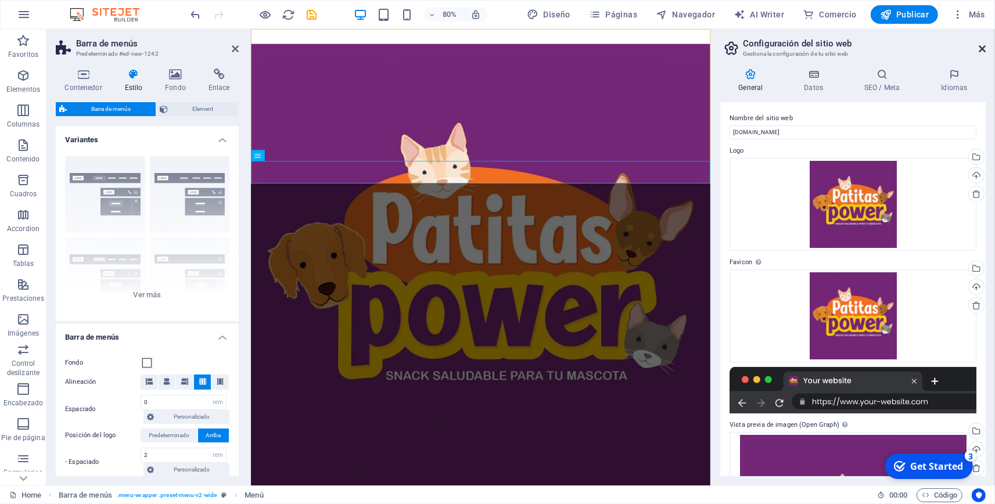
click at [982, 52] on icon at bounding box center [982, 48] width 7 height 9
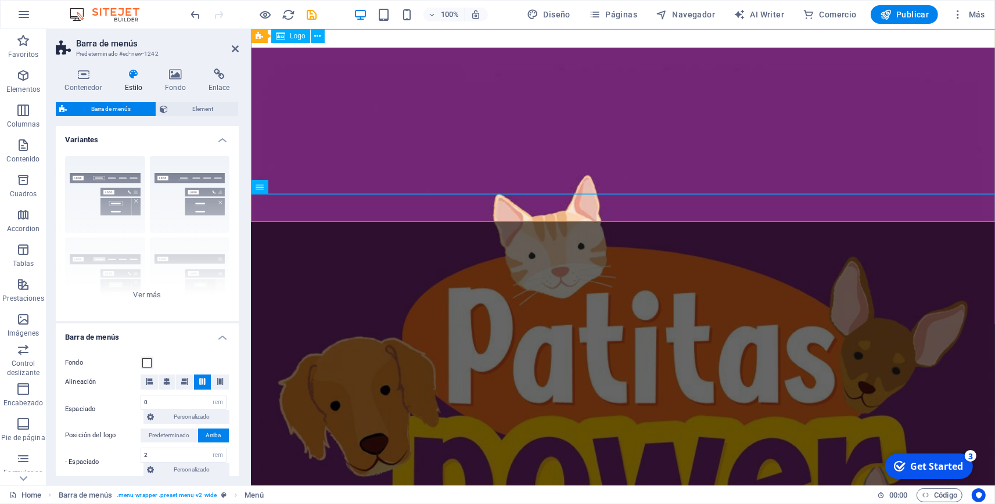
click at [834, 167] on div at bounding box center [622, 419] width 744 height 781
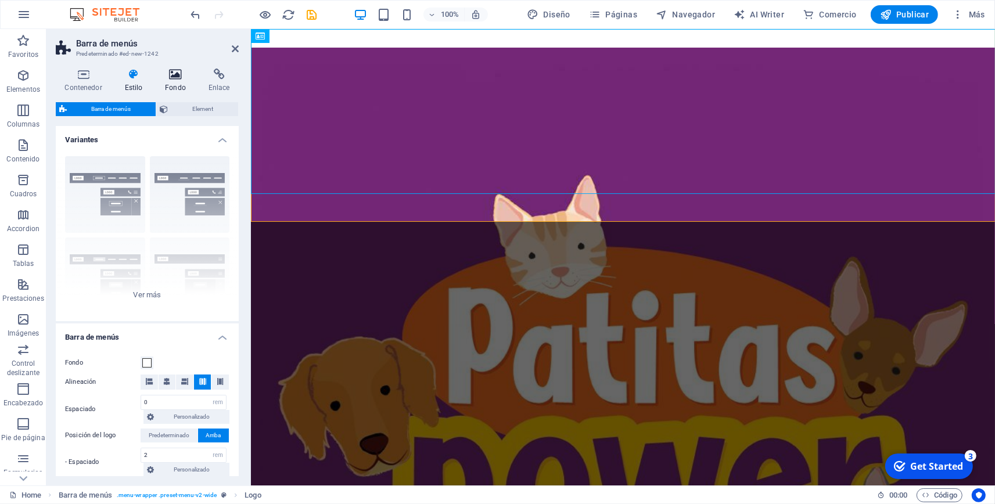
click at [182, 84] on h4 "Fondo" at bounding box center [178, 81] width 44 height 24
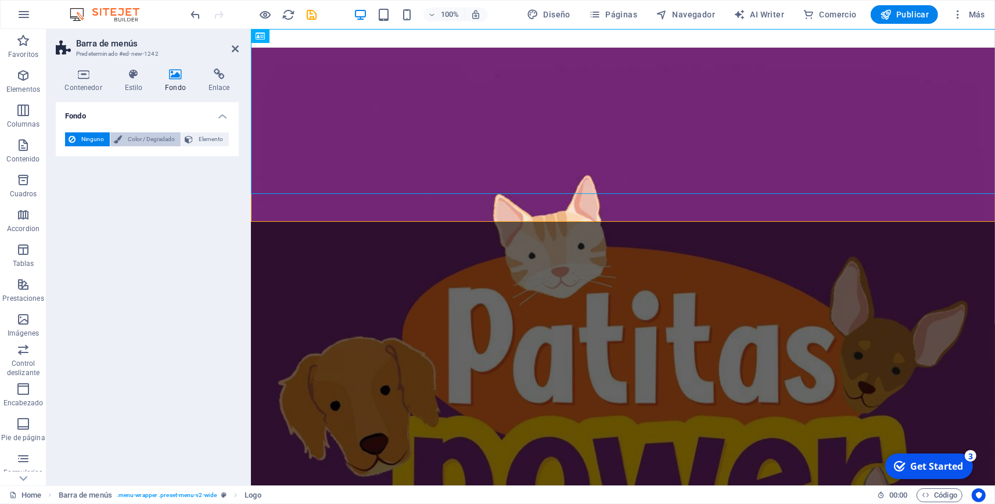
click at [144, 135] on span "Color / Degradado" at bounding box center [151, 139] width 52 height 14
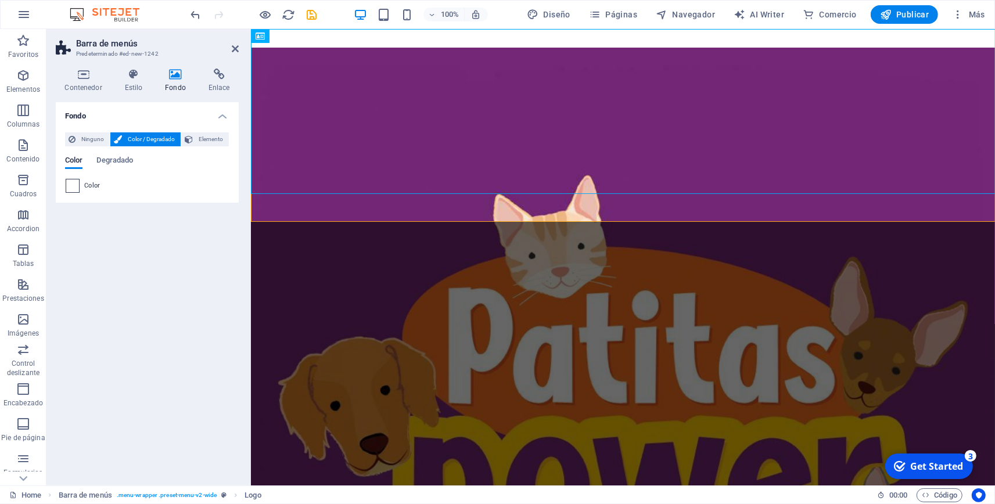
click at [80, 186] on div at bounding box center [73, 186] width 14 height 14
click at [71, 186] on span at bounding box center [72, 186] width 13 height 13
click at [70, 195] on div "Ninguno Color / Degradado Elemento Estirar fondo a ancho completo Superposición…" at bounding box center [147, 163] width 183 height 80
click at [73, 186] on span at bounding box center [72, 186] width 13 height 13
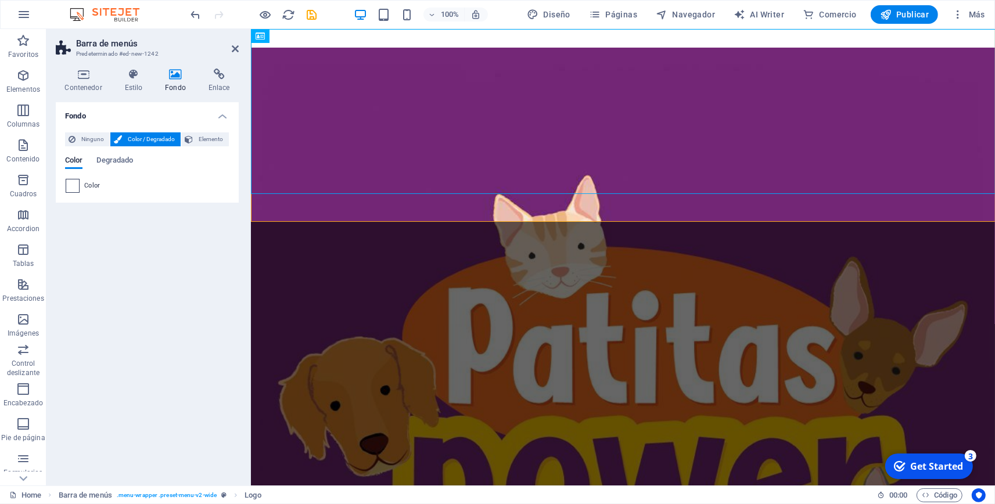
click at [70, 185] on span at bounding box center [72, 186] width 13 height 13
click at [114, 159] on span "Degradado" at bounding box center [114, 161] width 37 height 16
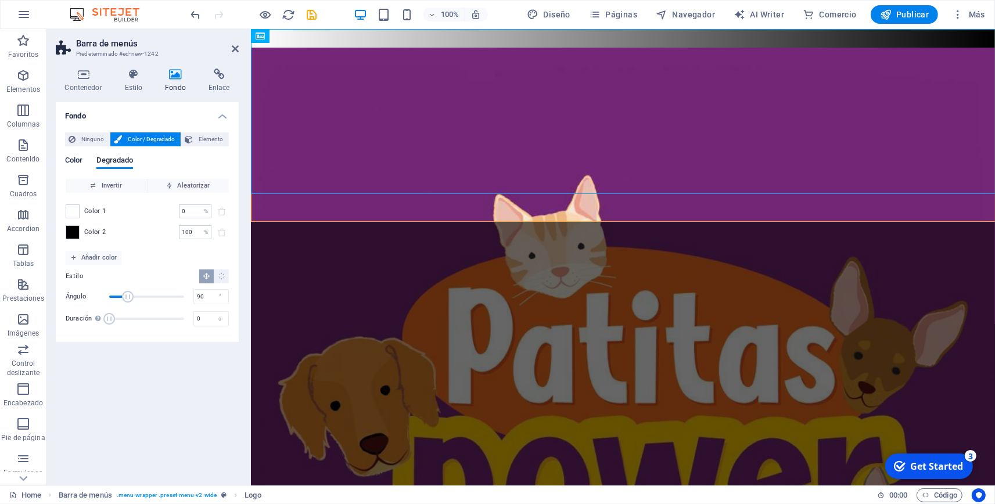
click at [69, 160] on span "Color" at bounding box center [73, 161] width 17 height 16
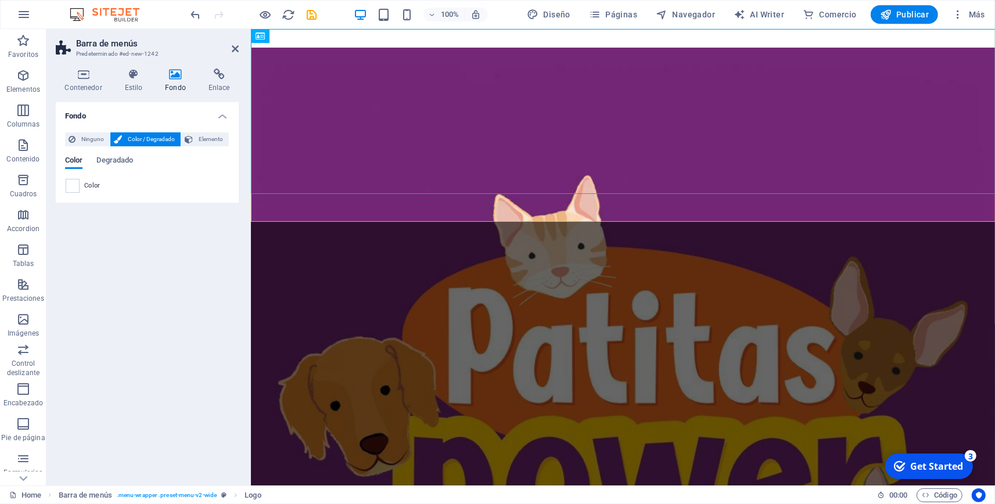
click at [68, 193] on div "Ninguno Color / Degradado Elemento Estirar fondo a ancho completo Superposición…" at bounding box center [147, 163] width 183 height 80
click at [74, 187] on span at bounding box center [72, 186] width 13 height 13
click at [375, 292] on html "Skip to main content Menu Home About Service Contact" at bounding box center [622, 433] width 744 height 809
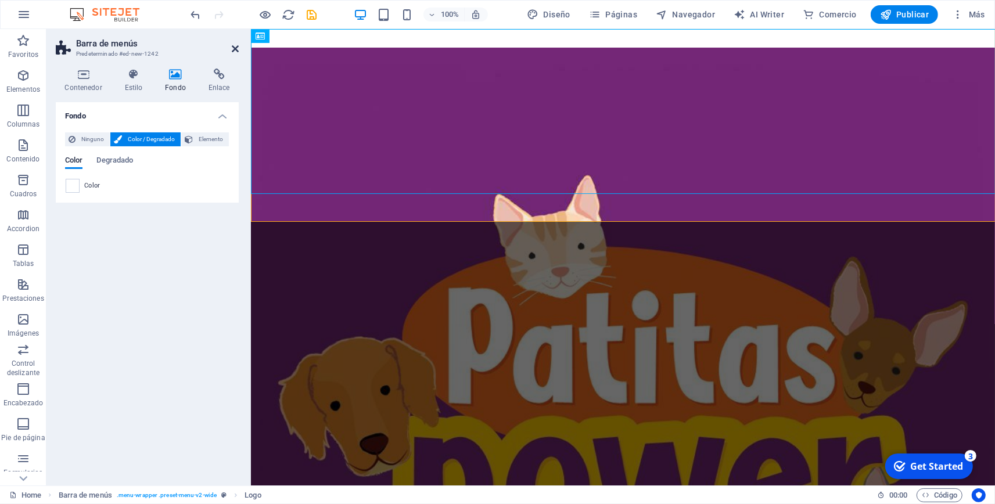
click at [235, 49] on icon at bounding box center [235, 48] width 7 height 9
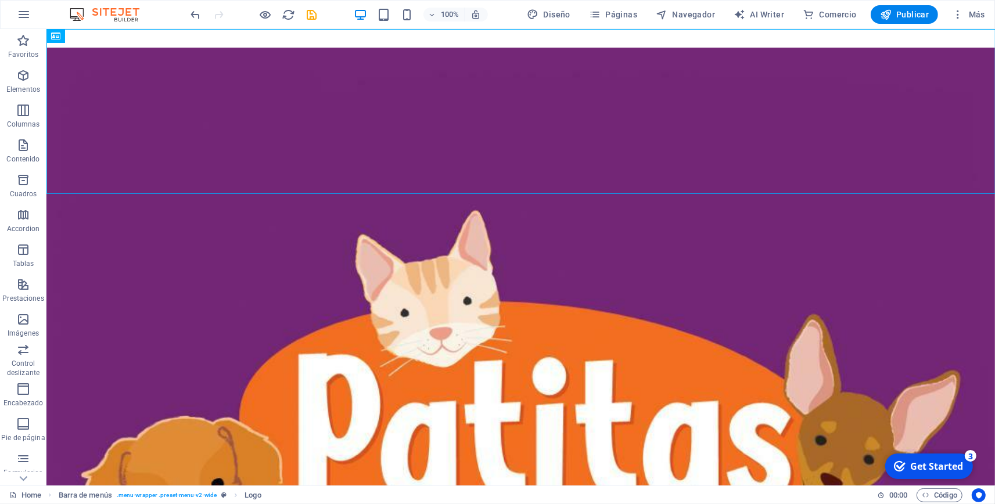
select select
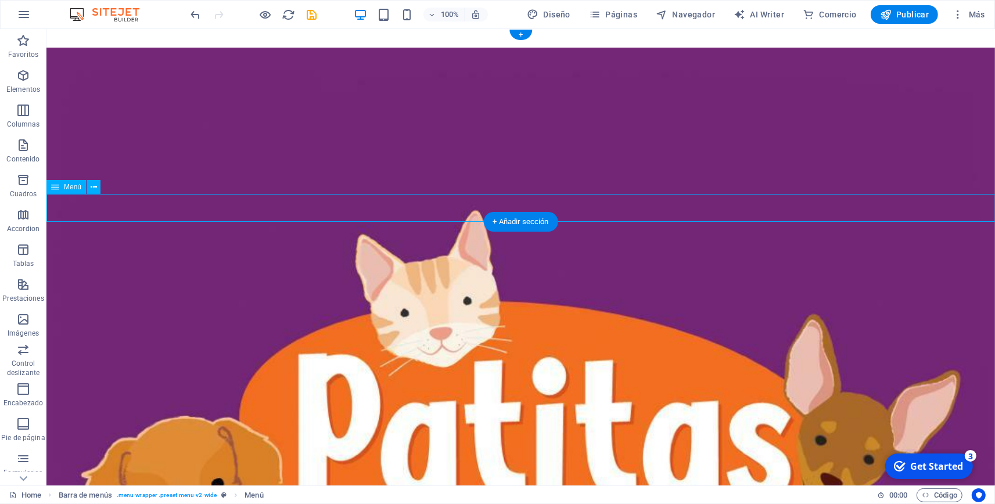
select select
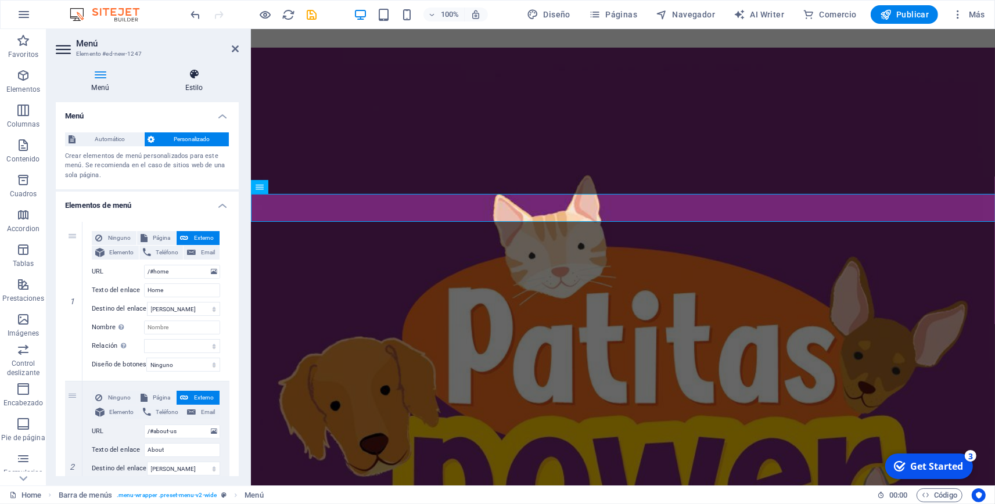
click at [195, 85] on h4 "Estilo" at bounding box center [193, 81] width 89 height 24
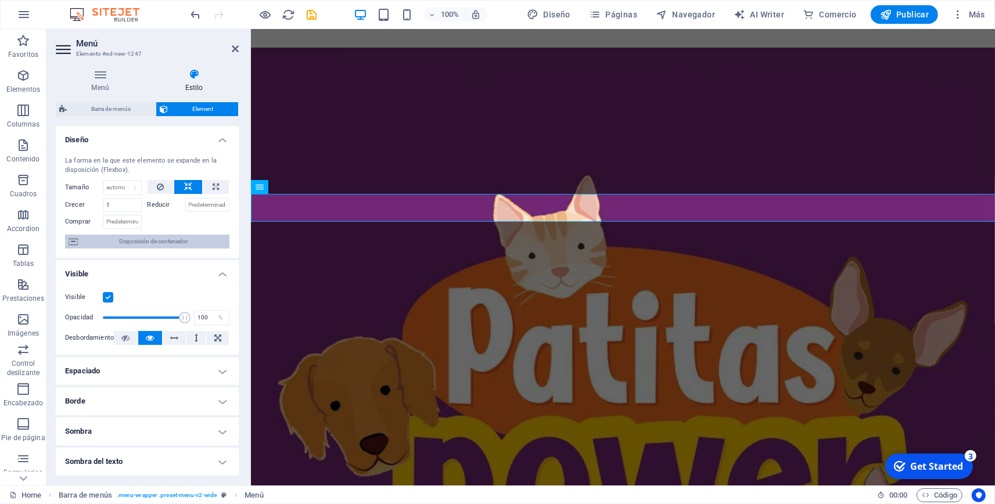
click at [147, 242] on span "Disposición de contenedor" at bounding box center [153, 242] width 145 height 14
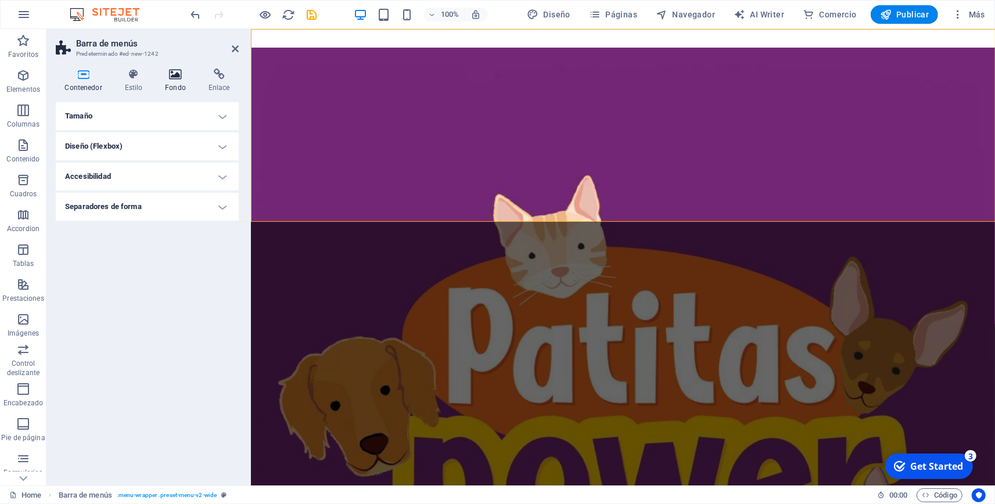
click at [179, 73] on icon at bounding box center [175, 75] width 39 height 12
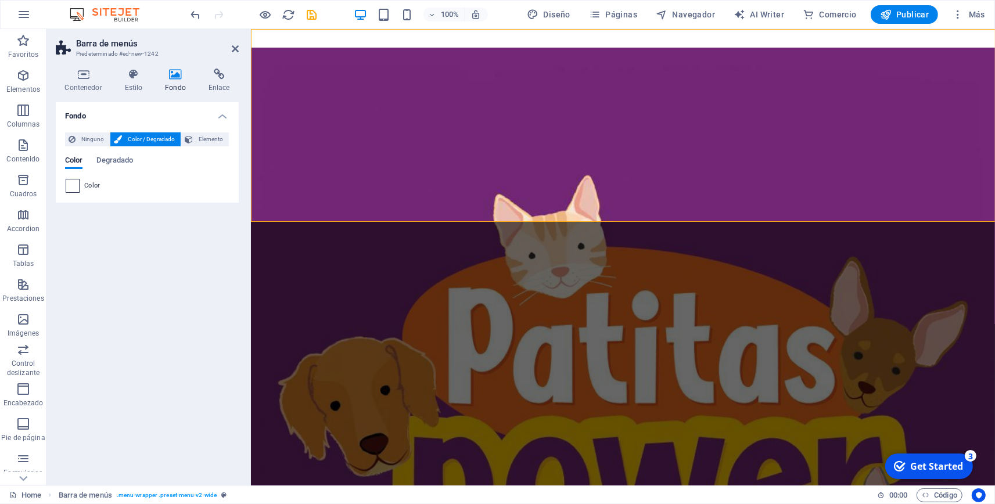
click at [76, 190] on span at bounding box center [72, 186] width 13 height 13
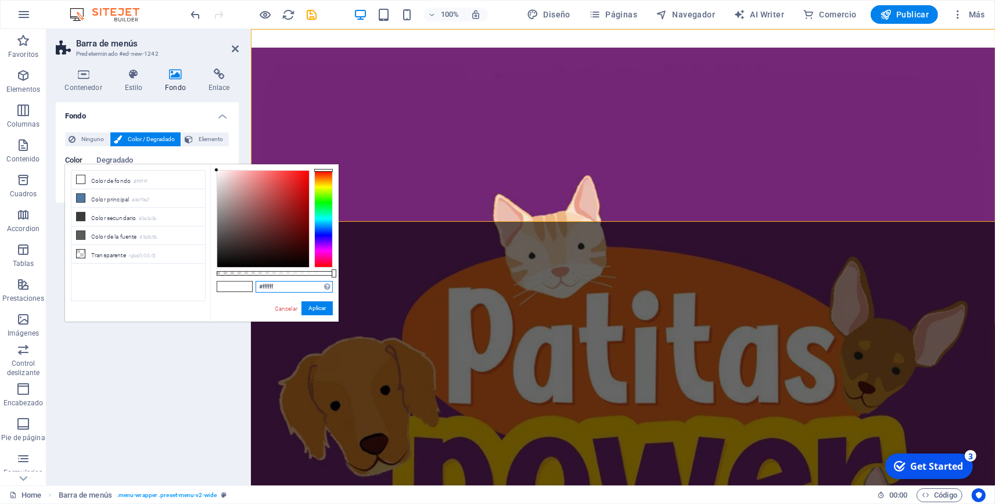
click at [280, 286] on input "#ffffff" at bounding box center [294, 287] width 77 height 12
paste input "752777"
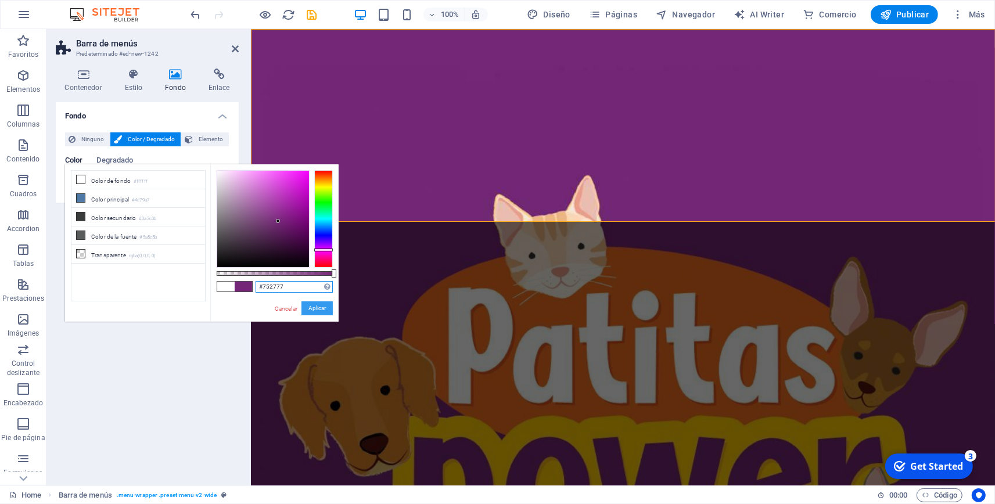
type input "#752777"
drag, startPoint x: 311, startPoint y: 311, endPoint x: 311, endPoint y: 293, distance: 17.4
click at [311, 293] on div "#752777 Formatos soportados #0852ed rgb(8, 82, 237) rgba(8, 82, 237, 90%) hsv(2…" at bounding box center [274, 327] width 128 height 326
click at [313, 310] on button "Aplicar" at bounding box center [316, 308] width 31 height 14
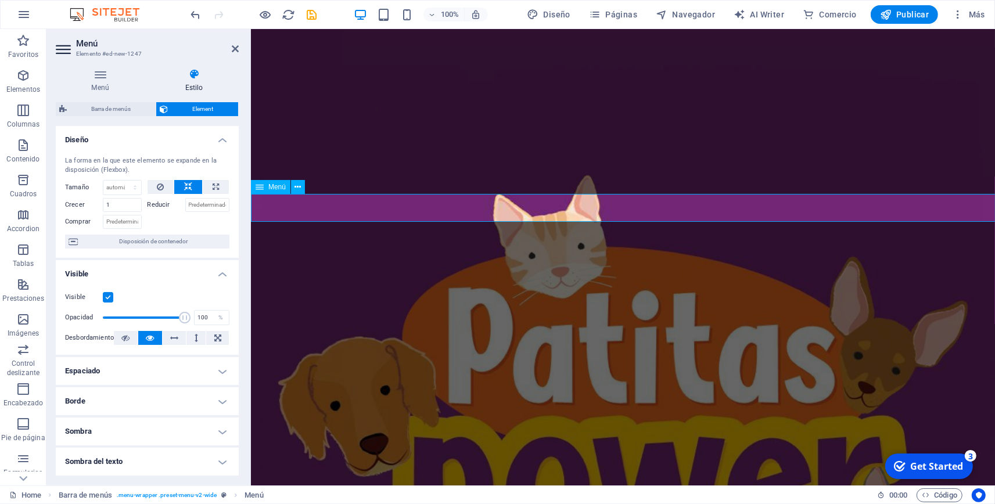
click at [188, 247] on span "Disposición de contenedor" at bounding box center [153, 242] width 145 height 14
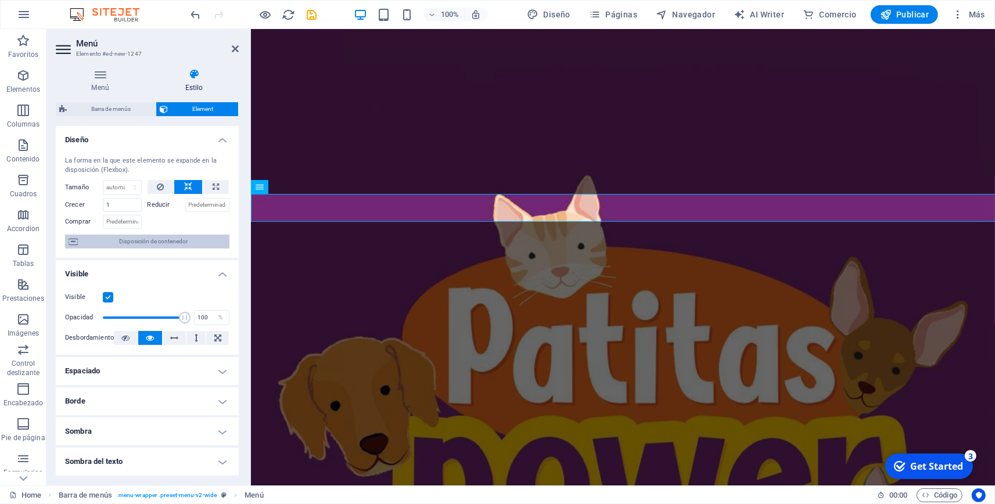
click at [164, 245] on span "Disposición de contenedor" at bounding box center [153, 242] width 145 height 14
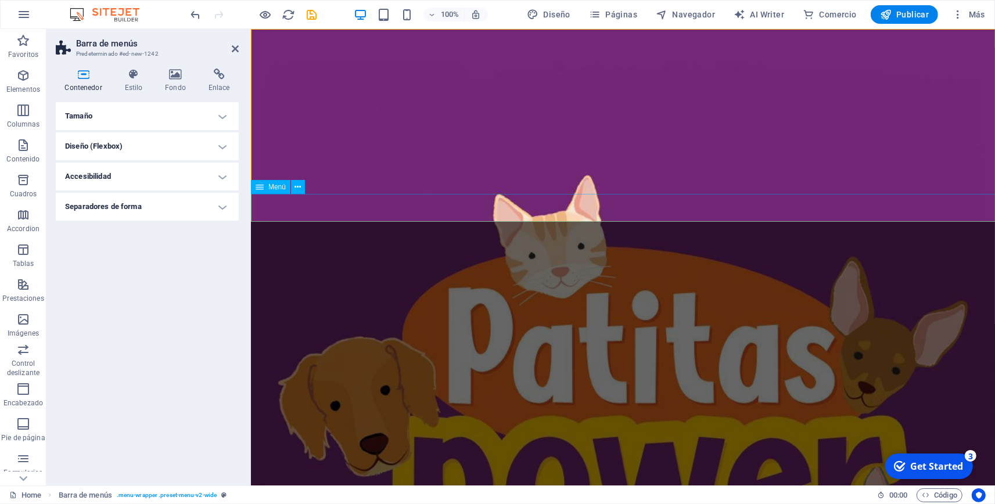
click at [168, 58] on h3 "Predeterminado #ed-new-1242" at bounding box center [145, 54] width 139 height 10
click at [172, 69] on icon at bounding box center [175, 75] width 39 height 12
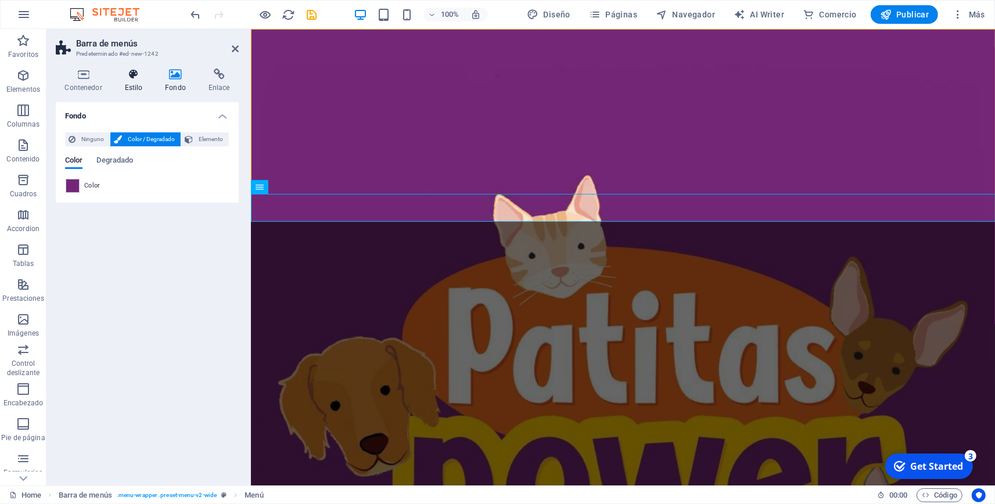
click at [139, 84] on h4 "Estilo" at bounding box center [136, 81] width 41 height 24
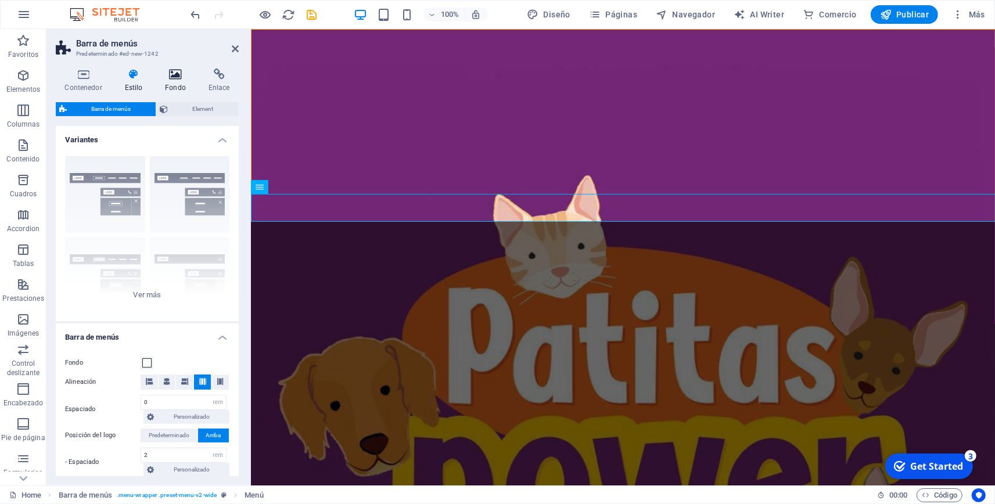
click at [175, 82] on h4 "Fondo" at bounding box center [178, 81] width 44 height 24
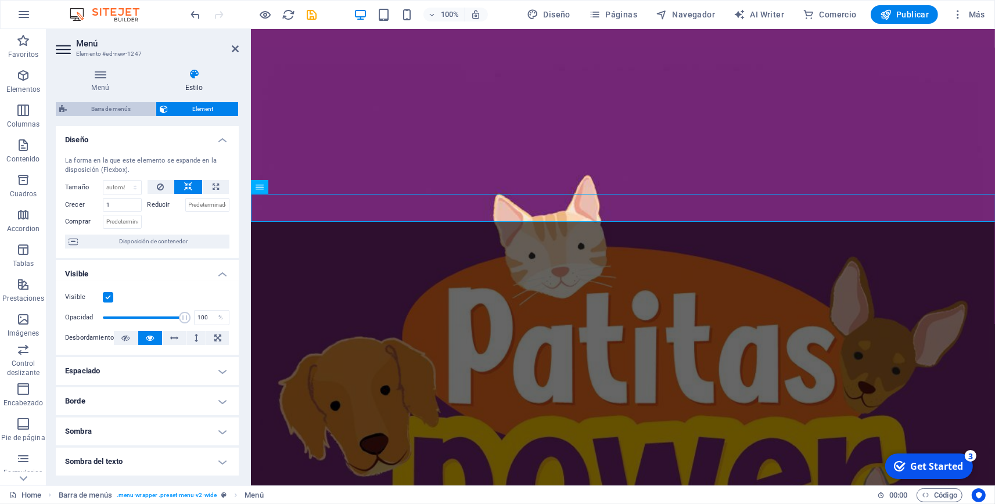
click at [130, 113] on span "Barra de menús" at bounding box center [111, 109] width 82 height 14
select select "rem"
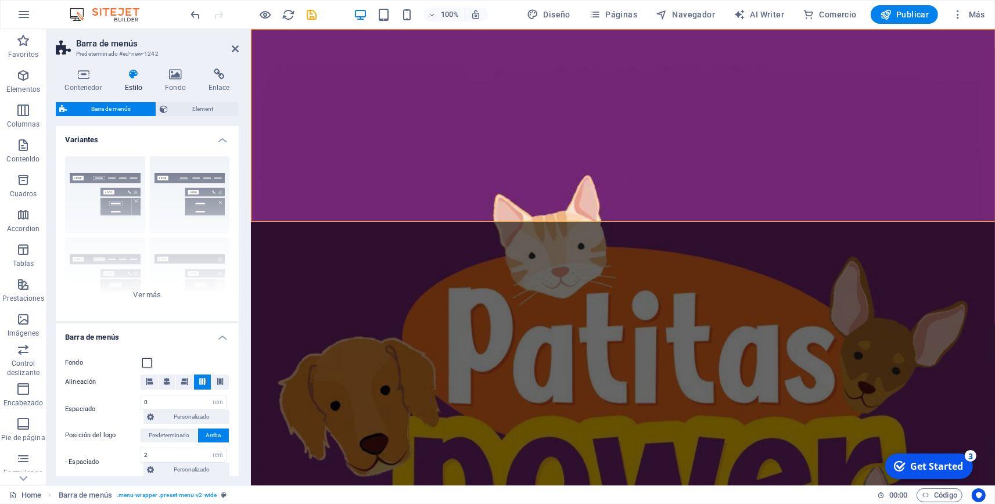
click at [130, 113] on span "Barra de menús" at bounding box center [111, 109] width 82 height 14
click at [208, 103] on span "Element" at bounding box center [202, 109] width 63 height 14
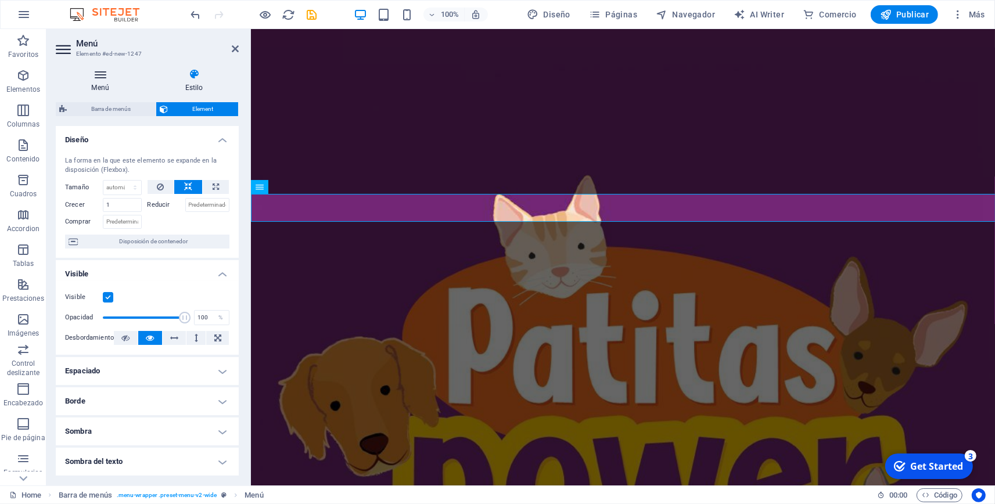
click at [106, 80] on icon at bounding box center [100, 75] width 89 height 12
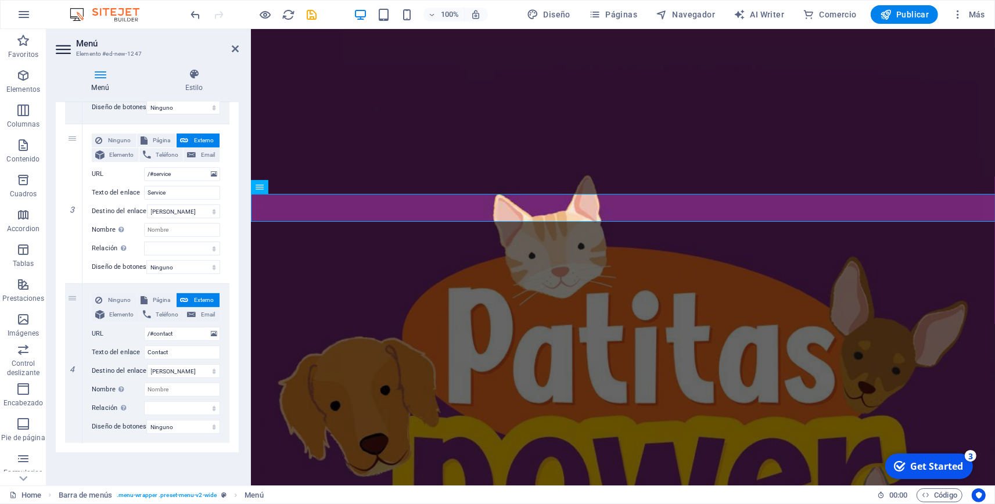
scroll to position [0, 0]
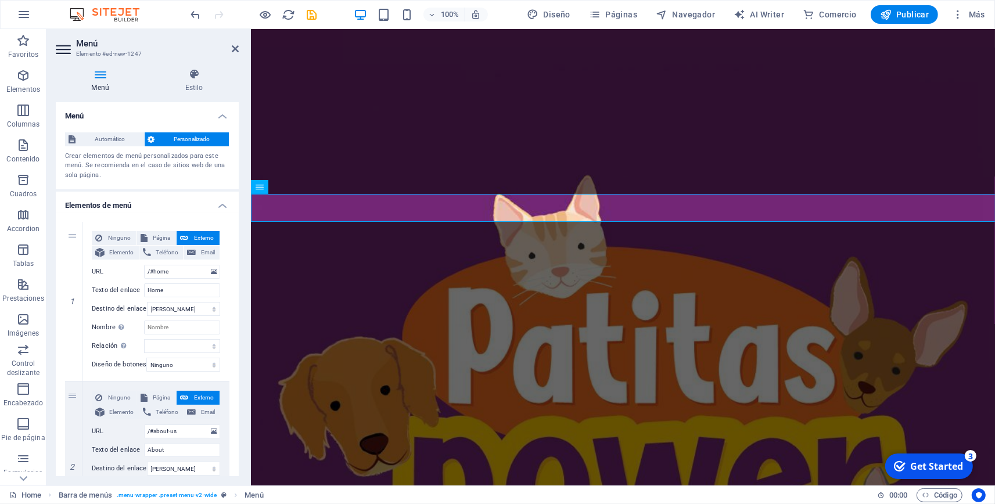
click at [209, 143] on span "Personalizado" at bounding box center [192, 139] width 67 height 14
click at [189, 135] on span "Personalizado" at bounding box center [192, 139] width 67 height 14
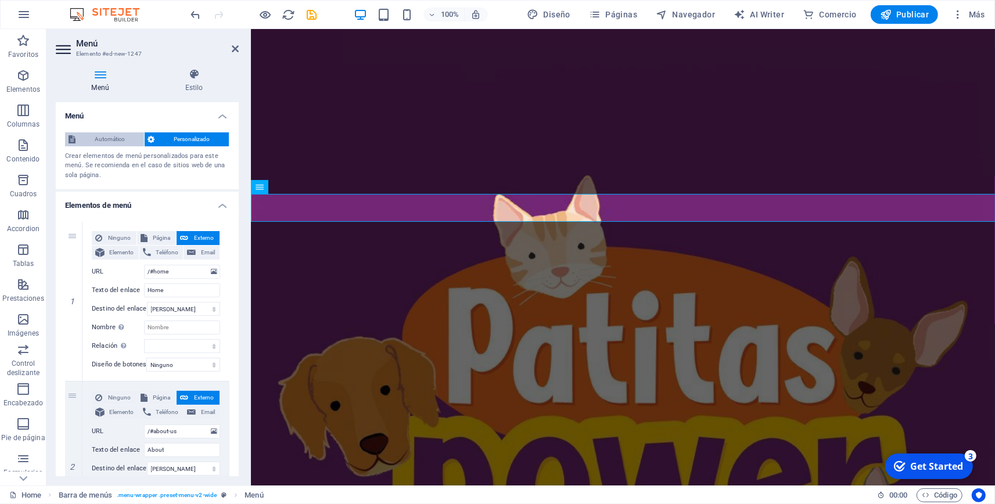
click at [125, 138] on span "Automático" at bounding box center [110, 139] width 62 height 14
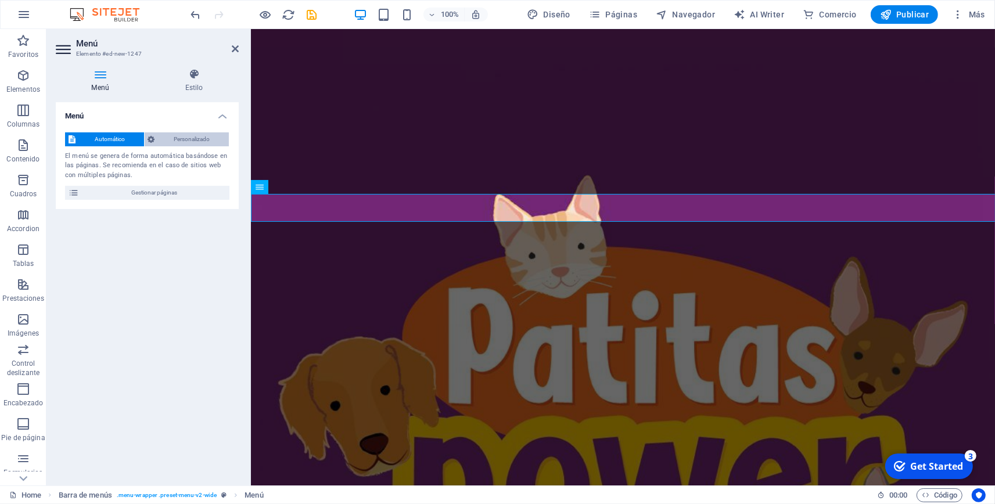
click at [178, 137] on span "Personalizado" at bounding box center [192, 139] width 67 height 14
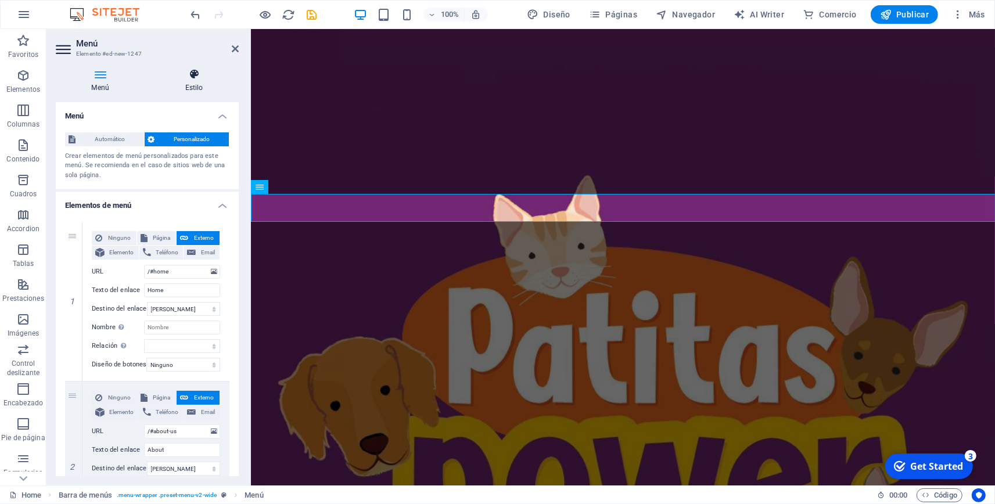
click at [195, 88] on h4 "Estilo" at bounding box center [193, 81] width 89 height 24
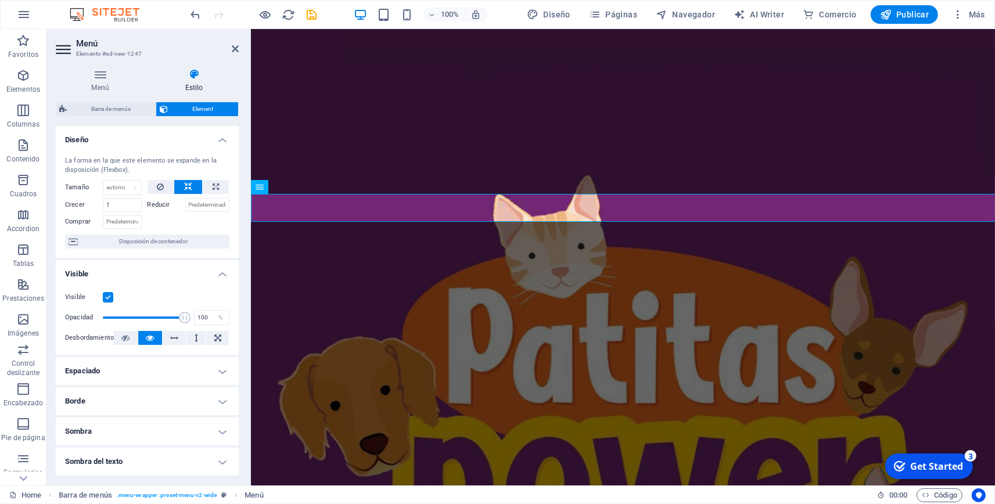
scroll to position [7, 0]
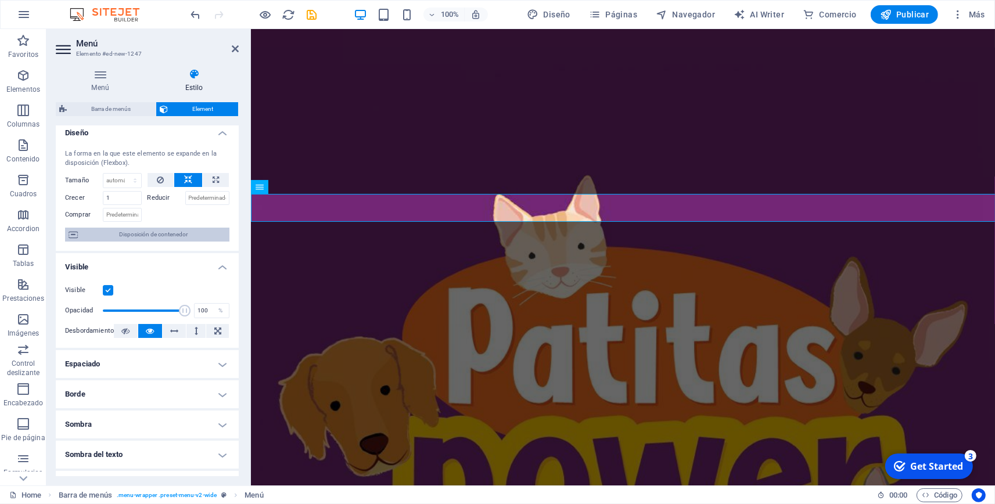
click at [182, 235] on span "Disposición de contenedor" at bounding box center [153, 235] width 145 height 14
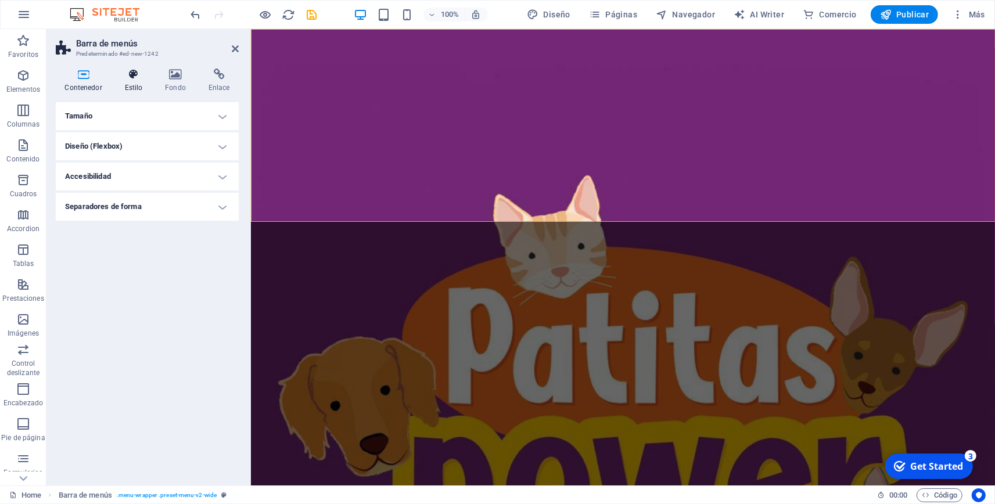
click at [139, 80] on icon at bounding box center [134, 75] width 36 height 12
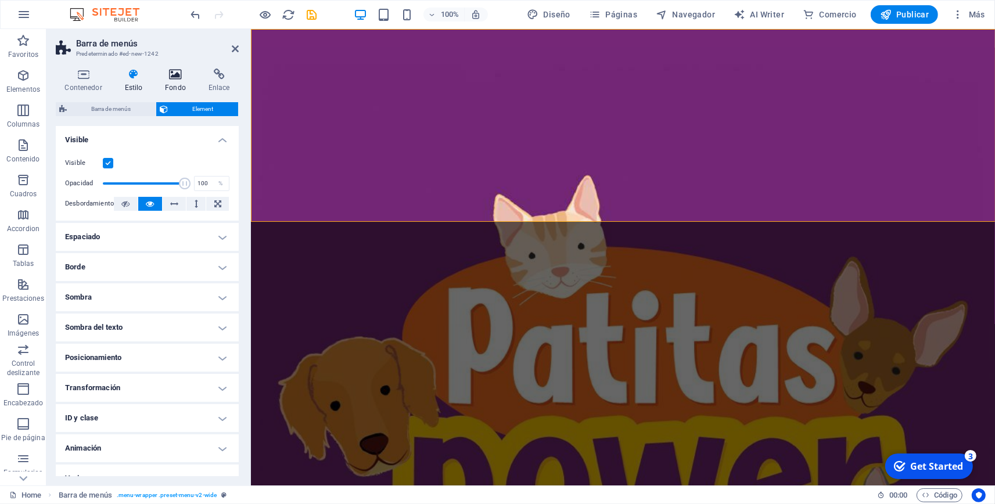
click at [171, 76] on icon at bounding box center [175, 75] width 39 height 12
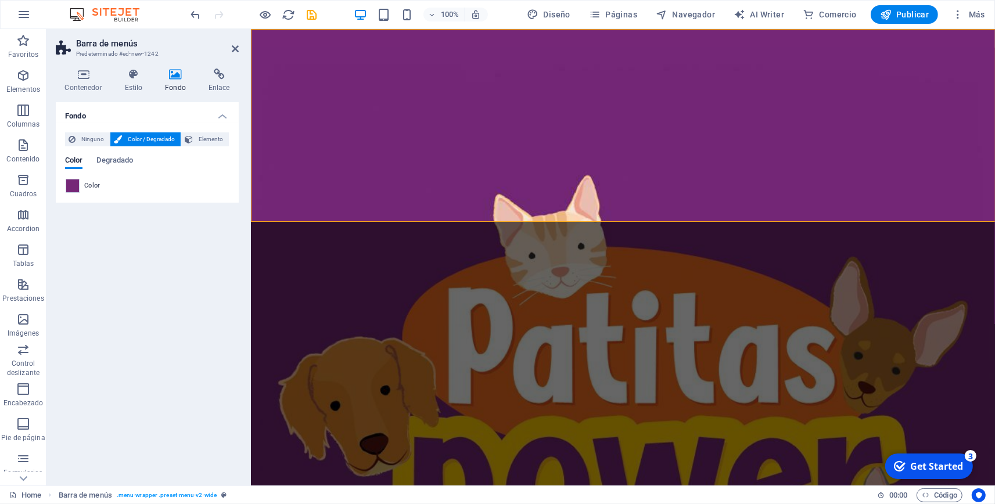
click at [210, 128] on div "Ninguno Color / Degradado Elemento Estirar fondo a ancho completo Superposición…" at bounding box center [147, 163] width 183 height 80
click at [209, 141] on span "Elemento" at bounding box center [210, 139] width 29 height 14
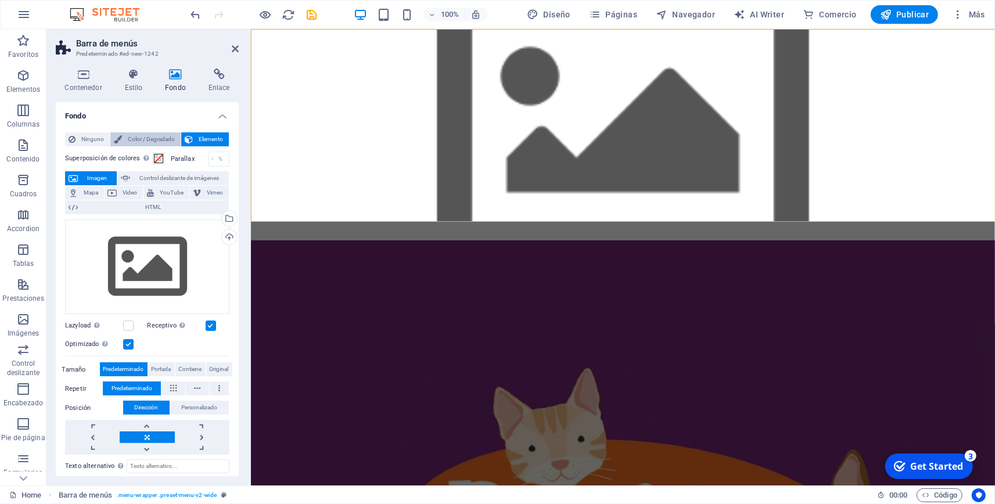
click at [153, 138] on span "Color / Degradado" at bounding box center [151, 139] width 52 height 14
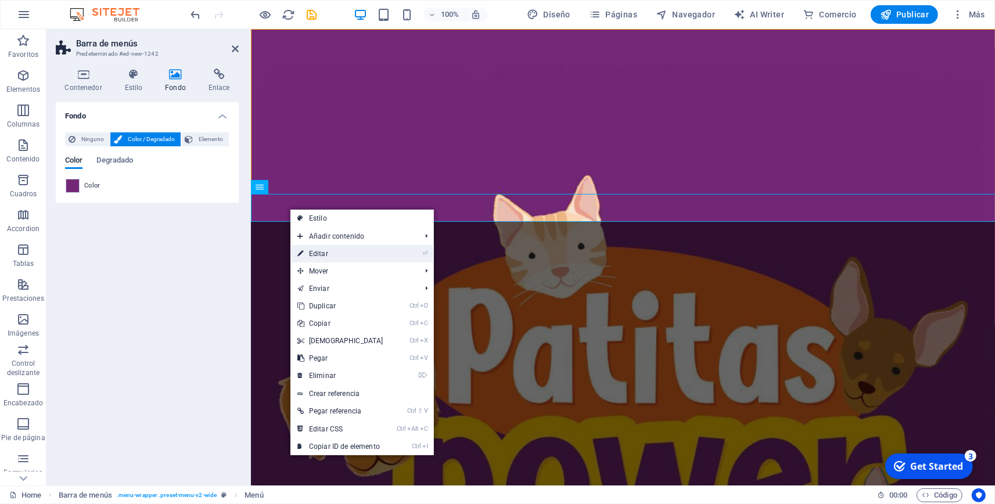
click at [336, 252] on link "⏎ Editar" at bounding box center [340, 253] width 100 height 17
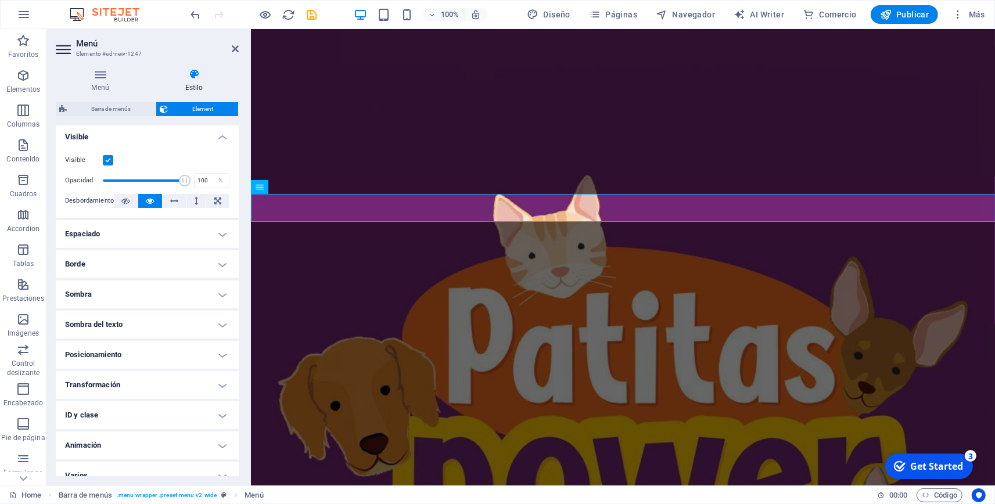
scroll to position [149, 0]
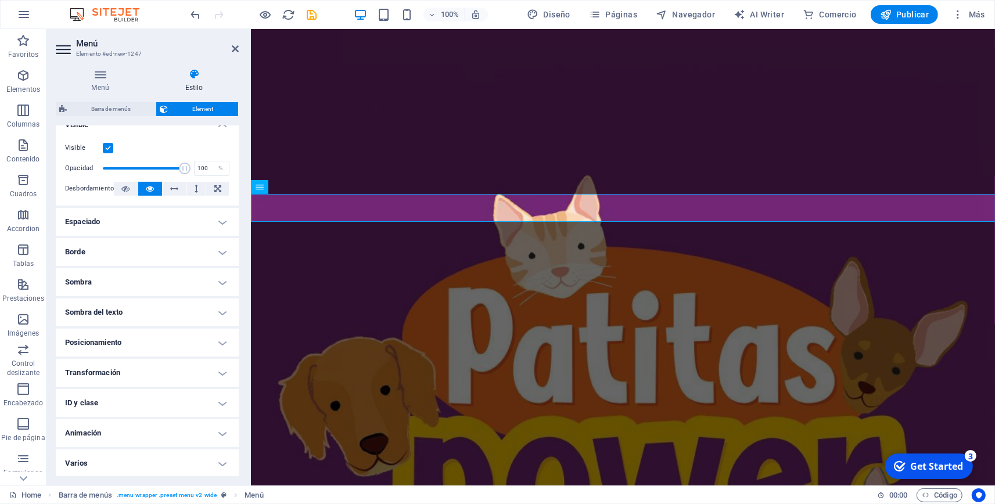
click at [222, 290] on h4 "Sombra" at bounding box center [147, 282] width 183 height 28
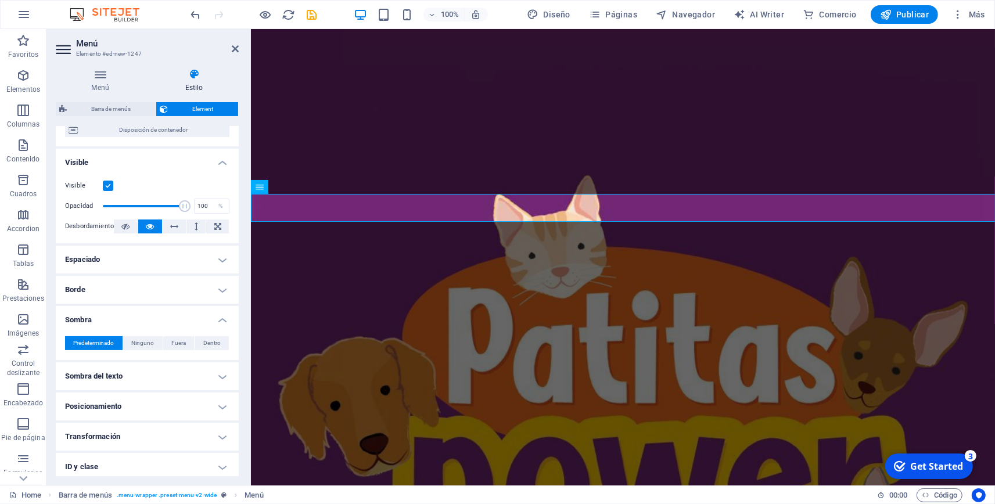
scroll to position [176, 0]
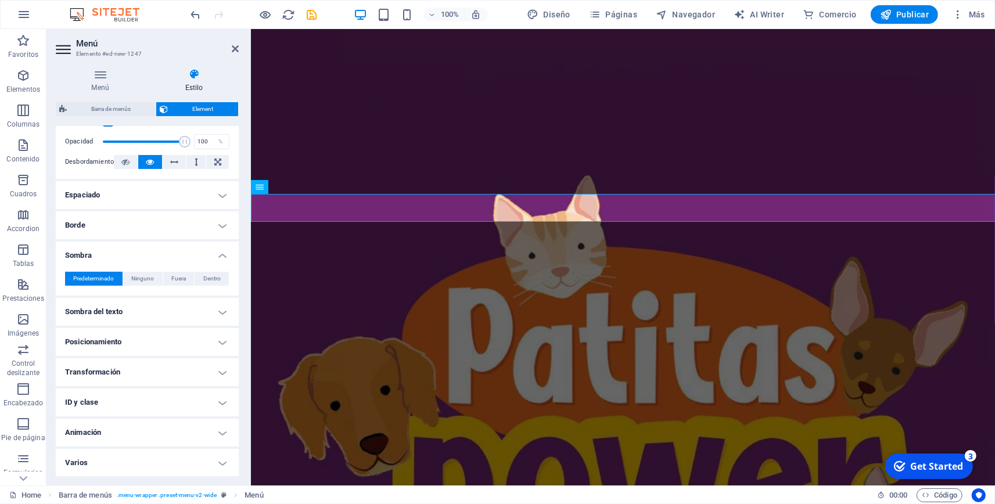
click at [216, 400] on h4 "ID y clase" at bounding box center [147, 403] width 183 height 28
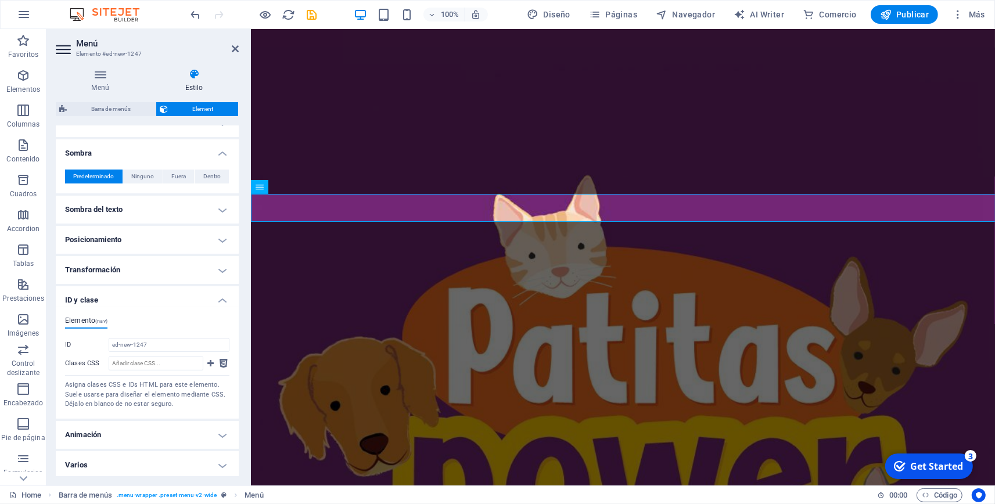
scroll to position [281, 0]
click at [221, 440] on h4 "Animación" at bounding box center [147, 433] width 183 height 28
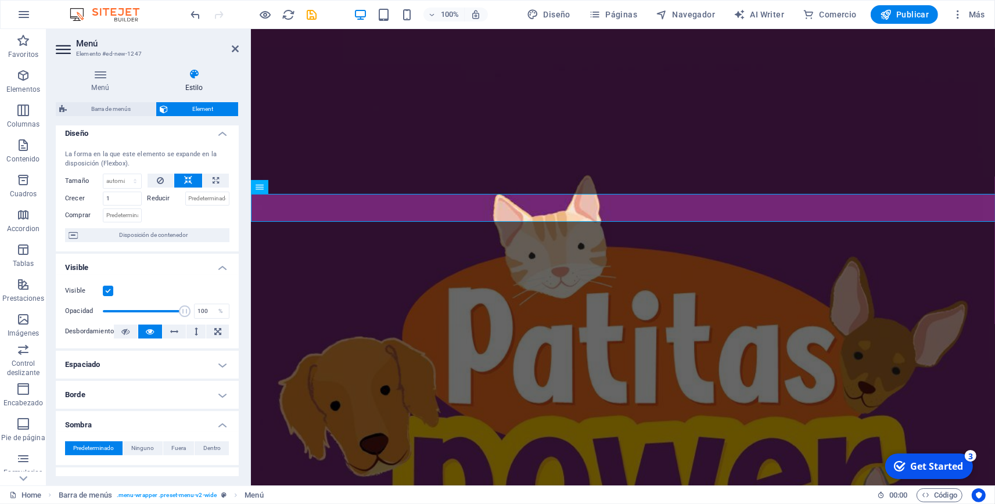
scroll to position [0, 0]
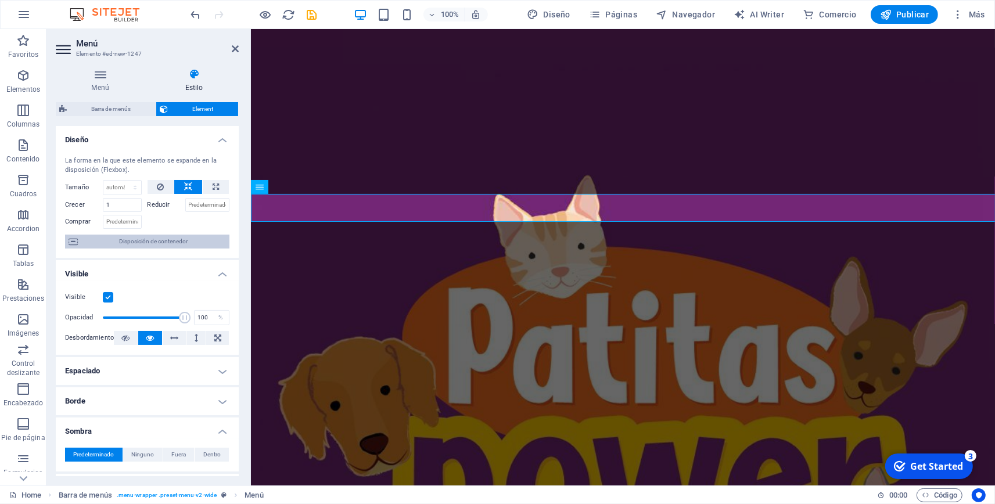
click at [170, 246] on span "Disposición de contenedor" at bounding box center [153, 242] width 145 height 14
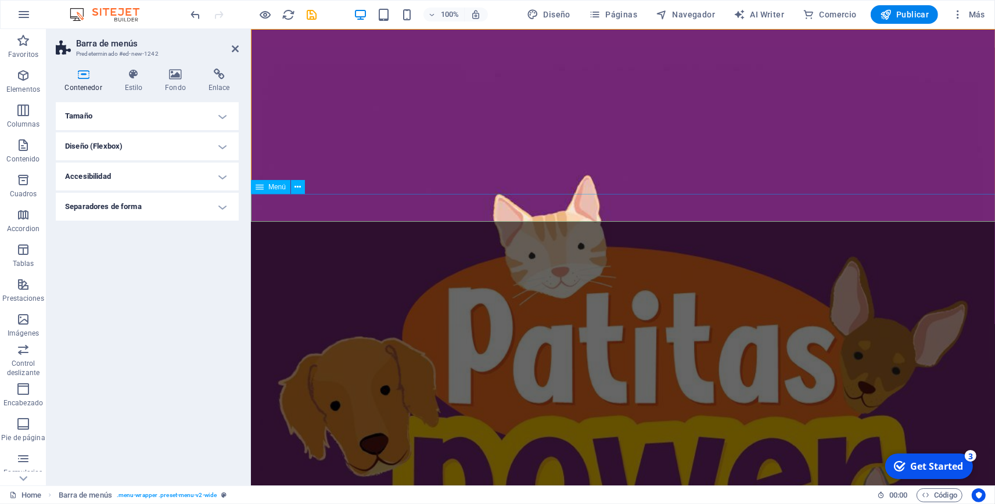
click at [168, 83] on h4 "Fondo" at bounding box center [178, 81] width 44 height 24
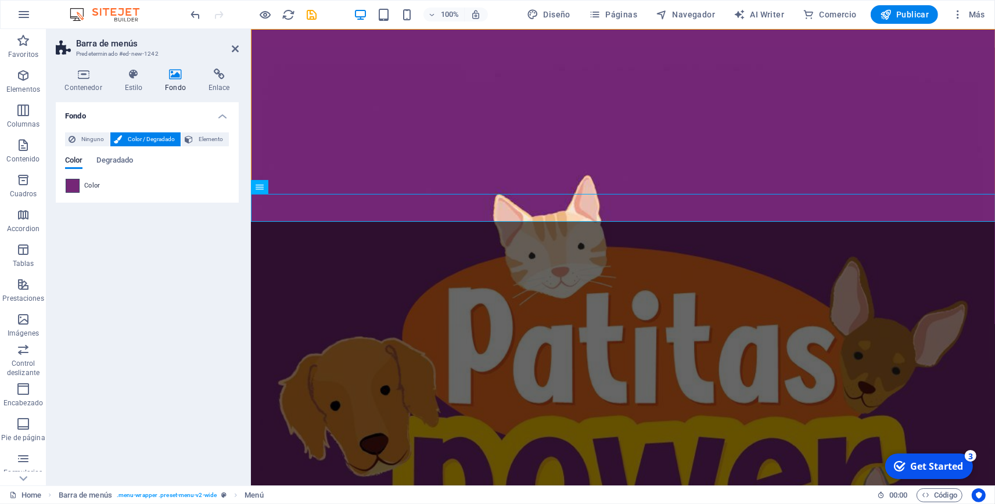
click at [73, 189] on span at bounding box center [72, 186] width 13 height 13
click at [135, 87] on h4 "Estilo" at bounding box center [136, 81] width 41 height 24
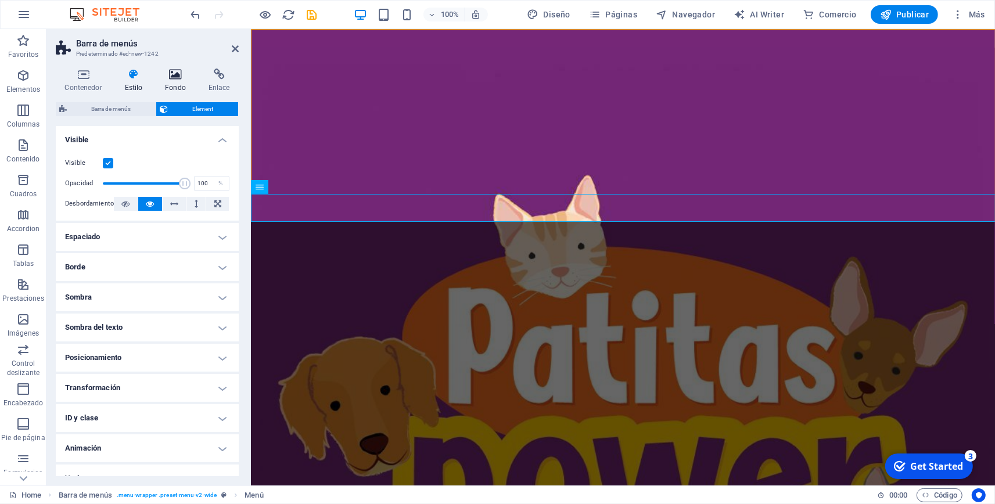
click at [162, 80] on h4 "Fondo" at bounding box center [178, 81] width 44 height 24
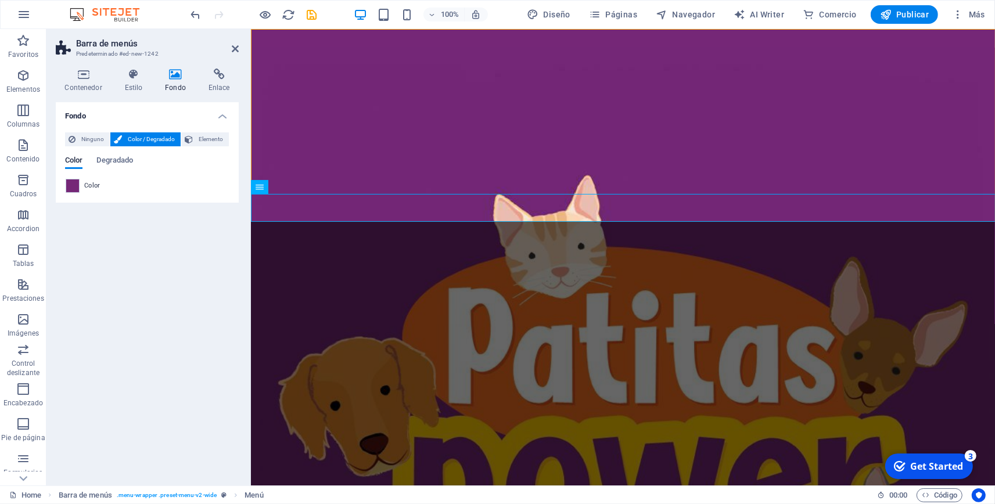
click at [78, 193] on div "Ninguno Color / Degradado Elemento Estirar fondo a ancho completo Superposición…" at bounding box center [147, 163] width 183 height 80
click at [77, 185] on span at bounding box center [72, 186] width 13 height 13
click at [88, 187] on span "Color" at bounding box center [92, 185] width 16 height 9
click at [81, 187] on div "Color" at bounding box center [147, 186] width 163 height 14
click at [89, 141] on span "Ninguno" at bounding box center [92, 139] width 27 height 14
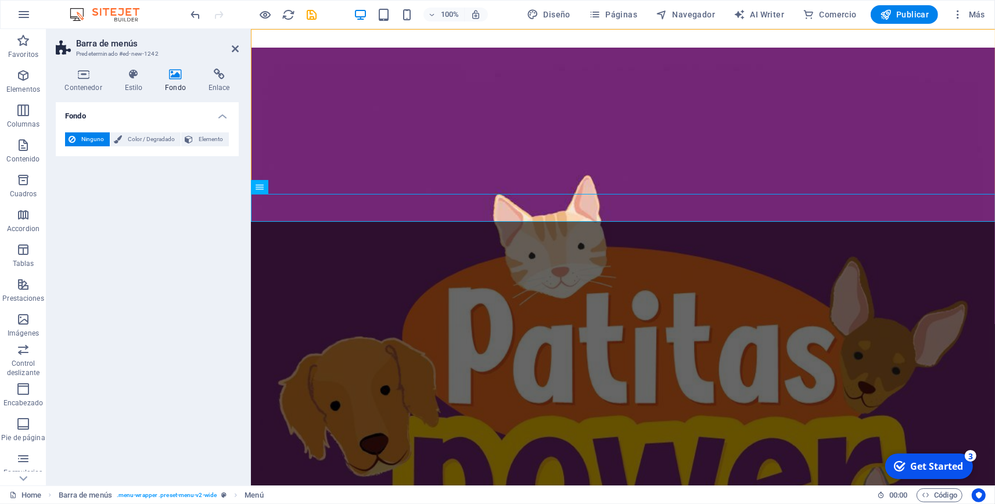
click at [89, 141] on span "Ninguno" at bounding box center [92, 139] width 27 height 14
click at [130, 140] on span "Color / Degradado" at bounding box center [151, 139] width 52 height 14
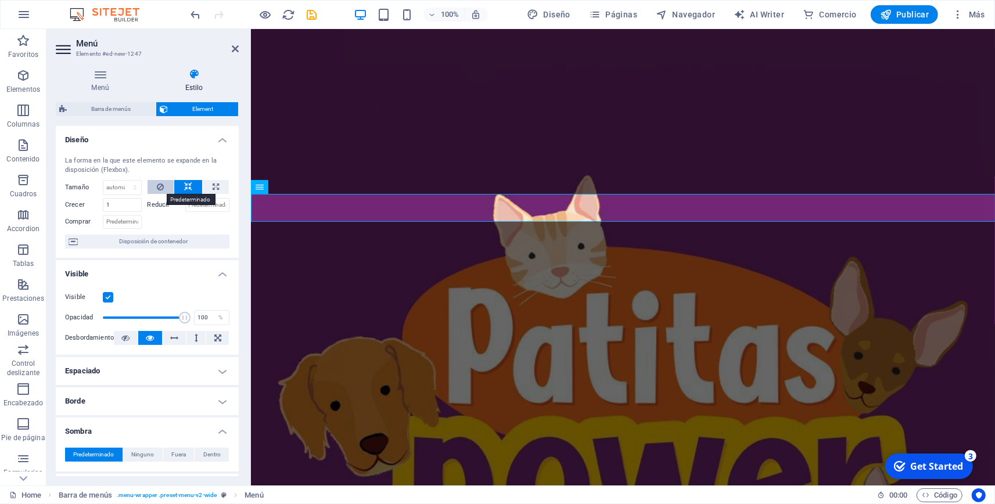
click at [166, 181] on button at bounding box center [161, 187] width 27 height 14
click at [186, 189] on icon at bounding box center [188, 187] width 8 height 14
click at [138, 246] on span "Disposición de contenedor" at bounding box center [153, 242] width 145 height 14
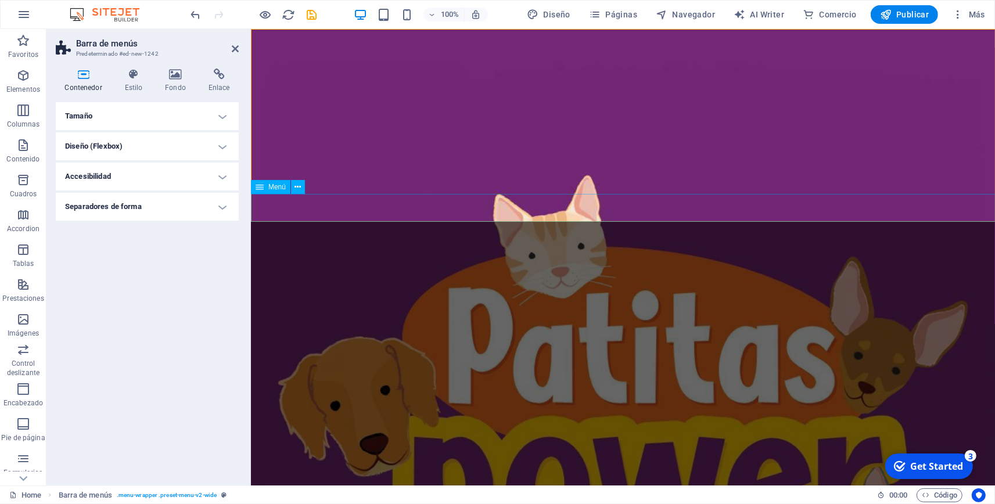
click at [175, 71] on icon at bounding box center [175, 75] width 39 height 12
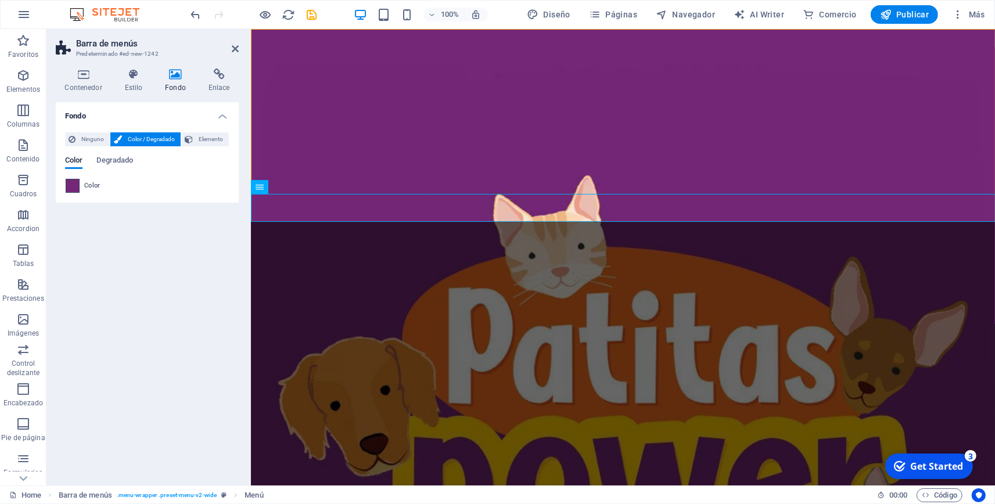
click at [73, 189] on span at bounding box center [72, 186] width 13 height 13
click at [86, 189] on span "Color" at bounding box center [92, 185] width 16 height 9
click at [136, 82] on h4 "Estilo" at bounding box center [136, 81] width 41 height 24
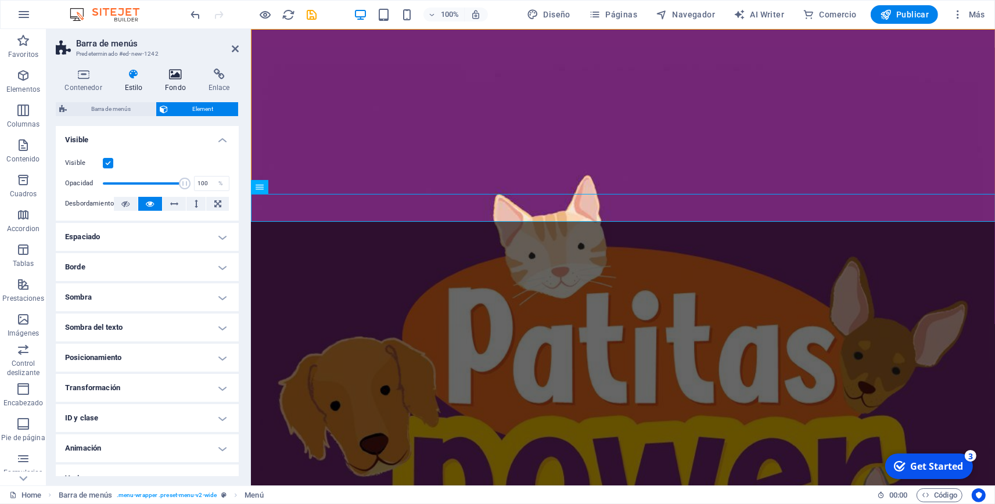
click at [169, 88] on h4 "Fondo" at bounding box center [178, 81] width 44 height 24
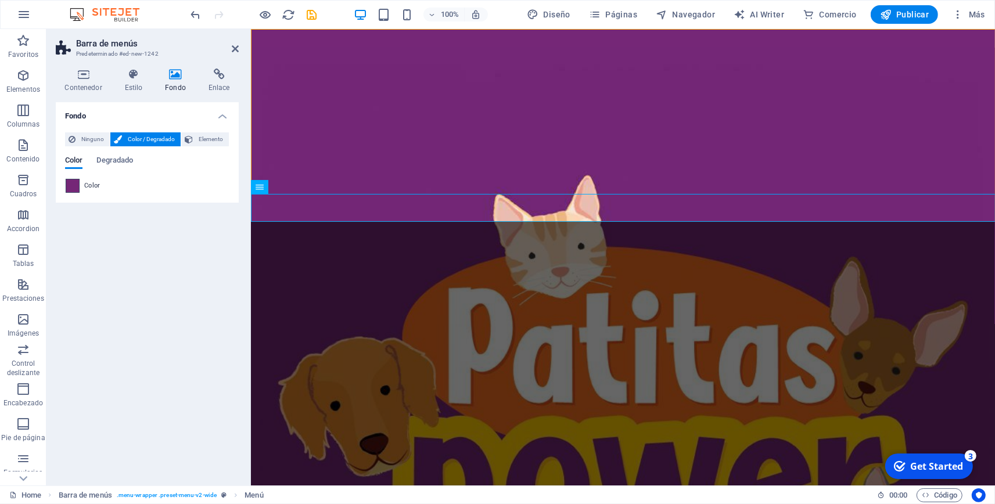
click at [72, 182] on span at bounding box center [72, 186] width 13 height 13
click at [113, 166] on span "Degradado" at bounding box center [114, 161] width 37 height 16
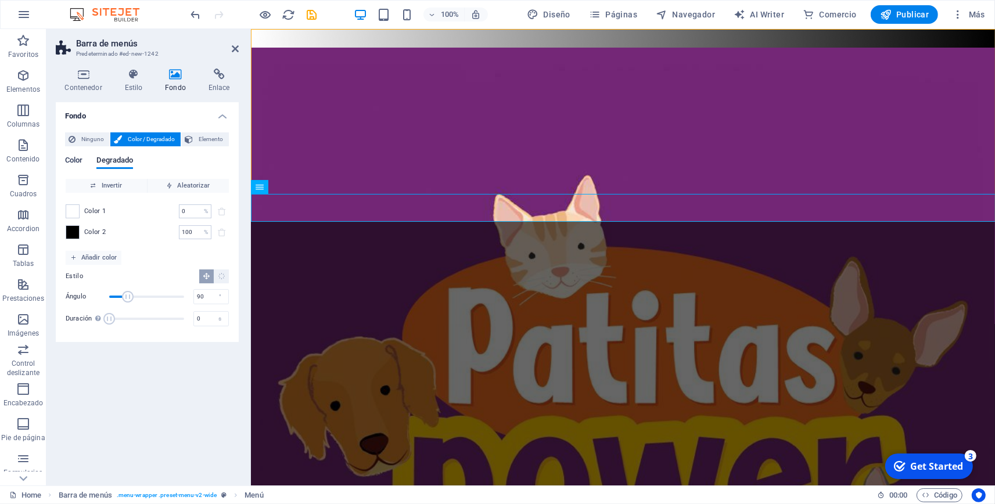
click at [66, 160] on span "Color" at bounding box center [73, 161] width 17 height 16
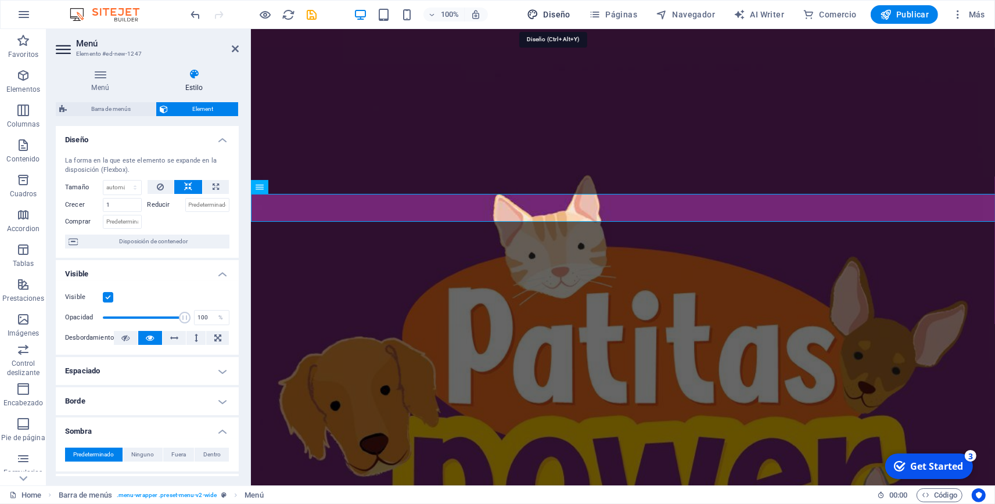
click at [553, 18] on span "Diseño" at bounding box center [549, 15] width 44 height 12
select select "rem"
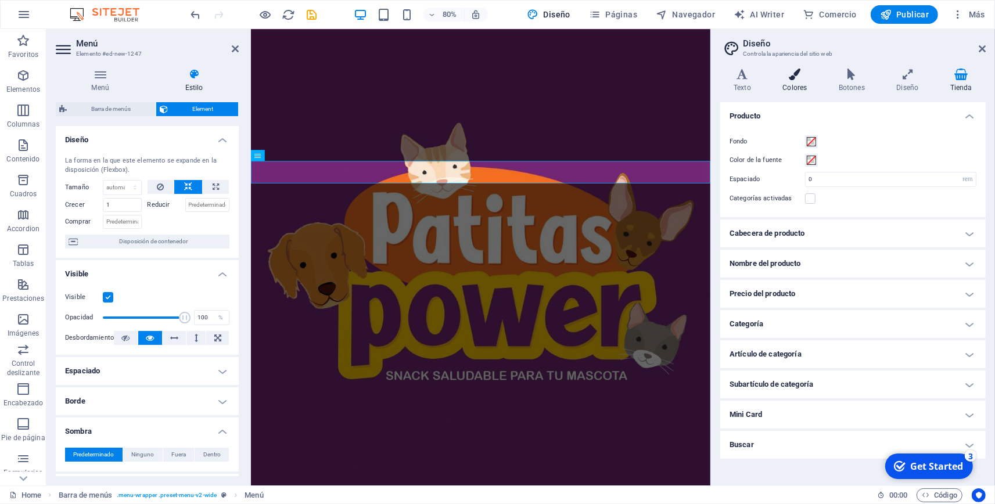
click at [793, 85] on h4 "Colores" at bounding box center [797, 81] width 56 height 24
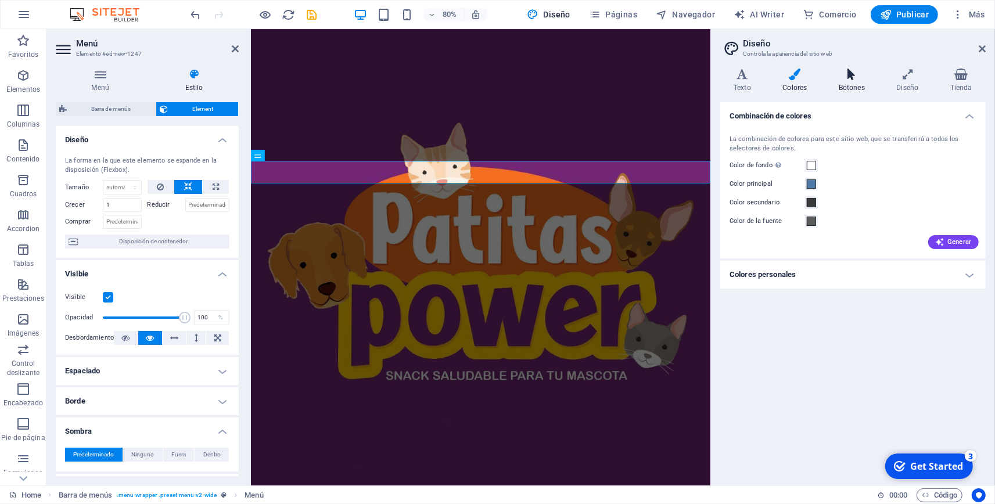
click at [847, 86] on h4 "Botones" at bounding box center [854, 81] width 58 height 24
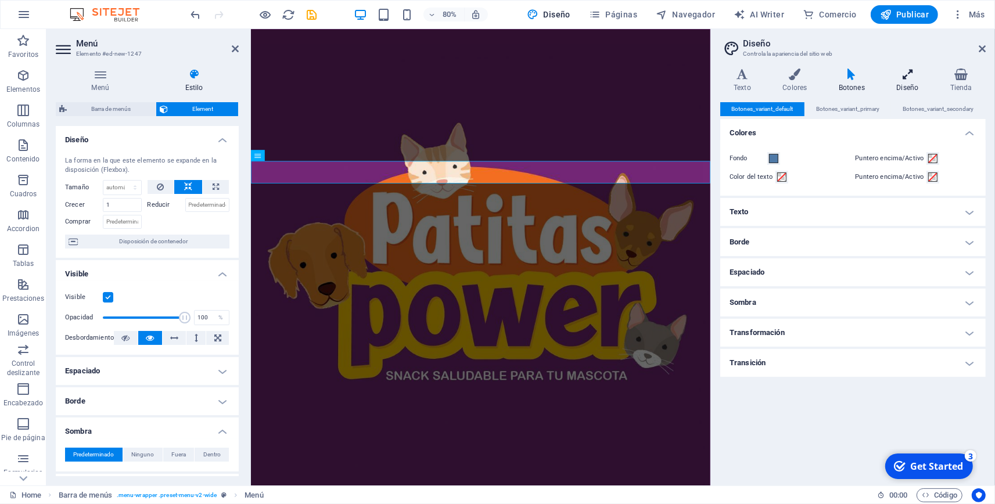
click at [898, 85] on h4 "Diseño" at bounding box center [909, 81] width 53 height 24
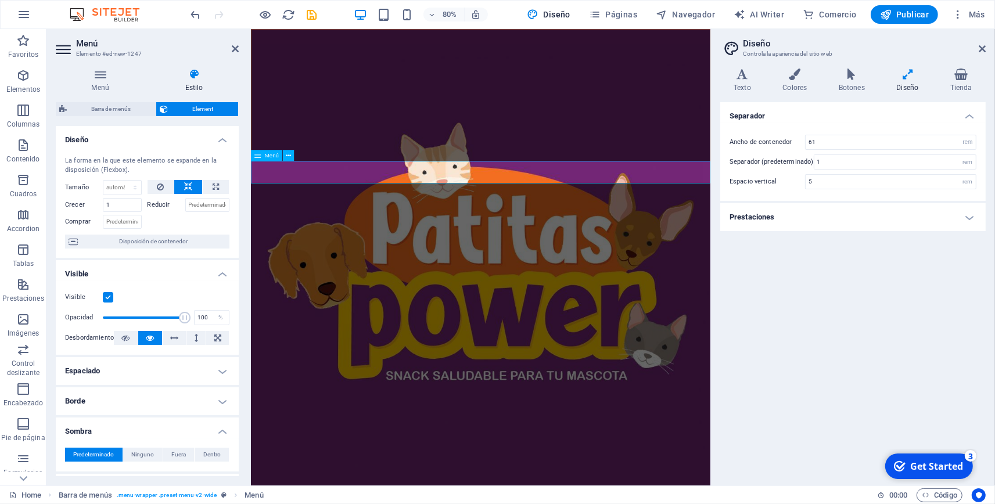
click at [984, 47] on icon at bounding box center [982, 48] width 7 height 9
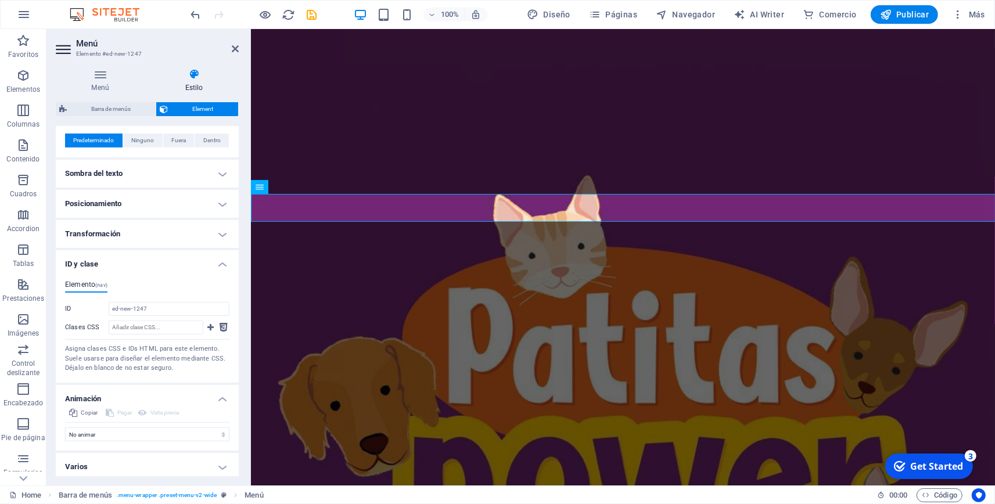
scroll to position [318, 0]
click at [64, 52] on icon at bounding box center [64, 49] width 17 height 19
click at [95, 49] on h3 "Elemento #ed-new-1247" at bounding box center [145, 54] width 139 height 10
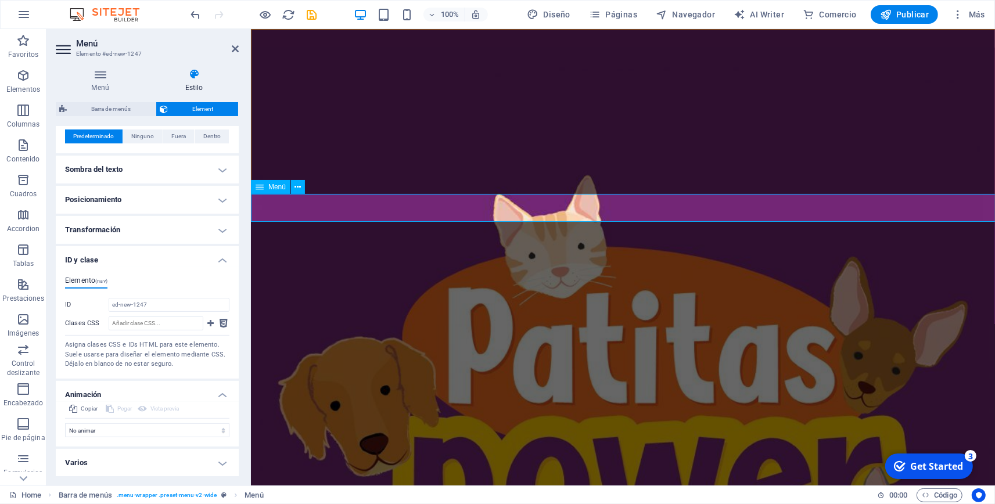
click at [261, 188] on icon at bounding box center [260, 187] width 8 height 14
click at [293, 193] on button at bounding box center [298, 187] width 14 height 14
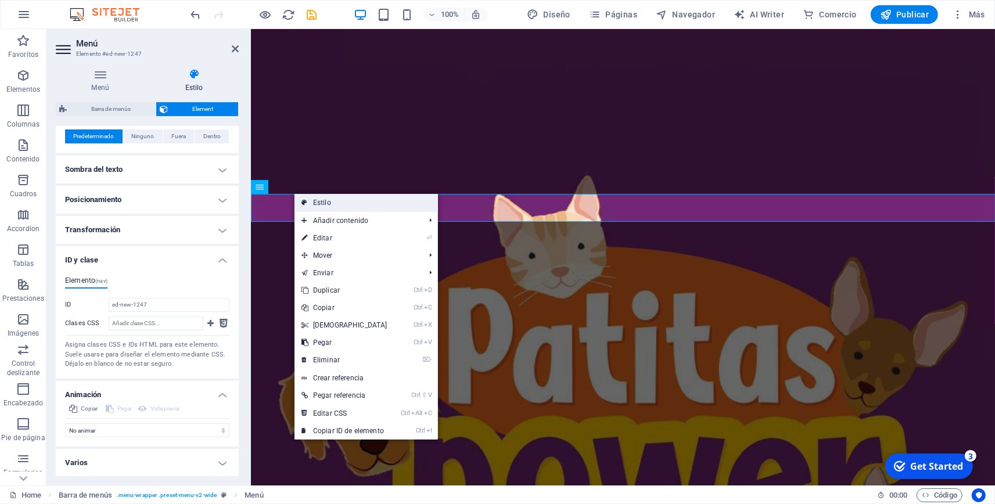
click at [315, 205] on link "Estilo" at bounding box center [366, 202] width 143 height 17
select select "rem"
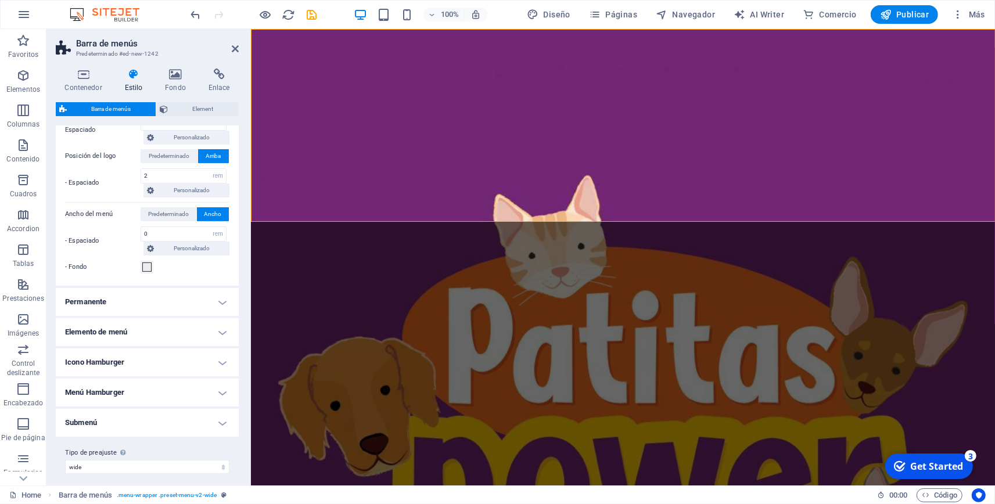
scroll to position [285, 0]
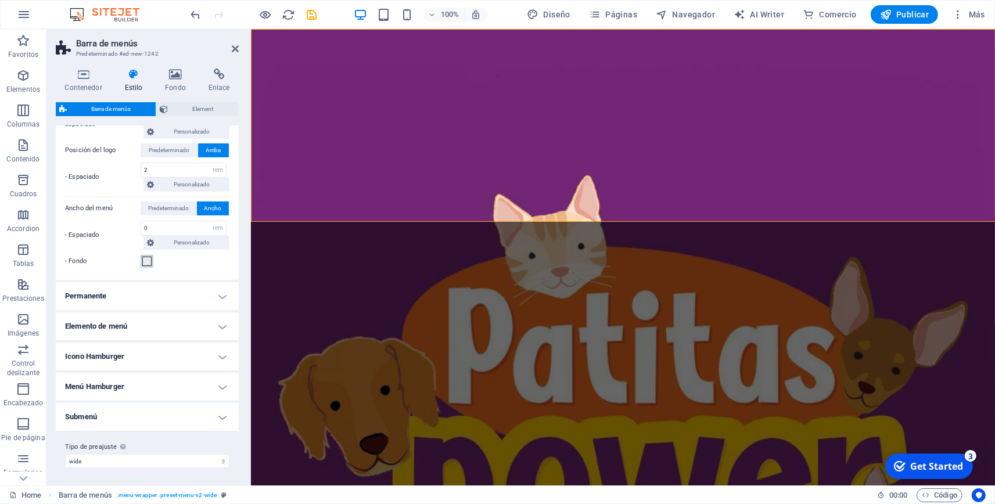
click at [142, 259] on button "- Fondo" at bounding box center [147, 261] width 13 height 13
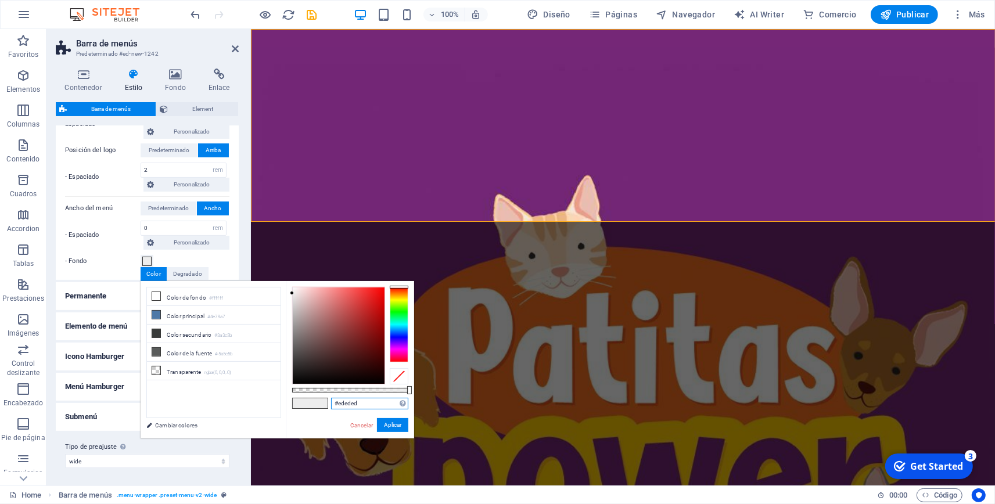
click at [362, 399] on input "#ededed" at bounding box center [369, 404] width 77 height 12
type input "#"
paste input "f36320"
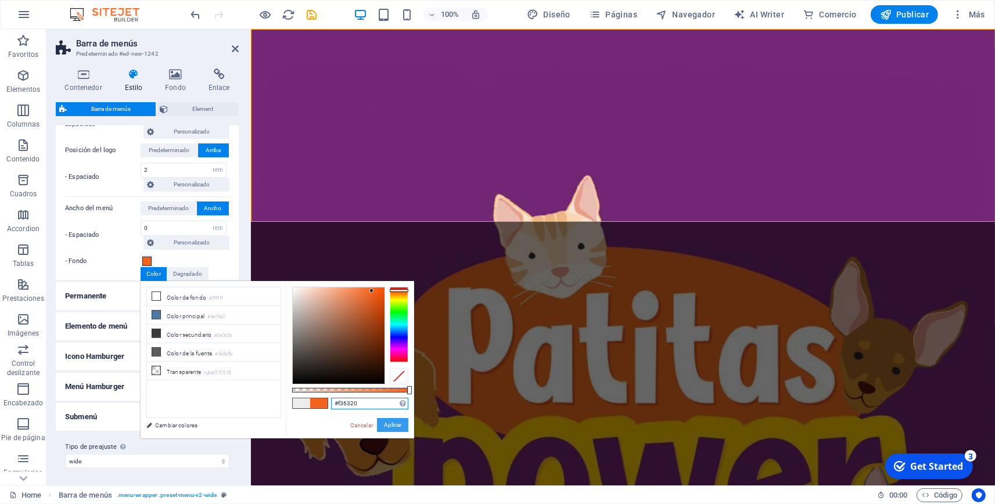
type input "#f36320"
click at [395, 423] on button "Aplicar" at bounding box center [392, 425] width 31 height 14
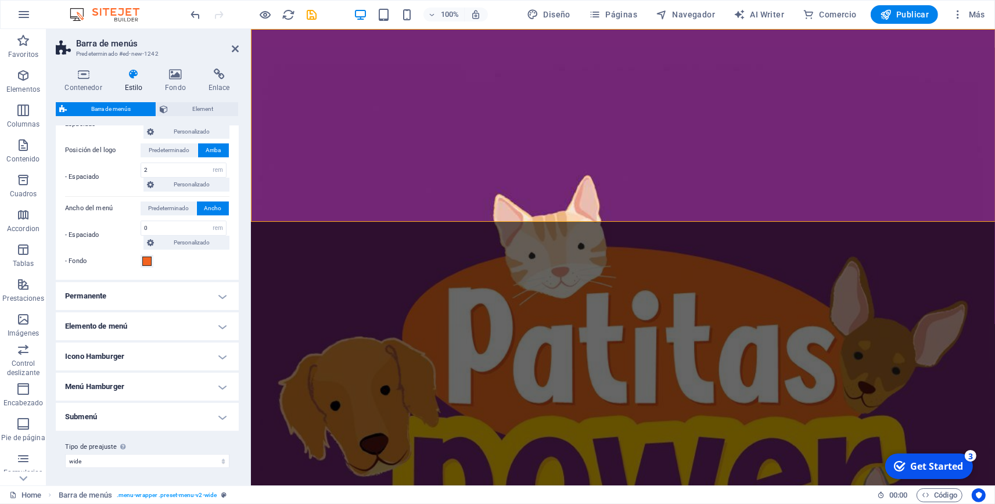
click at [231, 391] on h4 "Menú Hamburger" at bounding box center [147, 387] width 183 height 28
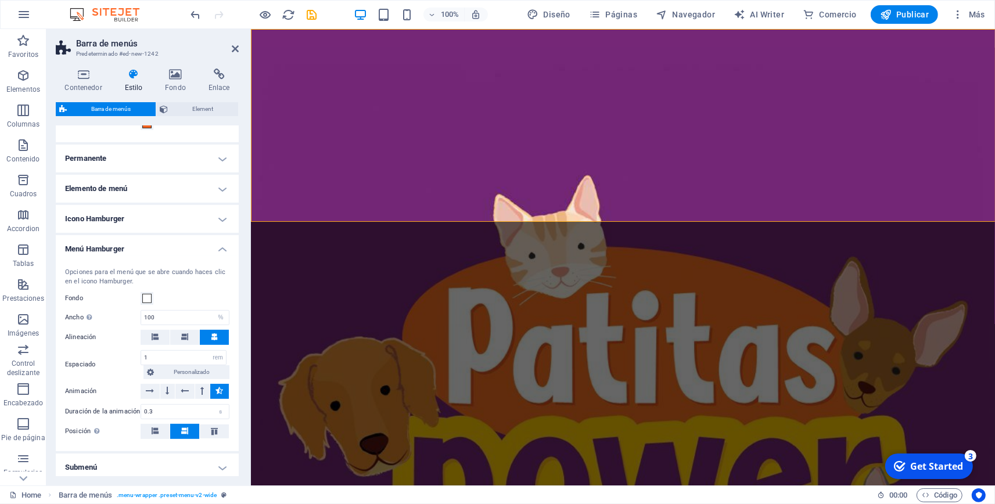
scroll to position [417, 0]
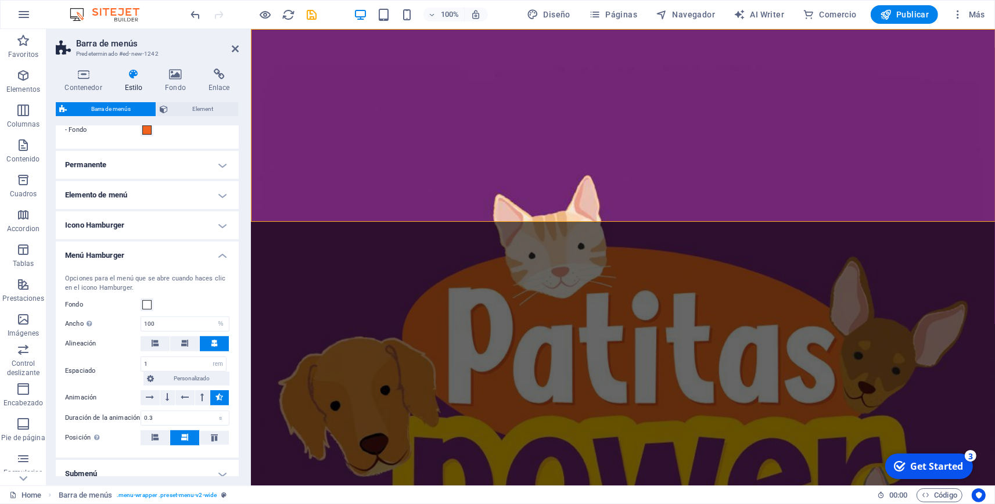
click at [221, 257] on h4 "Menú Hamburger" at bounding box center [147, 252] width 183 height 21
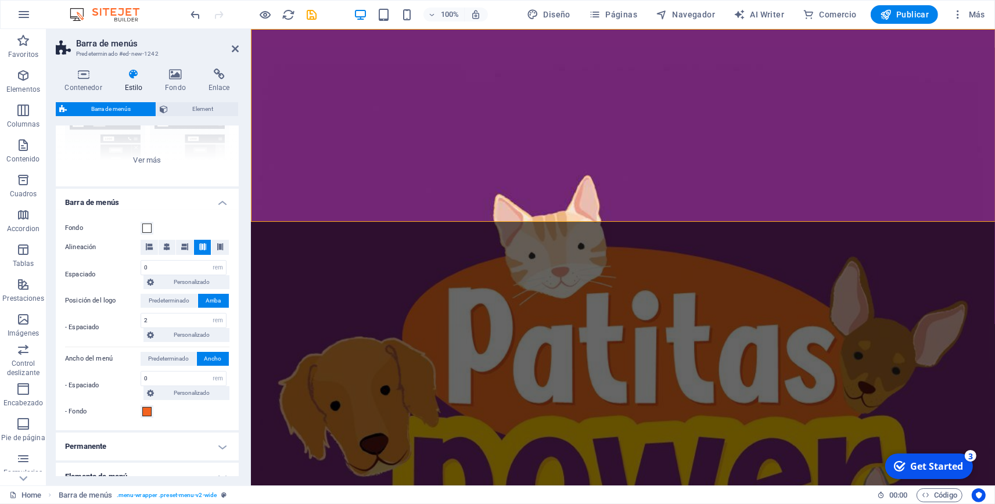
scroll to position [98, 0]
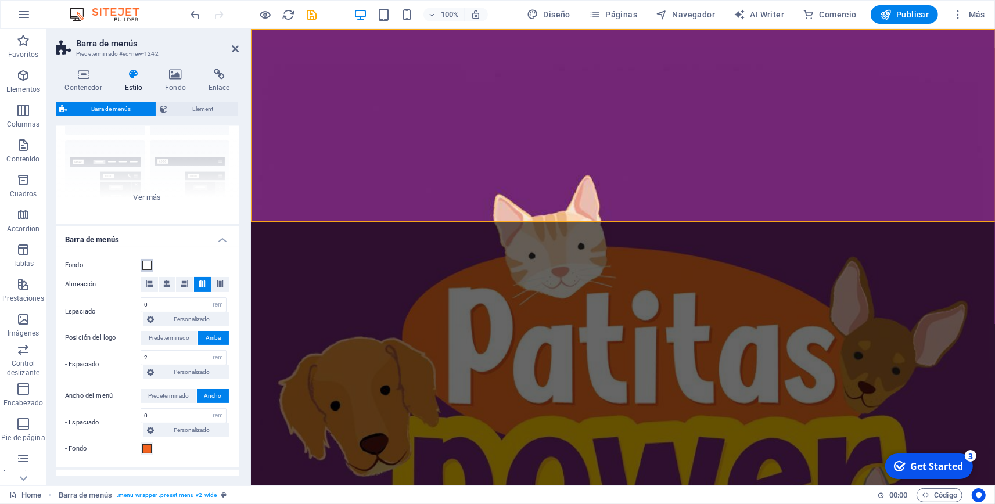
click at [147, 270] on span at bounding box center [146, 265] width 9 height 9
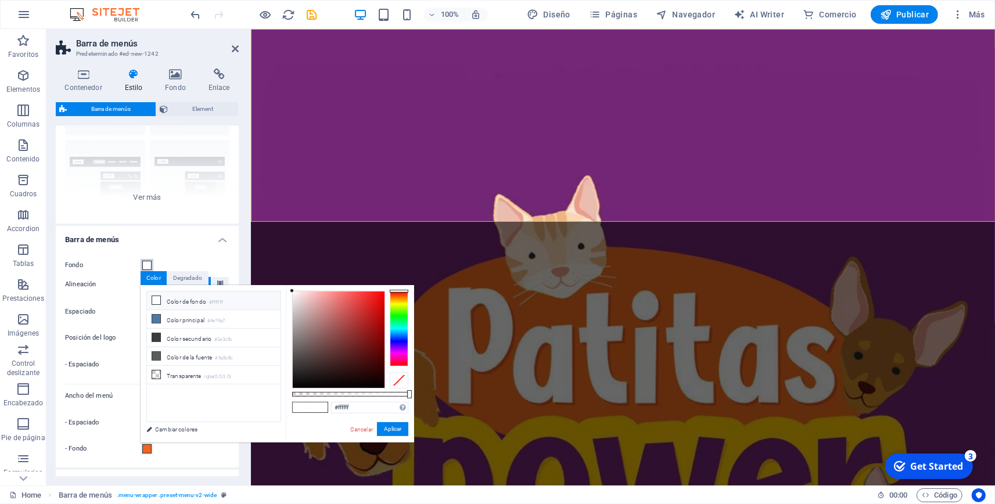
click at [147, 270] on span at bounding box center [146, 265] width 9 height 9
